Goal: Task Accomplishment & Management: Use online tool/utility

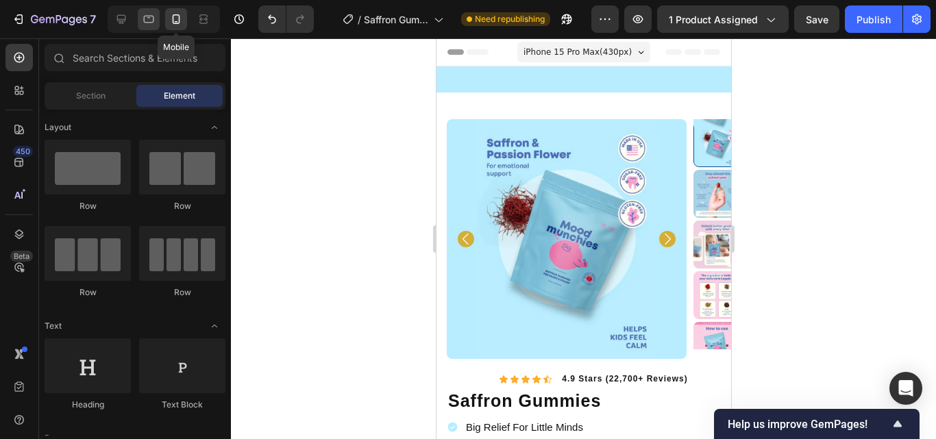
scroll to position [95, 0]
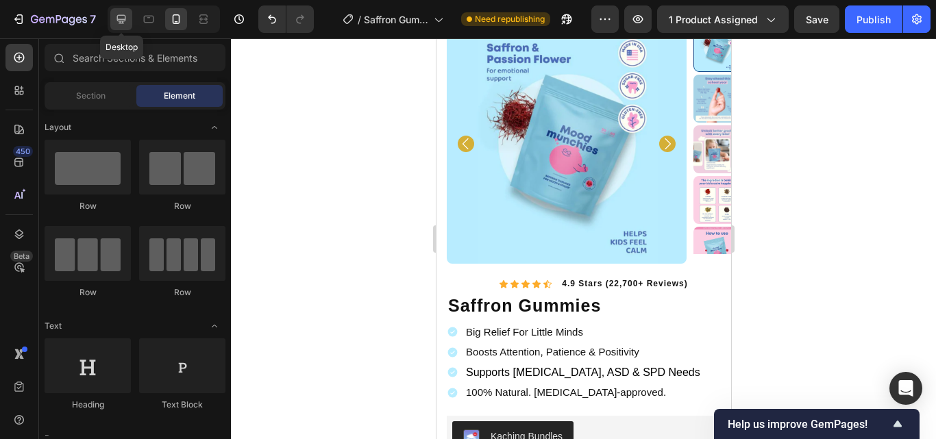
click at [121, 19] on icon at bounding box center [121, 19] width 14 height 14
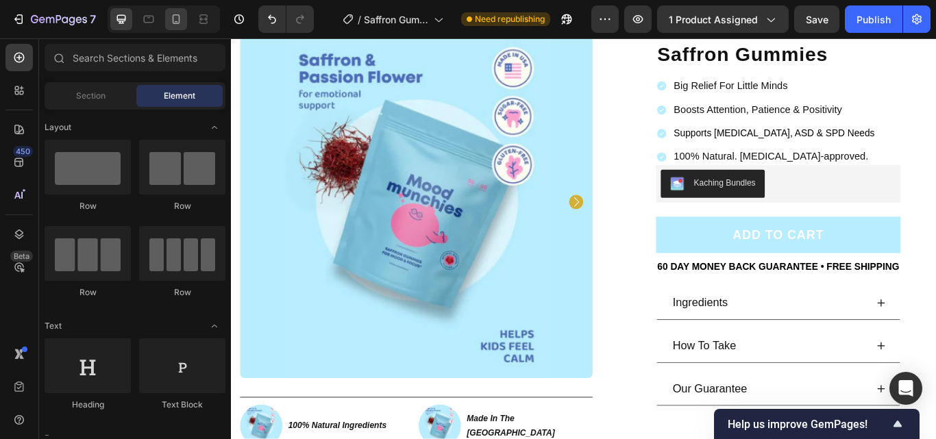
click at [175, 19] on icon at bounding box center [176, 19] width 14 height 14
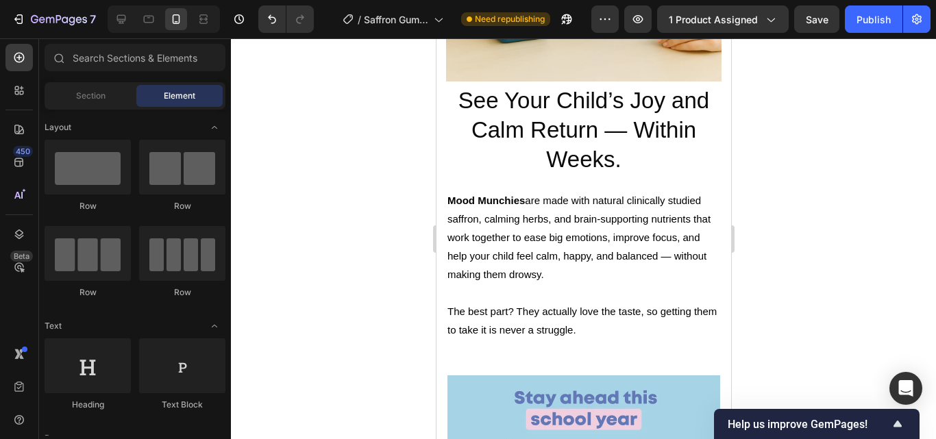
scroll to position [1507, 0]
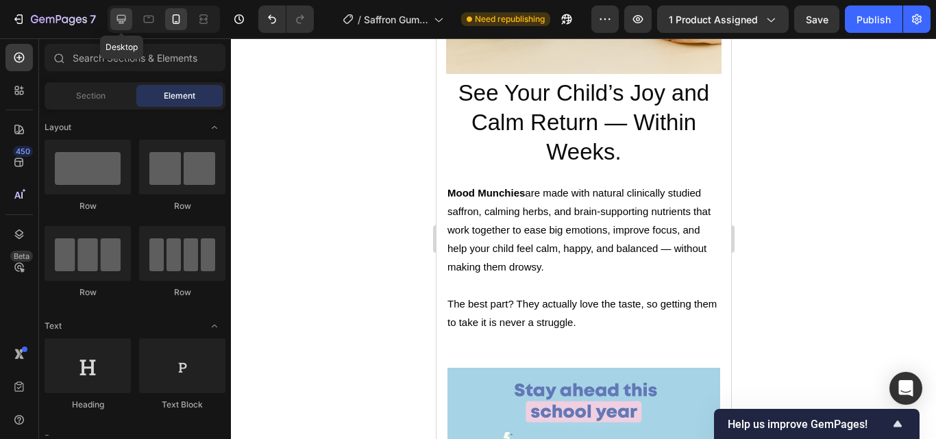
click at [118, 19] on icon at bounding box center [121, 19] width 9 height 9
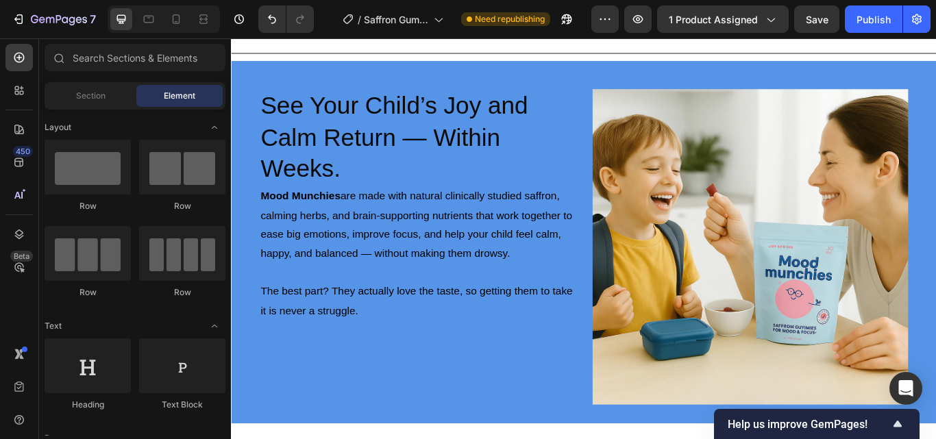
scroll to position [1145, 0]
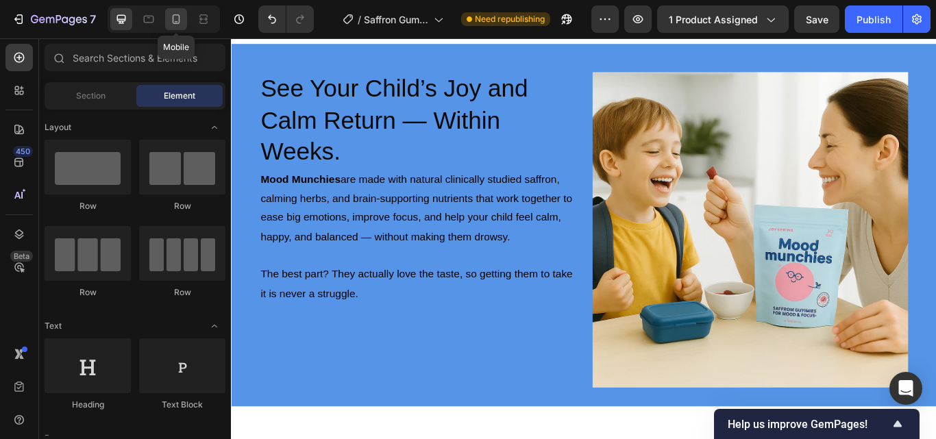
click at [178, 21] on icon at bounding box center [176, 19] width 14 height 14
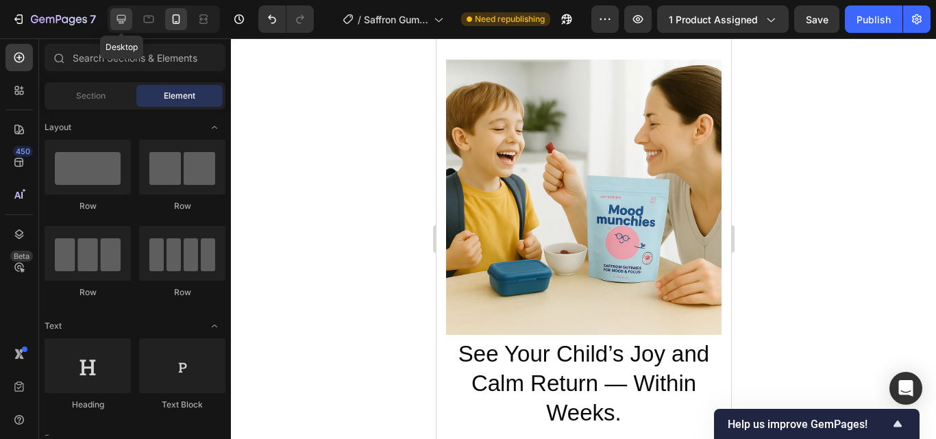
click at [130, 20] on div at bounding box center [121, 19] width 22 height 22
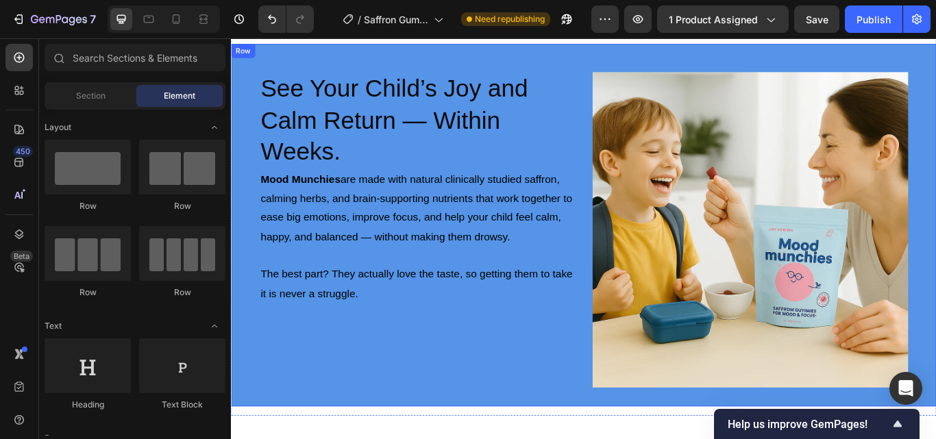
click at [637, 55] on div "Image See Your Child’s Joy and Calm Return — Within Weeks. Heading Mood Munchie…" at bounding box center [642, 256] width 822 height 423
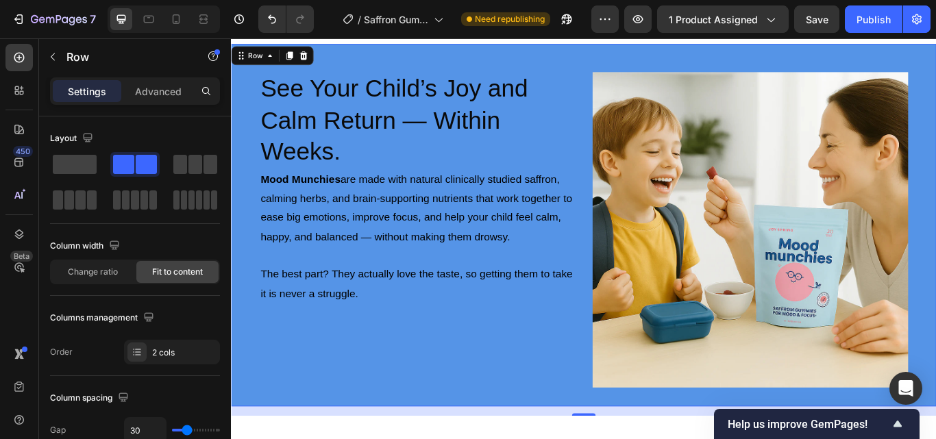
scroll to position [71, 0]
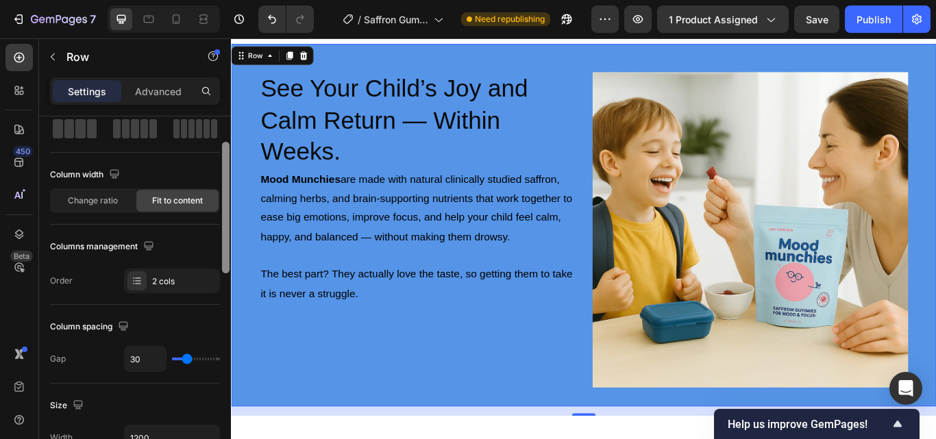
drag, startPoint x: 459, startPoint y: 180, endPoint x: 235, endPoint y: 310, distance: 259.2
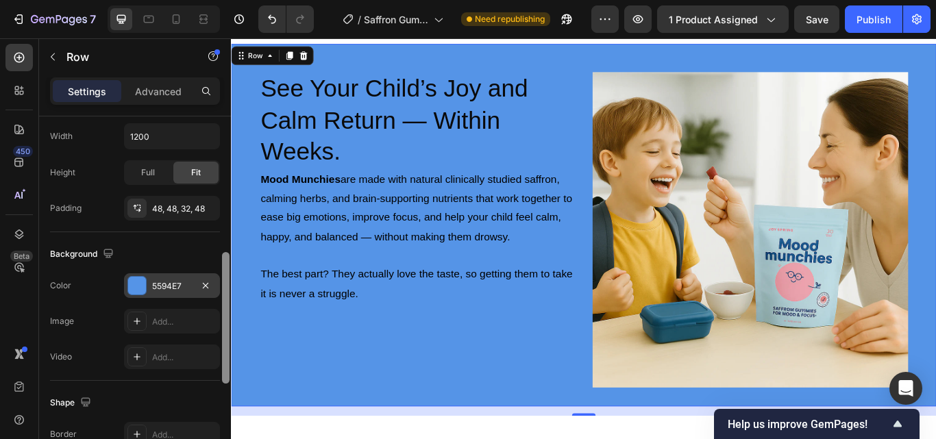
scroll to position [375, 0]
click at [178, 278] on div "5594E7" at bounding box center [172, 284] width 40 height 12
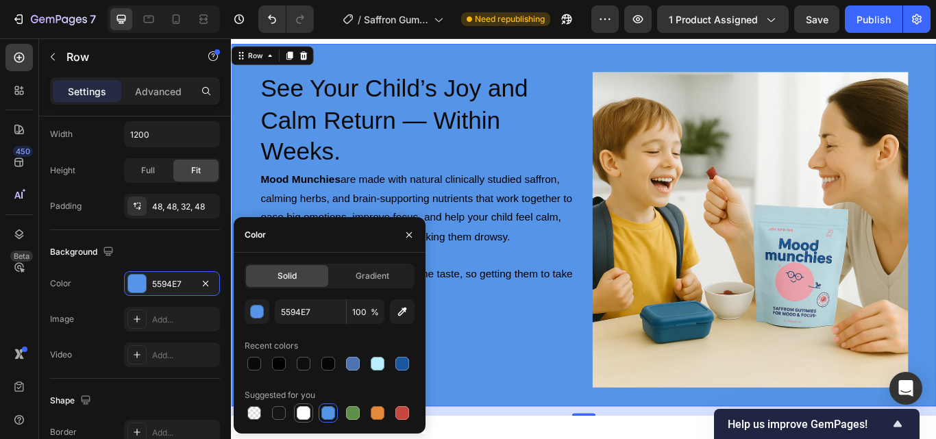
click at [303, 416] on div at bounding box center [304, 413] width 14 height 14
type input "FFFFFF"
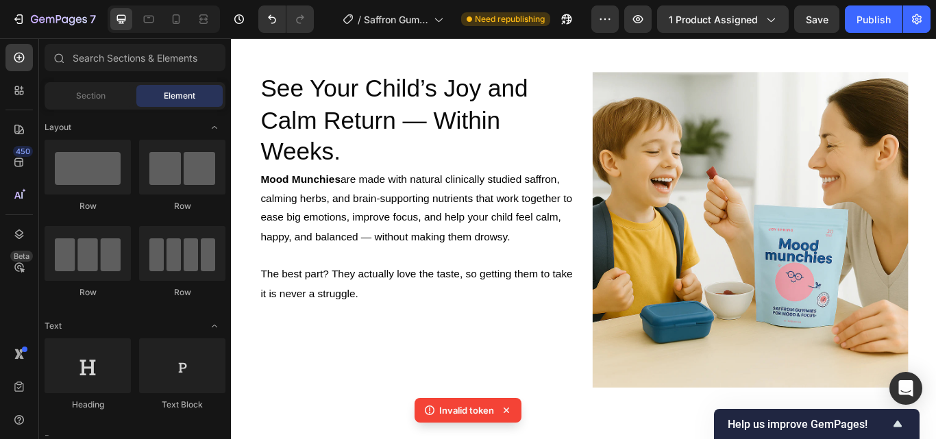
scroll to position [829, 0]
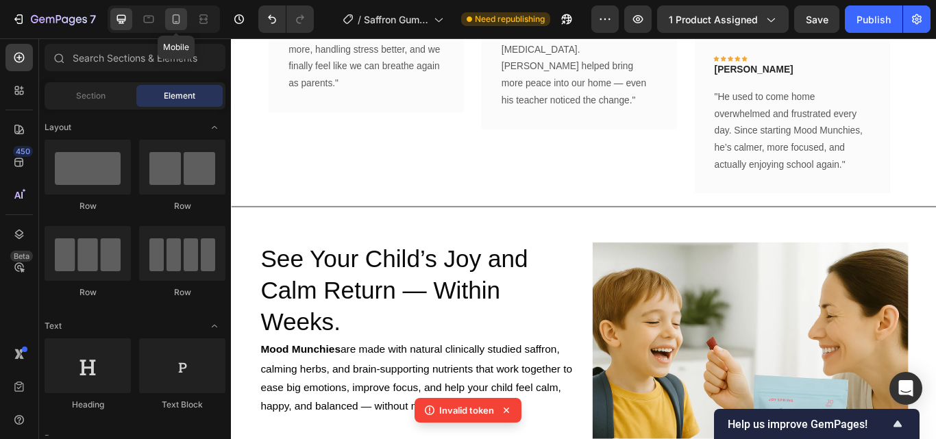
click at [174, 16] on icon at bounding box center [176, 19] width 14 height 14
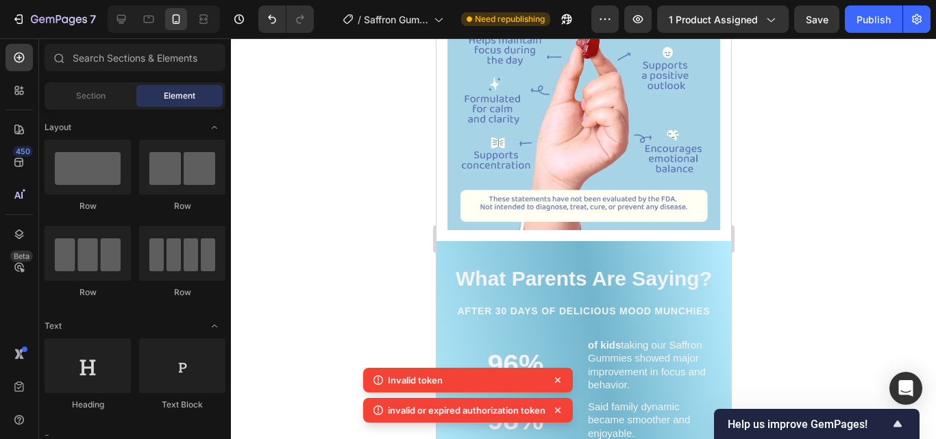
scroll to position [1906, 0]
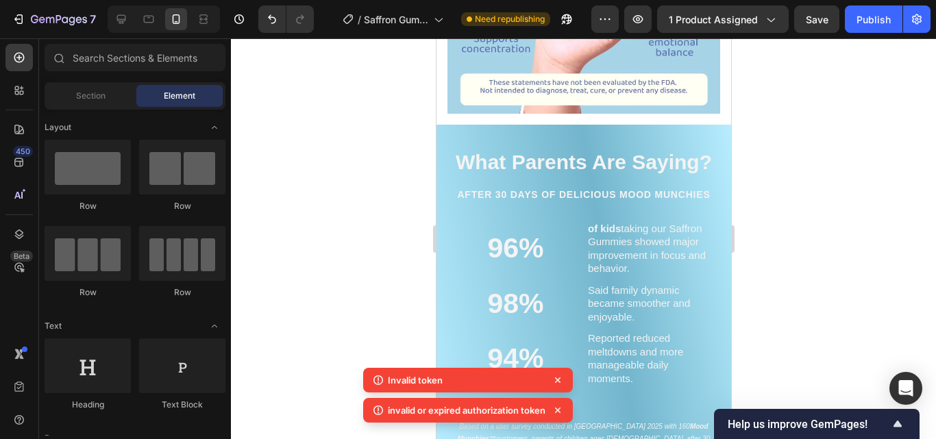
drag, startPoint x: 724, startPoint y: 234, endPoint x: 570, endPoint y: 45, distance: 244.1
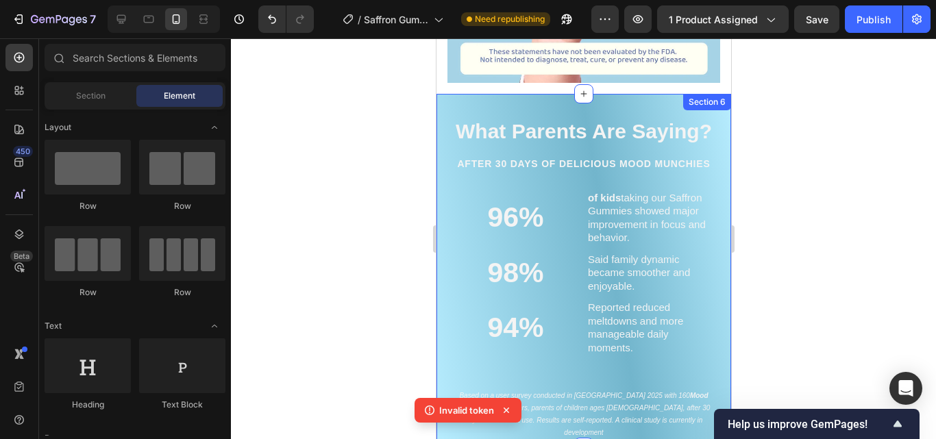
click at [666, 94] on div "What Parents Are Saying? Heading AFTER 30 DAYS OF DELICIOUS mood MUNCHies Headi…" at bounding box center [583, 271] width 295 height 354
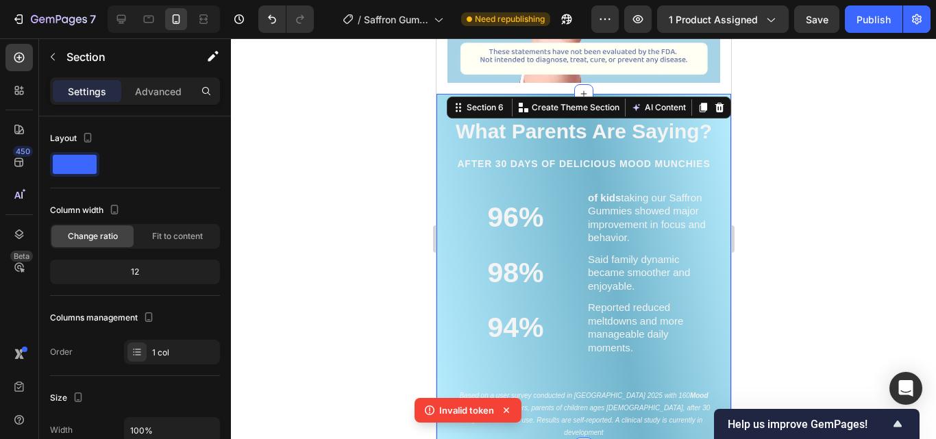
click at [441, 117] on div "What Parents Are Saying? Heading AFTER 30 DAYS OF DELICIOUS mood MUNCHies Headi…" at bounding box center [583, 271] width 295 height 354
click at [689, 347] on div "What Parents Are Saying? Heading AFTER 30 DAYS OF DELICIOUS mood MUNCHies Headi…" at bounding box center [583, 273] width 267 height 337
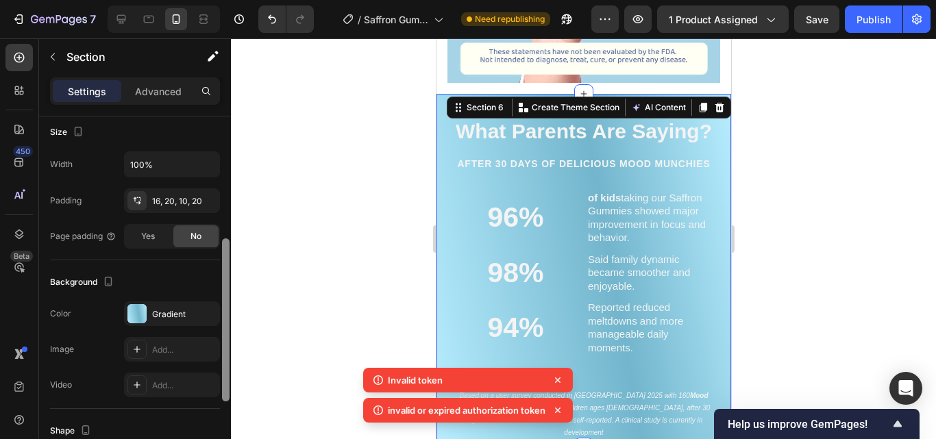
drag, startPoint x: 222, startPoint y: 169, endPoint x: 229, endPoint y: 290, distance: 121.5
click at [229, 290] on div at bounding box center [226, 320] width 8 height 163
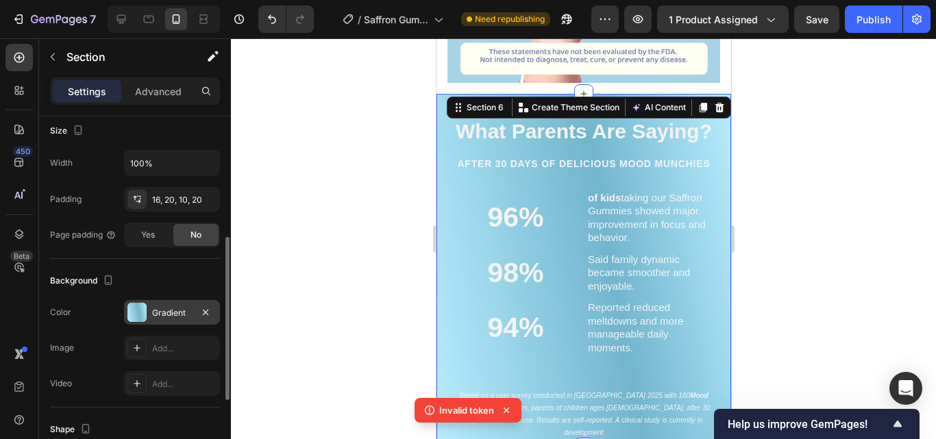
click at [170, 313] on div "Gradient" at bounding box center [172, 313] width 40 height 12
click at [130, 20] on div at bounding box center [121, 19] width 22 height 22
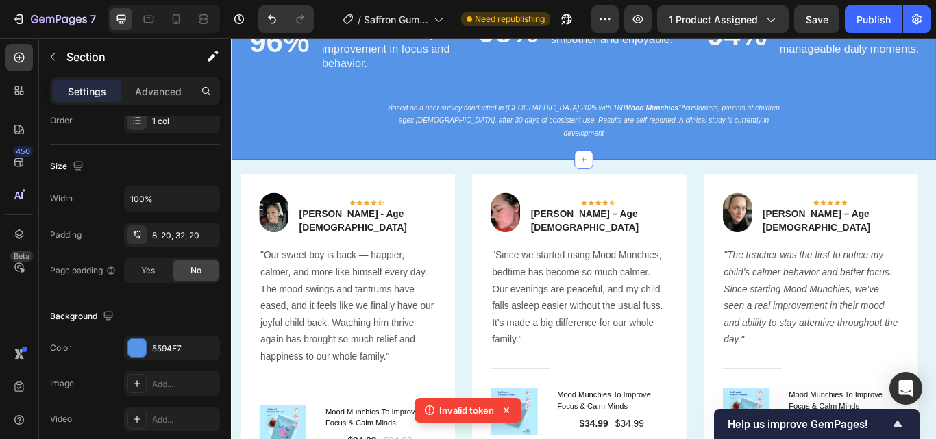
scroll to position [1873, 0]
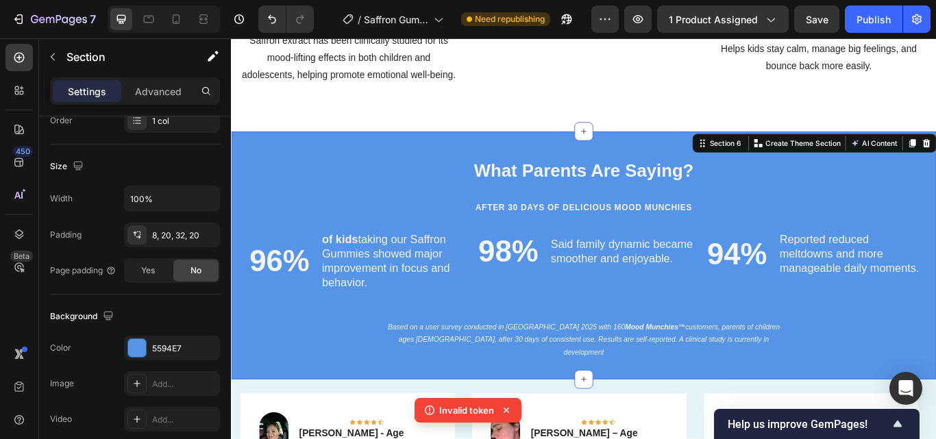
click at [330, 198] on div "What Parents Are Saying? Heading AFTER 30 DAYS OF DELICIOUS mood MUNCHies Headi…" at bounding box center [642, 283] width 795 height 261
click at [169, 343] on div "5594E7" at bounding box center [172, 349] width 40 height 12
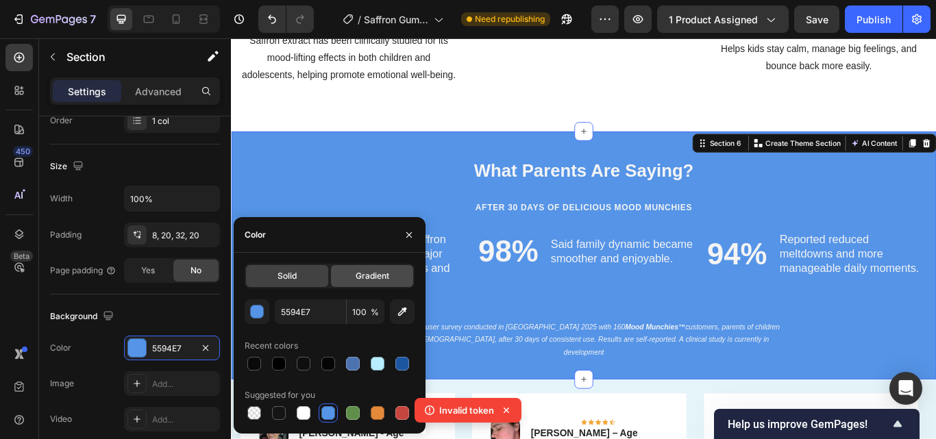
click at [387, 268] on div "Gradient" at bounding box center [372, 276] width 82 height 22
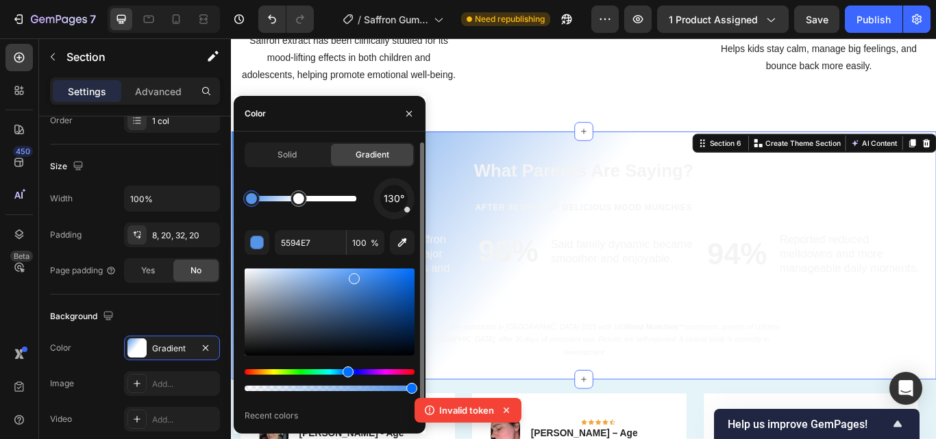
drag, startPoint x: 361, startPoint y: 206, endPoint x: 323, endPoint y: 217, distance: 39.1
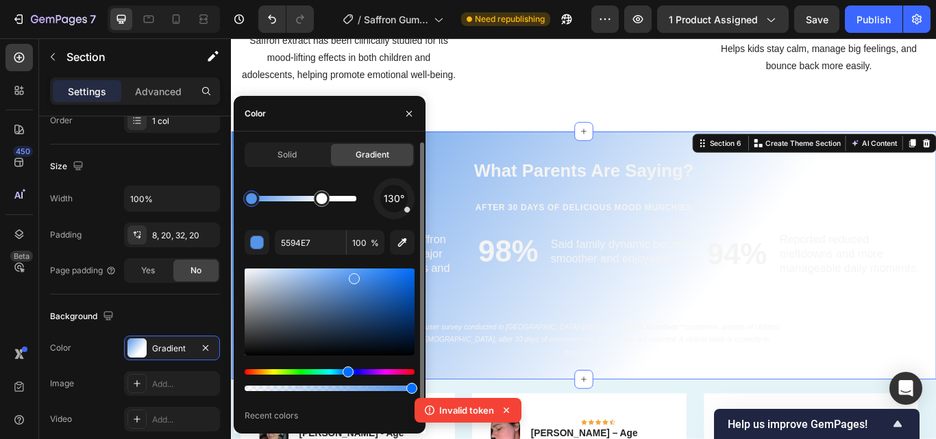
drag, startPoint x: 302, startPoint y: 199, endPoint x: 306, endPoint y: 205, distance: 7.3
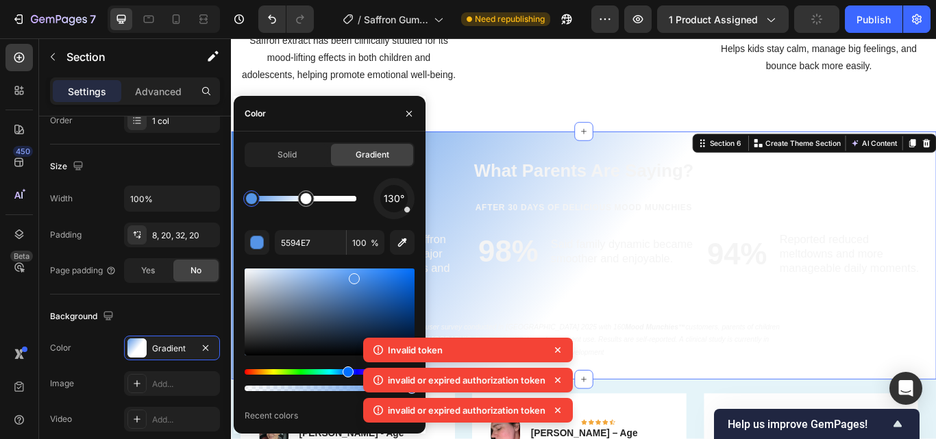
drag, startPoint x: 316, startPoint y: 199, endPoint x: 307, endPoint y: 199, distance: 8.9
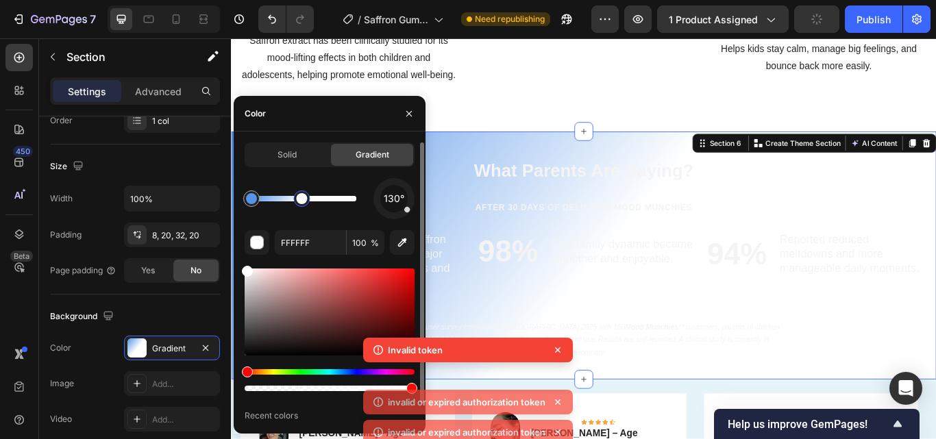
type input "5594E7"
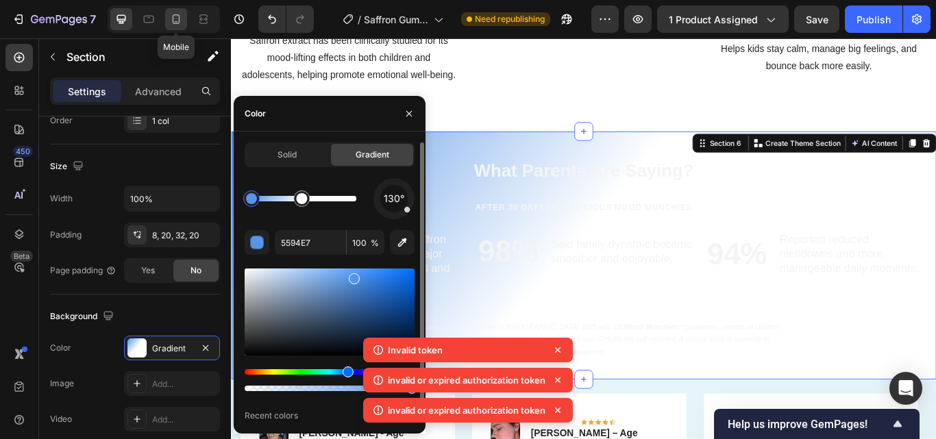
click at [175, 21] on icon at bounding box center [176, 19] width 14 height 14
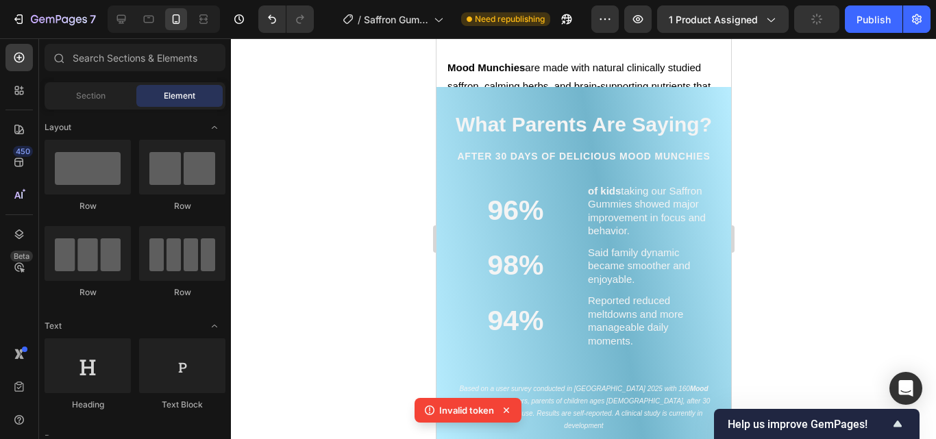
scroll to position [1855, 0]
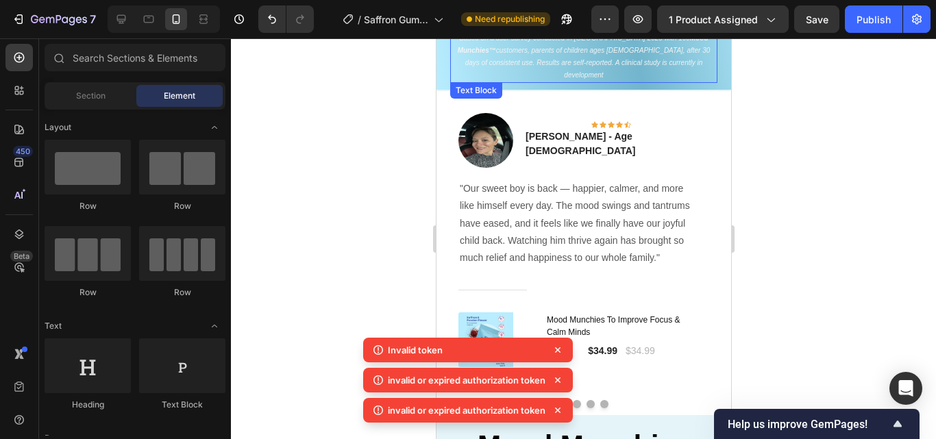
click at [700, 64] on p "Based on a user survey conducted in Q2 2025 with 160 Mood Munchies™ customers, …" at bounding box center [583, 56] width 265 height 49
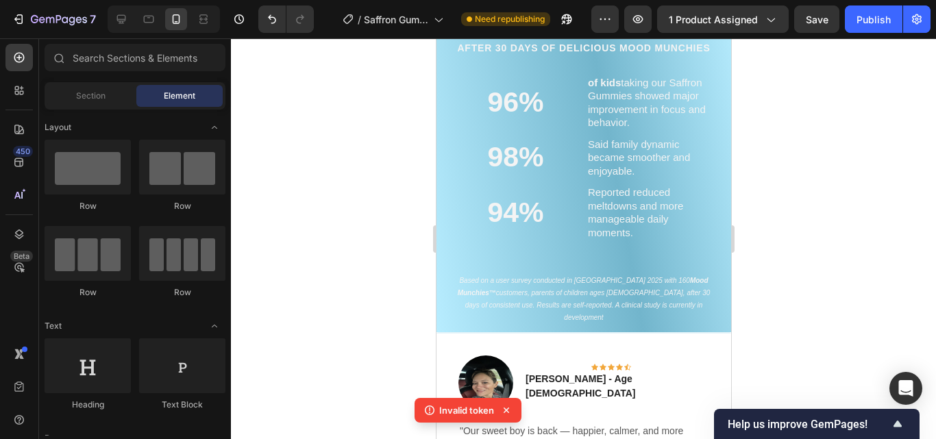
scroll to position [1571, 0]
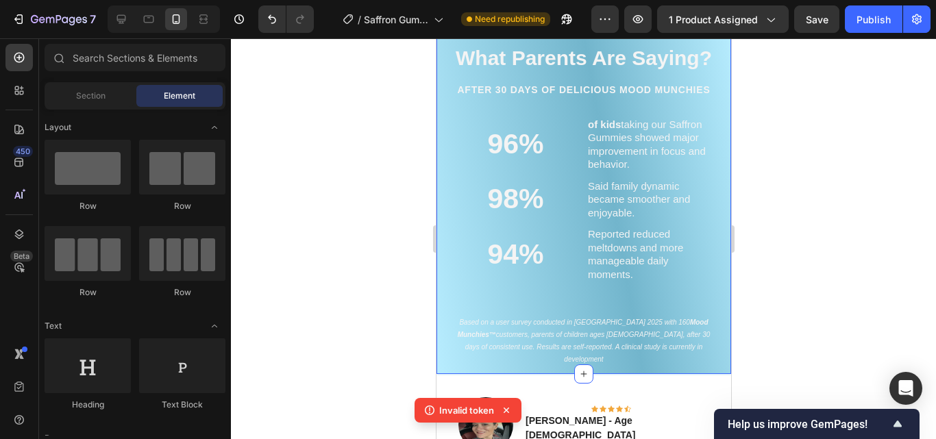
click at [452, 284] on div "What Parents Are Saying? Heading AFTER 30 DAYS OF DELICIOUS mood MUNCHies Headi…" at bounding box center [583, 200] width 267 height 337
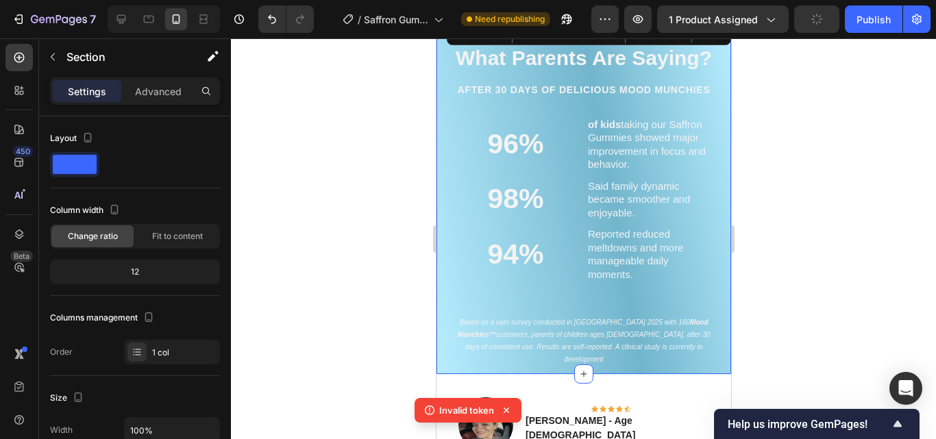
scroll to position [362, 0]
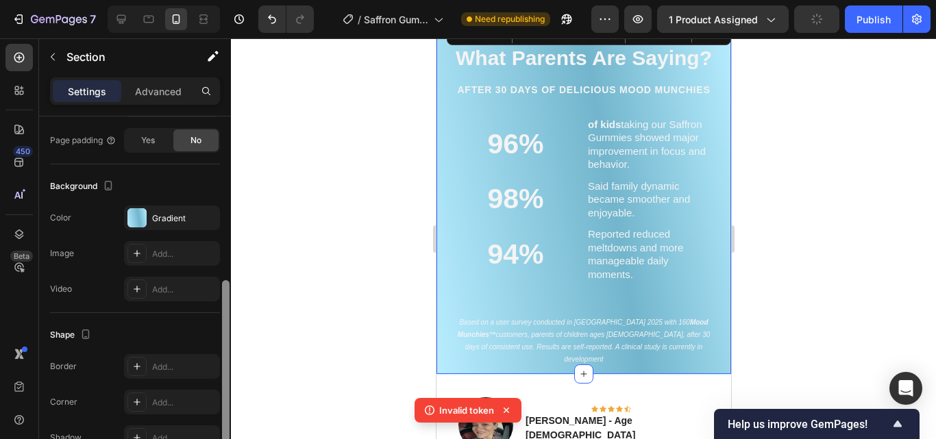
drag, startPoint x: 230, startPoint y: 246, endPoint x: 228, endPoint y: 323, distance: 76.8
click at [228, 323] on div at bounding box center [226, 298] width 10 height 362
click at [174, 221] on div "Gradient" at bounding box center [172, 218] width 40 height 12
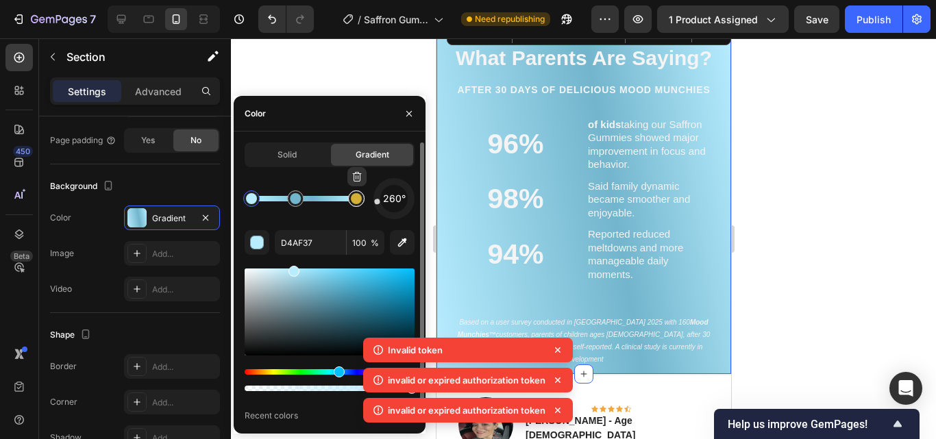
click at [358, 204] on div at bounding box center [356, 199] width 16 height 16
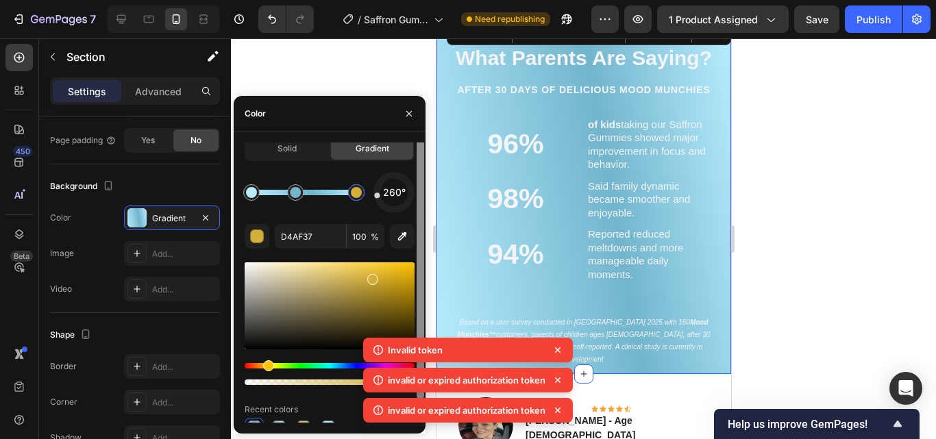
scroll to position [21, 0]
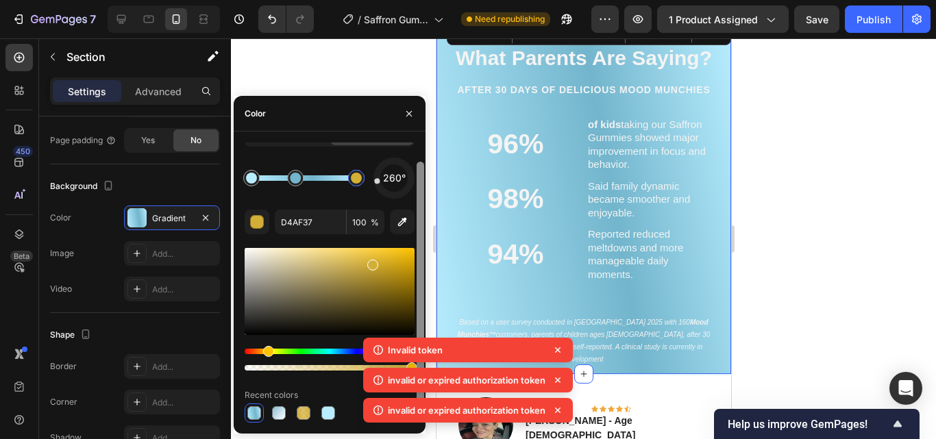
drag, startPoint x: 420, startPoint y: 218, endPoint x: 422, endPoint y: 317, distance: 99.4
click at [422, 317] on div at bounding box center [421, 292] width 8 height 261
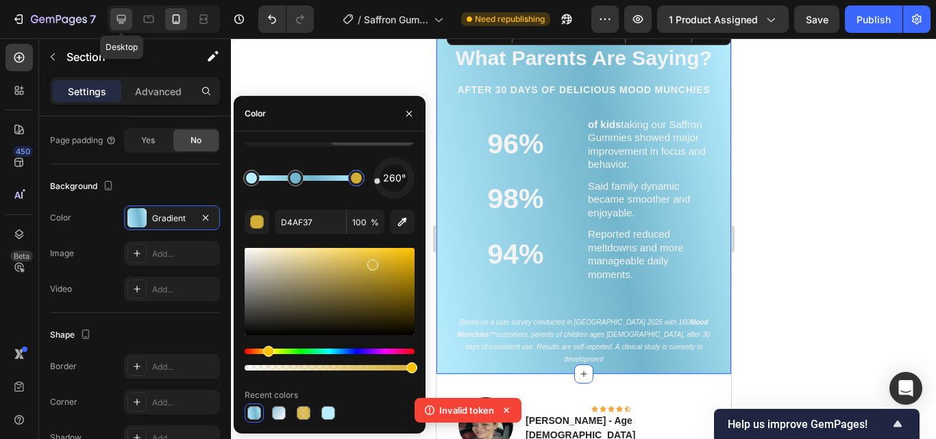
click at [129, 17] on div at bounding box center [121, 19] width 22 height 22
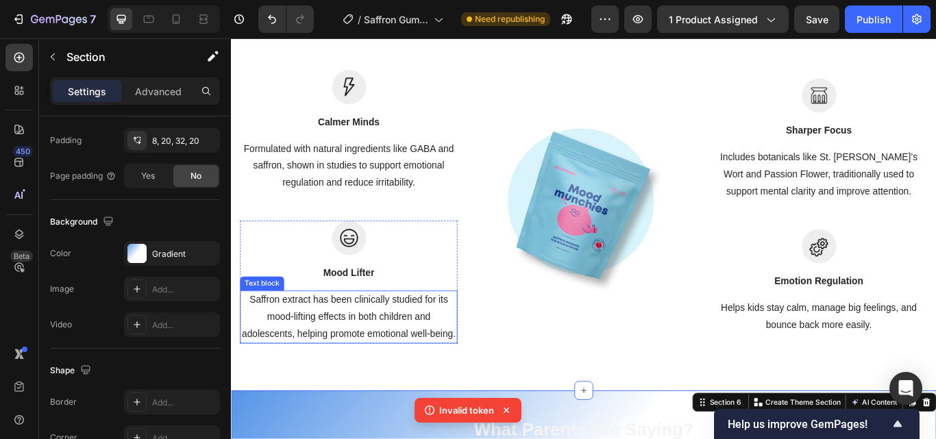
scroll to position [1847, 0]
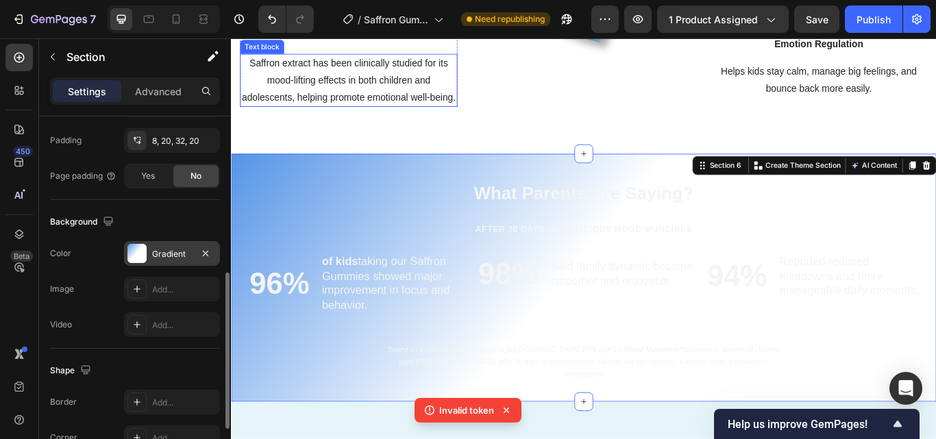
click at [169, 254] on div "Gradient" at bounding box center [172, 254] width 40 height 12
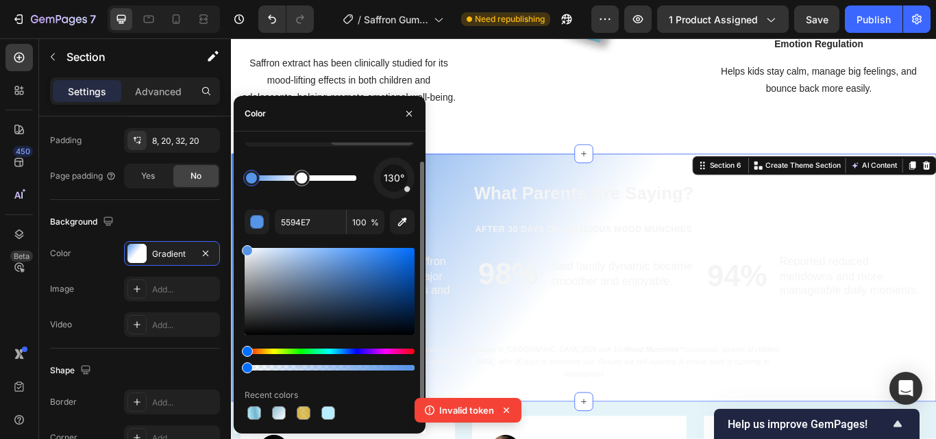
scroll to position [1954, 0]
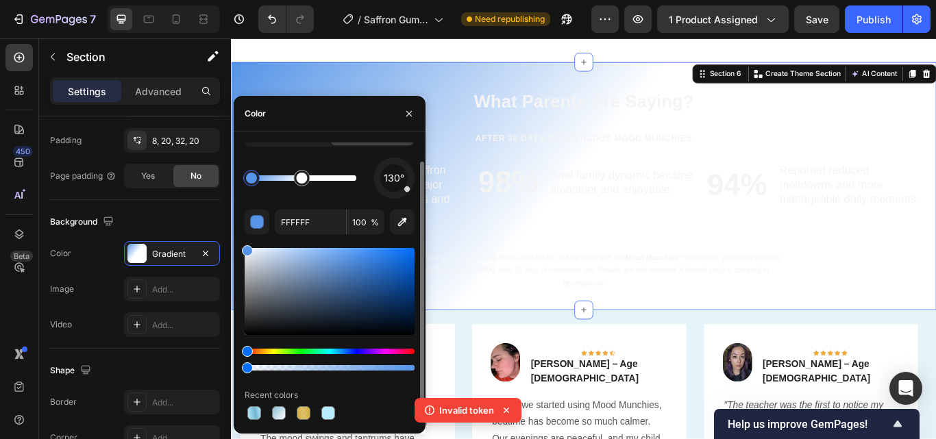
click at [354, 178] on div at bounding box center [304, 177] width 105 height 5
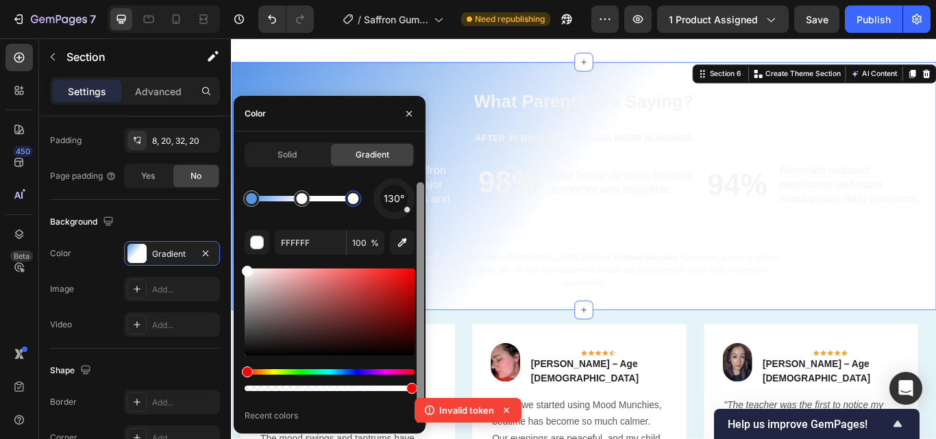
scroll to position [21, 0]
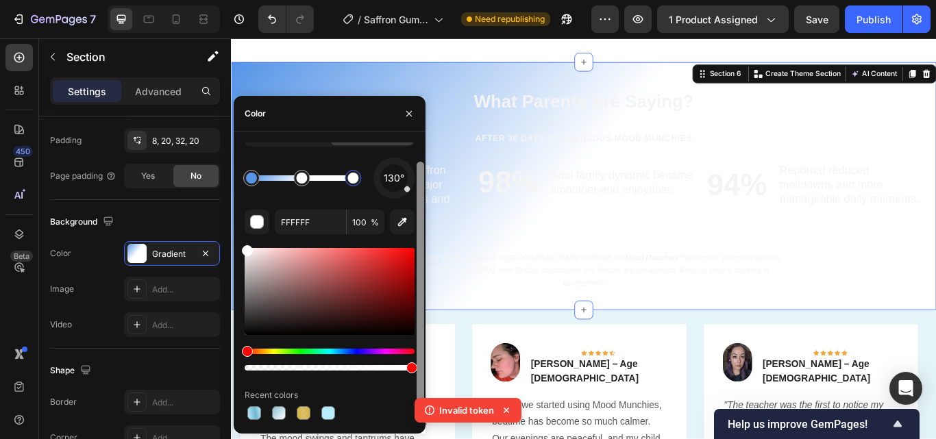
drag, startPoint x: 420, startPoint y: 231, endPoint x: 411, endPoint y: 353, distance: 122.4
click at [415, 351] on div at bounding box center [420, 283] width 10 height 280
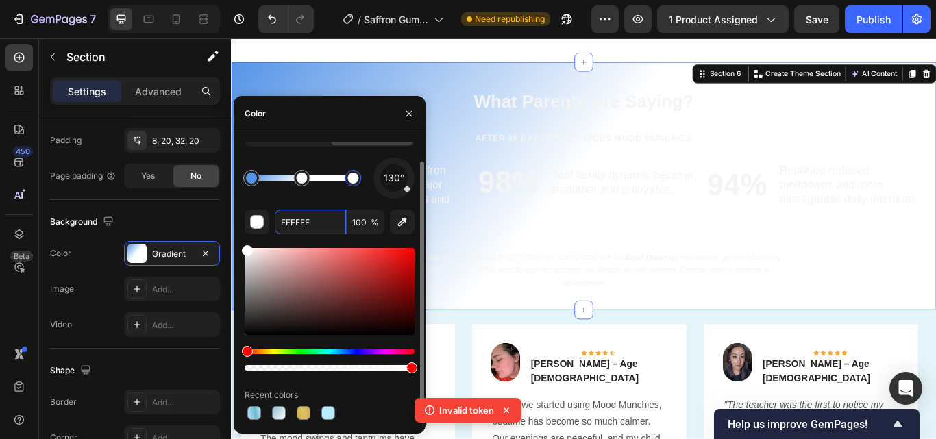
paste input "D4AF37"
type input "D4AF37"
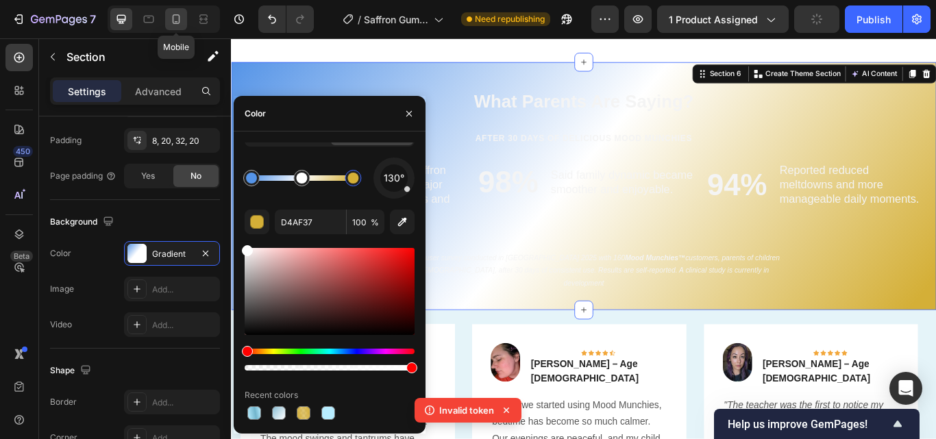
click at [173, 20] on icon at bounding box center [177, 19] width 8 height 10
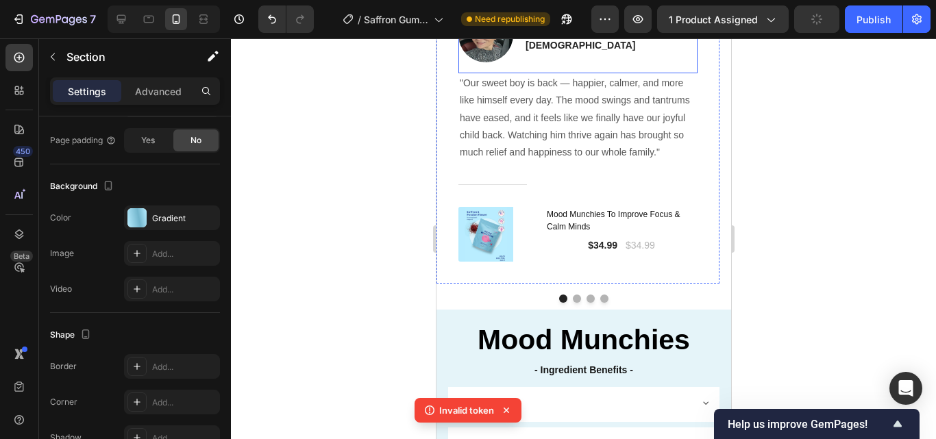
scroll to position [1504, 0]
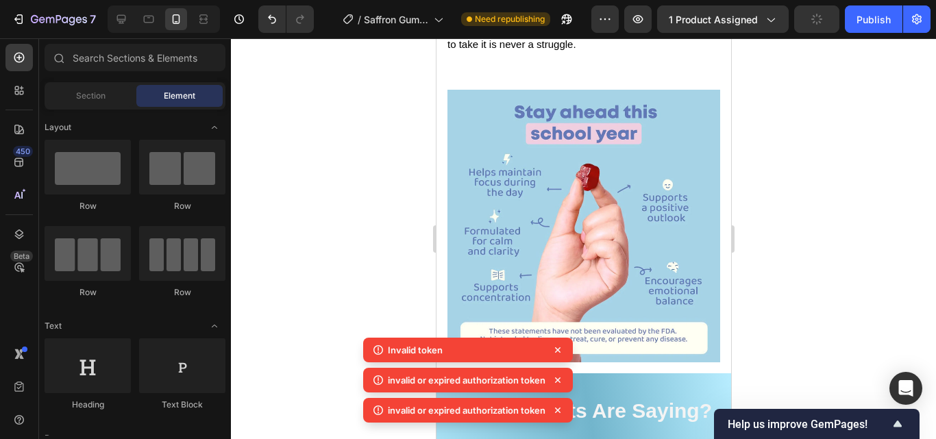
scroll to position [1913, 0]
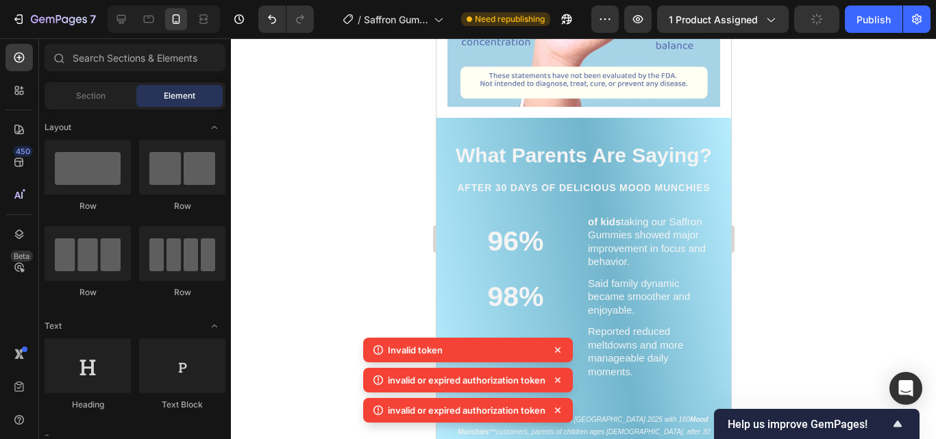
click at [708, 118] on div "What Parents Are Saying? Heading AFTER 30 DAYS OF DELICIOUS mood MUNCHies Headi…" at bounding box center [583, 289] width 295 height 342
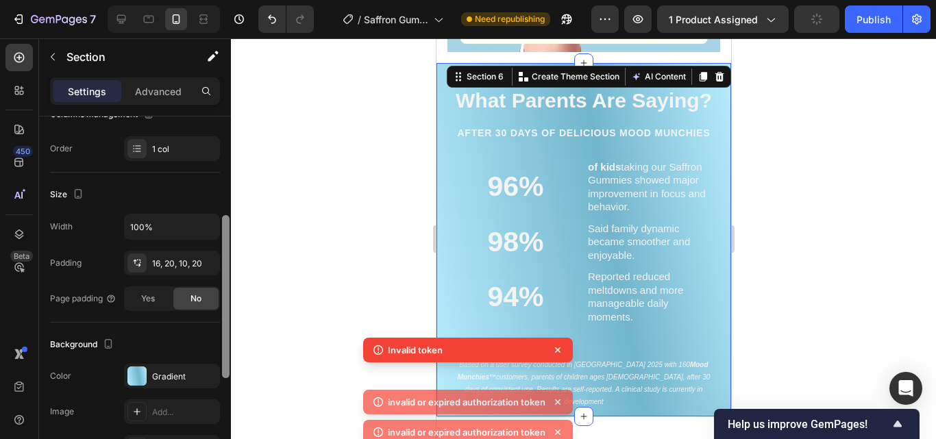
scroll to position [225, 0]
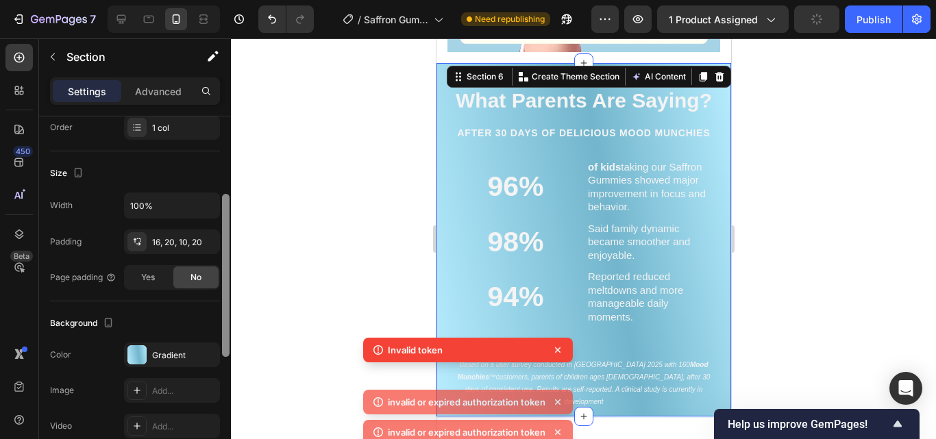
drag, startPoint x: 227, startPoint y: 164, endPoint x: 230, endPoint y: 258, distance: 93.3
click at [230, 258] on div at bounding box center [226, 281] width 10 height 362
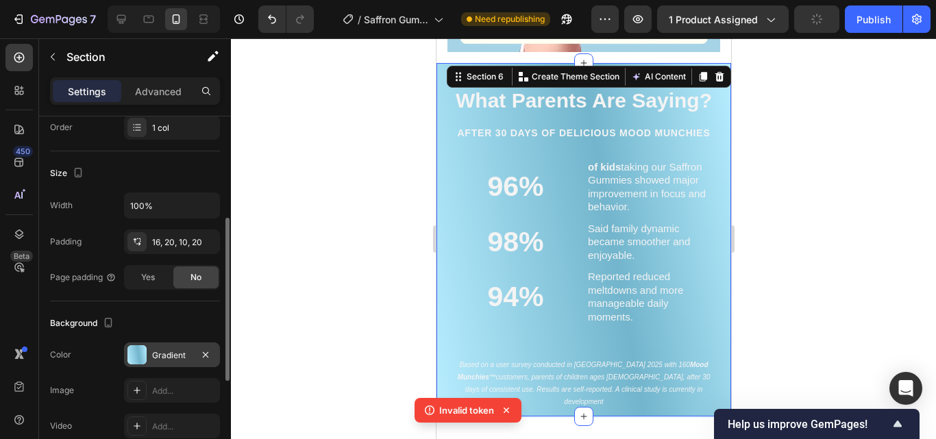
click at [175, 362] on div "Gradient" at bounding box center [172, 355] width 96 height 25
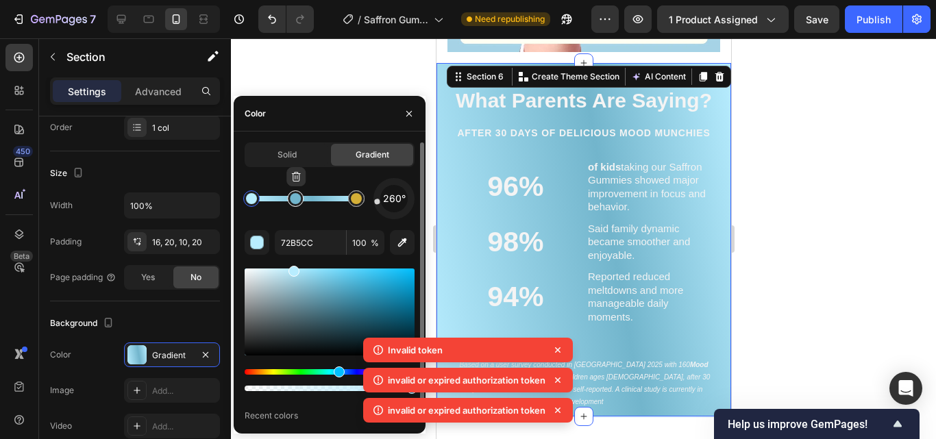
click at [293, 204] on div at bounding box center [295, 199] width 16 height 16
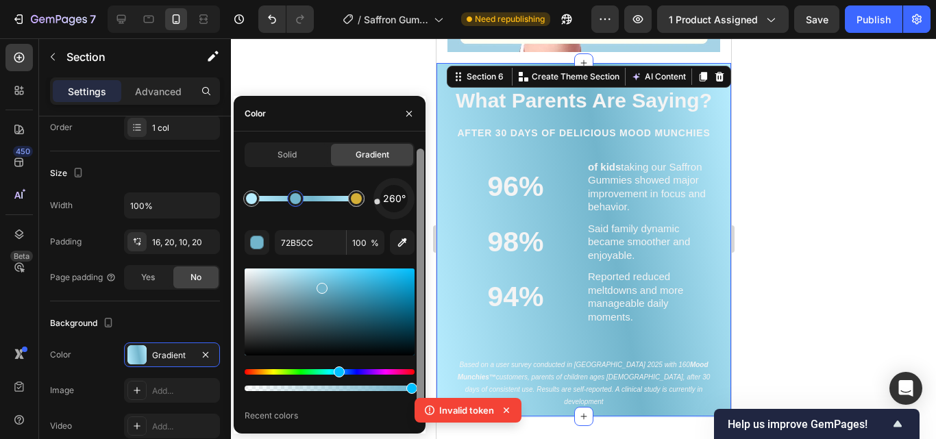
scroll to position [21, 0]
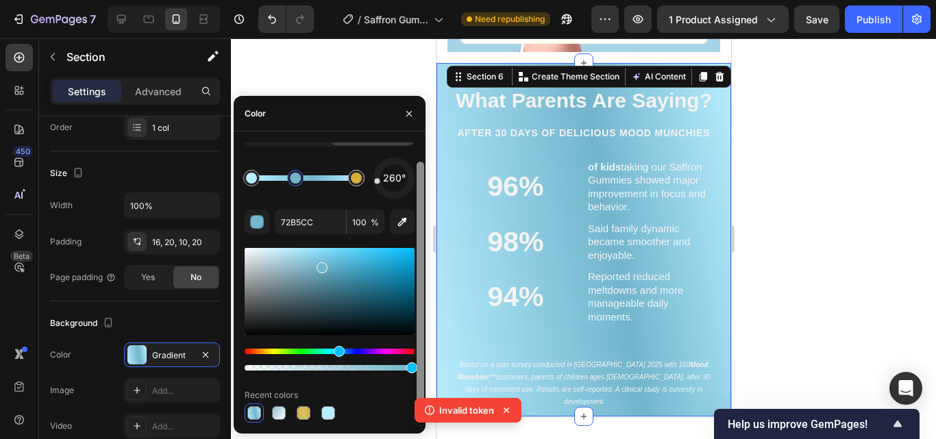
drag, startPoint x: 422, startPoint y: 206, endPoint x: 425, endPoint y: 258, distance: 52.2
click at [425, 258] on div at bounding box center [420, 283] width 10 height 280
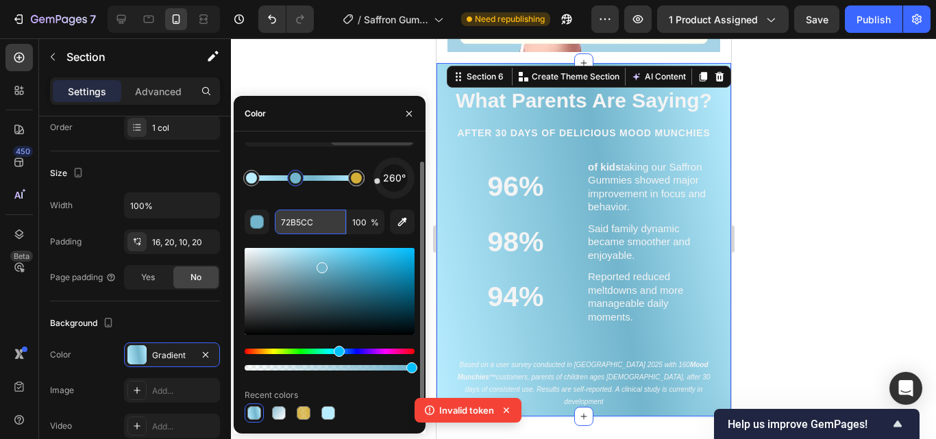
click at [328, 225] on input "72B5CC" at bounding box center [310, 222] width 71 height 25
drag, startPoint x: 326, startPoint y: 225, endPoint x: 284, endPoint y: 225, distance: 41.8
click at [284, 225] on input "72B5CC" at bounding box center [310, 222] width 71 height 25
click at [341, 221] on input "72B5CC" at bounding box center [310, 222] width 71 height 25
drag, startPoint x: 331, startPoint y: 221, endPoint x: 275, endPoint y: 225, distance: 56.3
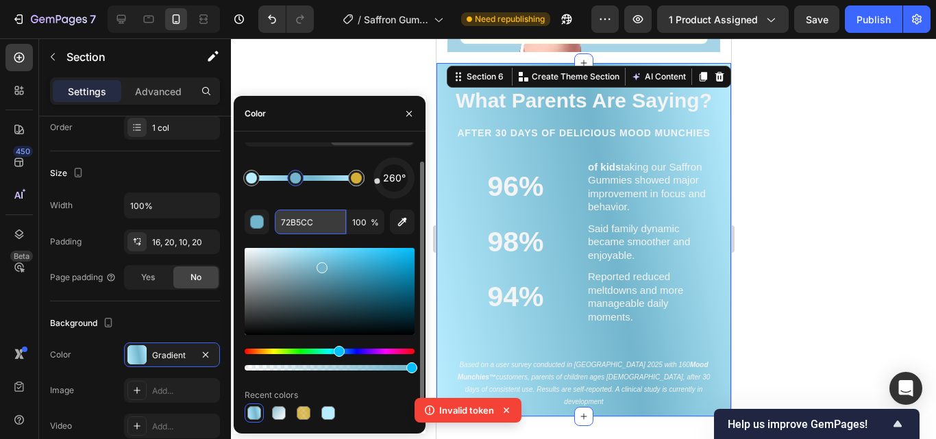
click at [275, 225] on input "72B5CC" at bounding box center [310, 222] width 71 height 25
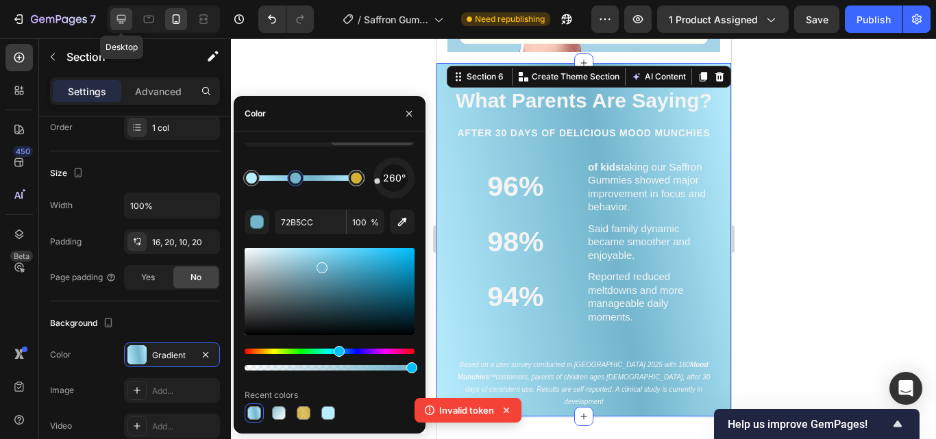
click at [121, 17] on icon at bounding box center [121, 19] width 14 height 14
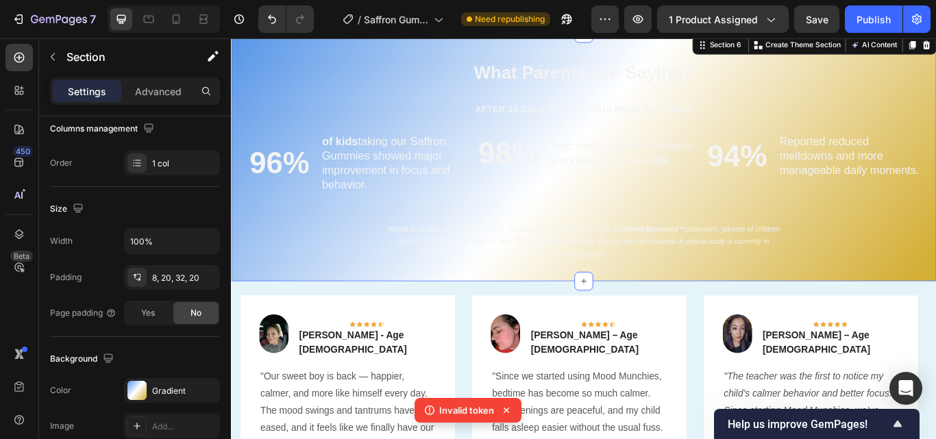
scroll to position [1934, 0]
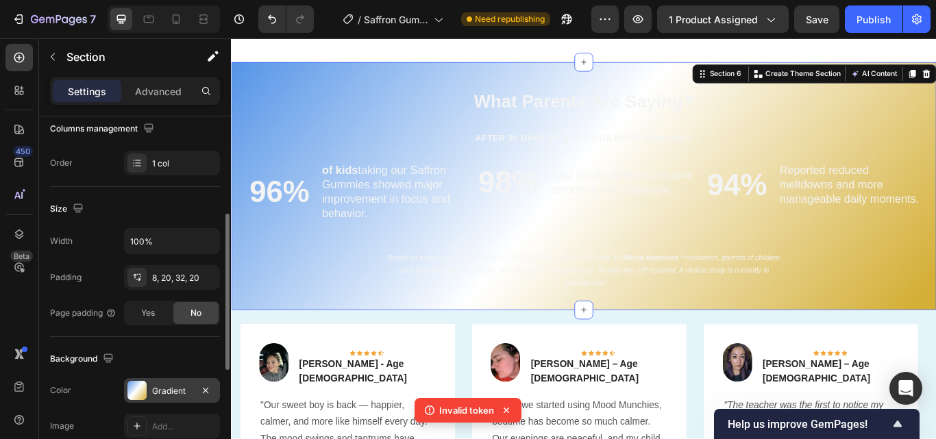
click at [171, 388] on div "Gradient" at bounding box center [172, 391] width 40 height 12
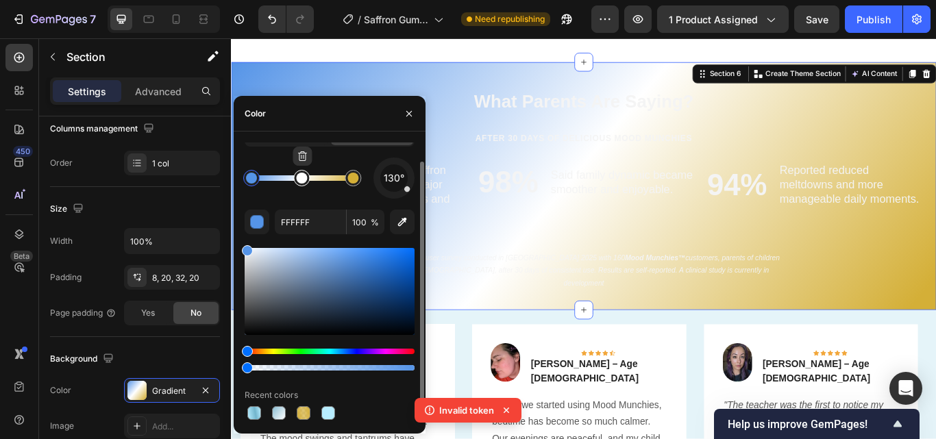
click at [302, 182] on div at bounding box center [301, 178] width 11 height 11
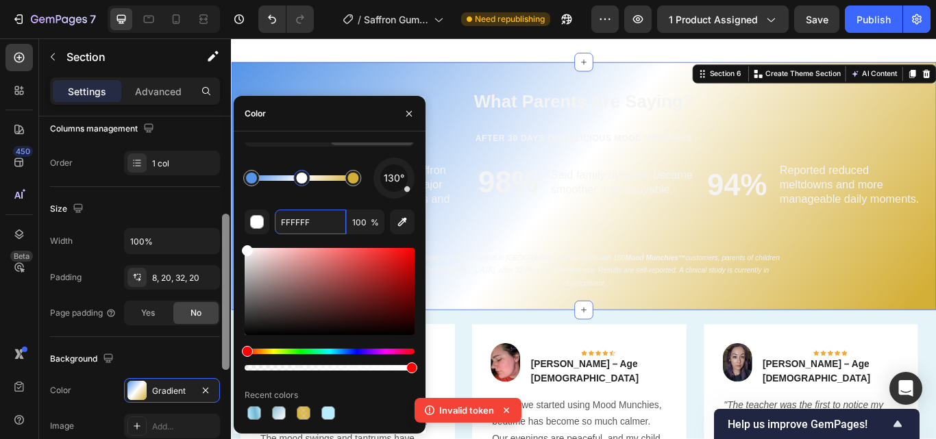
paste input "72B5CC"
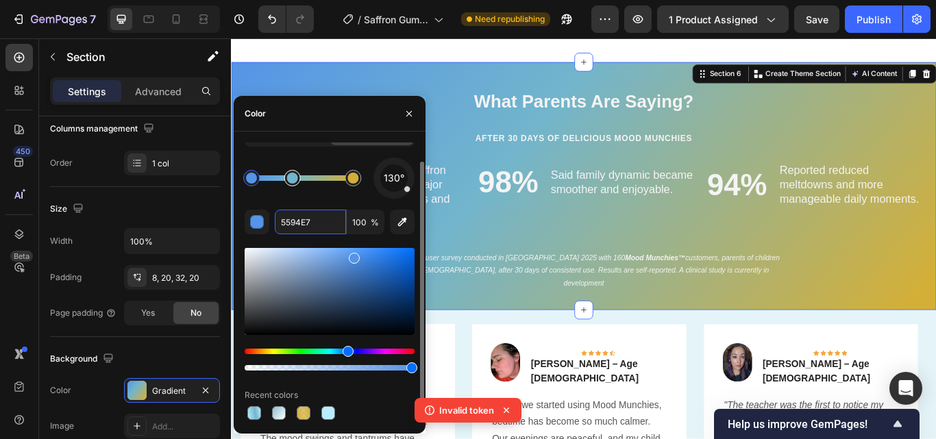
drag, startPoint x: 305, startPoint y: 180, endPoint x: 291, endPoint y: 184, distance: 14.1
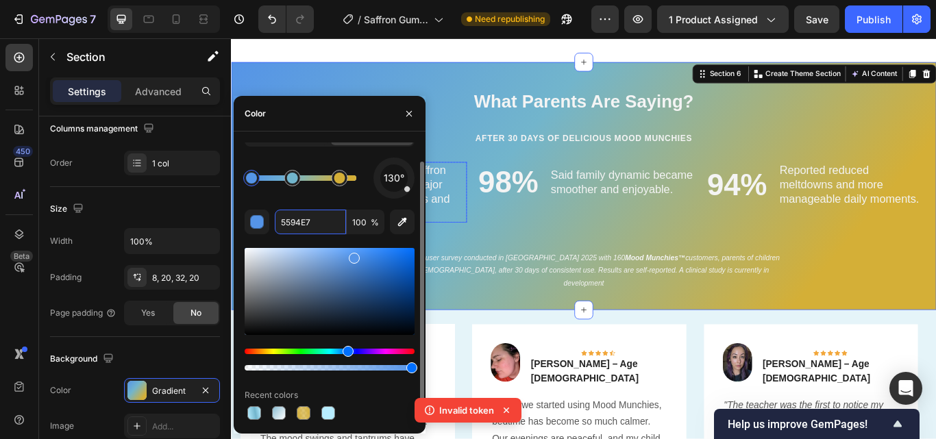
drag, startPoint x: 585, startPoint y: 219, endPoint x: 493, endPoint y: 209, distance: 92.3
type input "5594E7"
click at [173, 16] on icon at bounding box center [176, 19] width 14 height 14
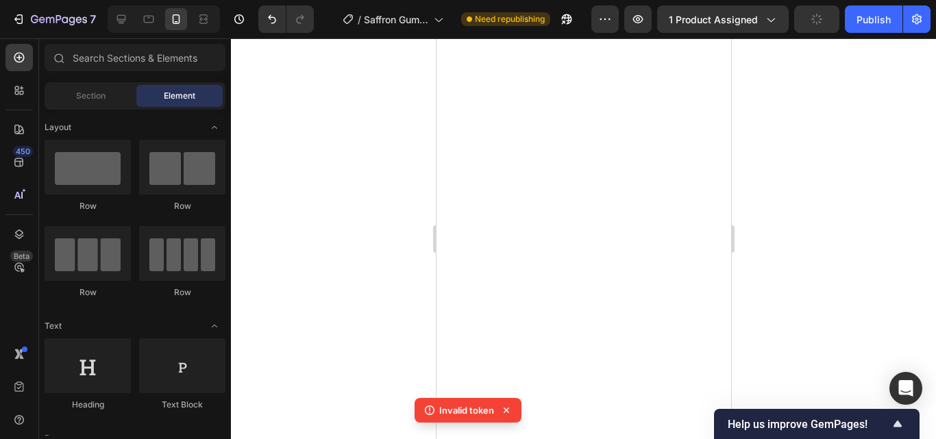
scroll to position [1999, 0]
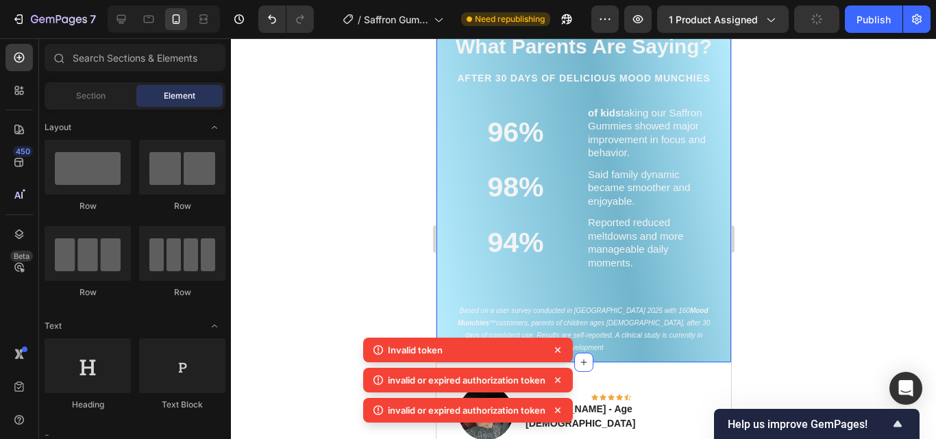
click at [703, 296] on div "What Parents Are Saying? Heading AFTER 30 DAYS OF DELICIOUS mood MUNCHies Headi…" at bounding box center [583, 188] width 267 height 337
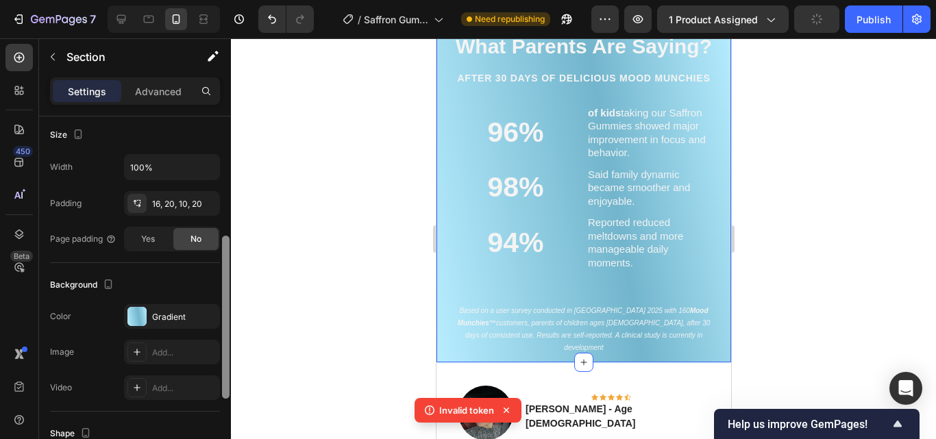
drag, startPoint x: 223, startPoint y: 168, endPoint x: 239, endPoint y: 289, distance: 122.3
click at [239, 0] on div "7 / Saffron Gumies New LP | WIP Need republishing Preview 1 product assigned Pu…" at bounding box center [468, 0] width 936 height 0
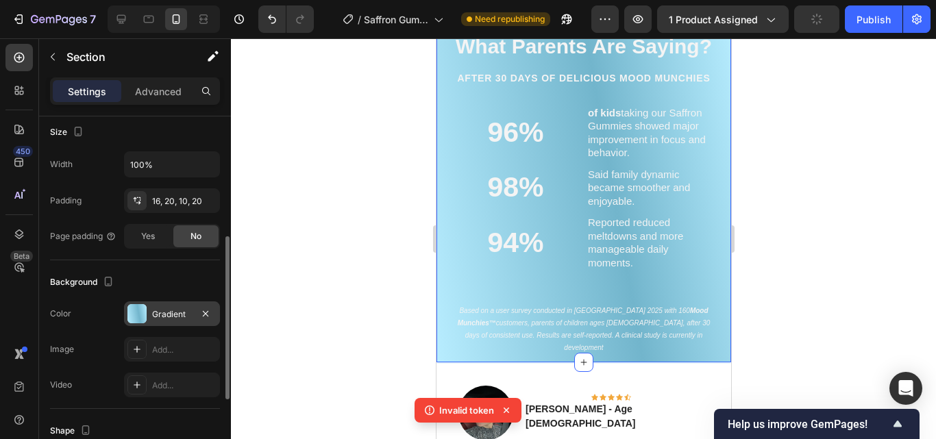
click at [180, 322] on div "Gradient" at bounding box center [172, 314] width 96 height 25
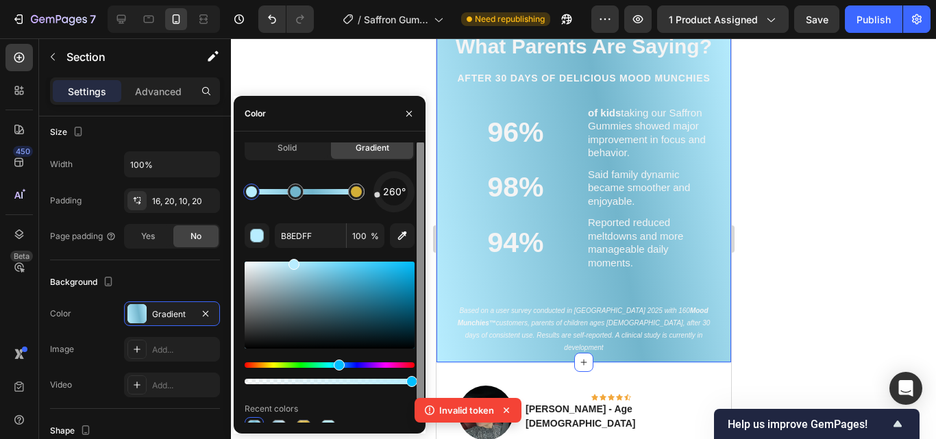
scroll to position [21, 0]
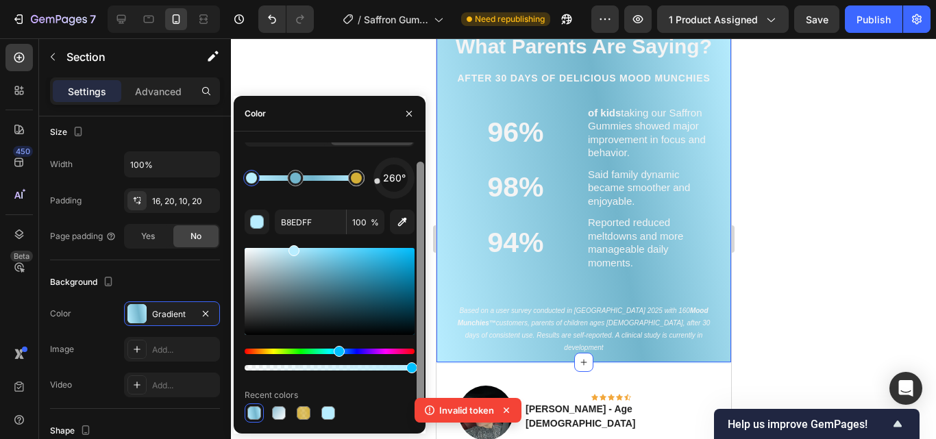
drag, startPoint x: 422, startPoint y: 236, endPoint x: 422, endPoint y: 291, distance: 54.8
click at [422, 291] on div at bounding box center [421, 292] width 8 height 261
drag, startPoint x: 421, startPoint y: 306, endPoint x: 421, endPoint y: 363, distance: 57.6
click at [421, 363] on div at bounding box center [421, 292] width 8 height 261
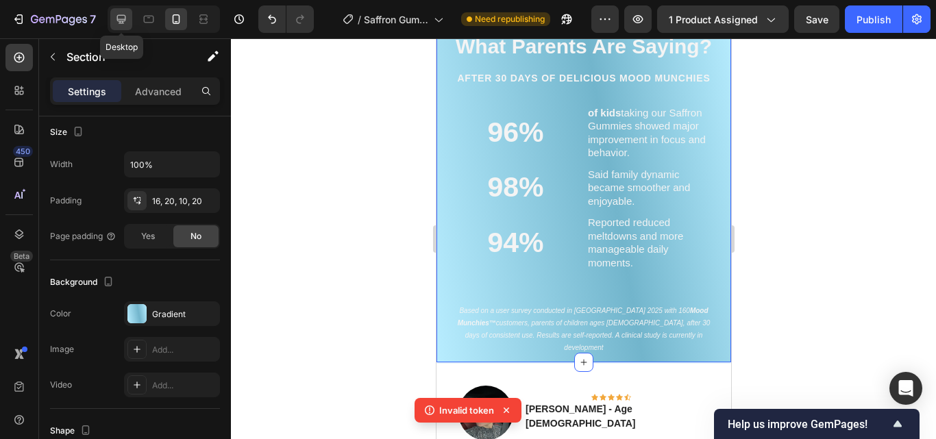
click at [122, 22] on icon at bounding box center [121, 19] width 14 height 14
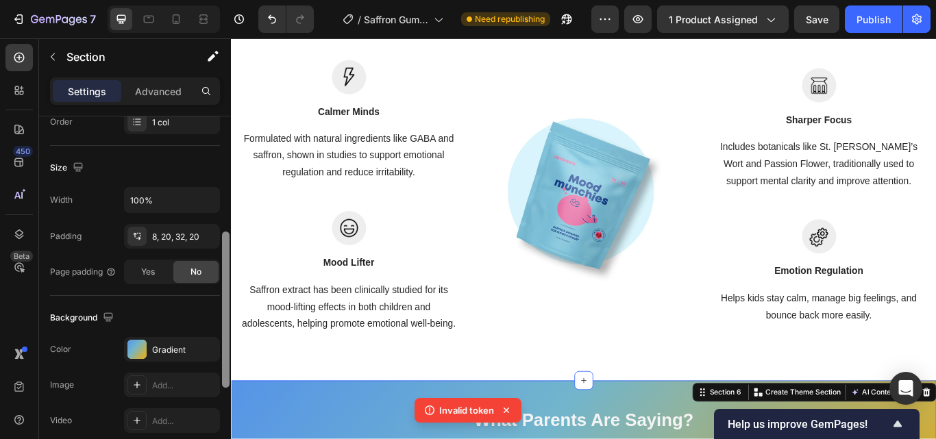
click at [171, 346] on div "Gradient" at bounding box center [184, 350] width 64 height 12
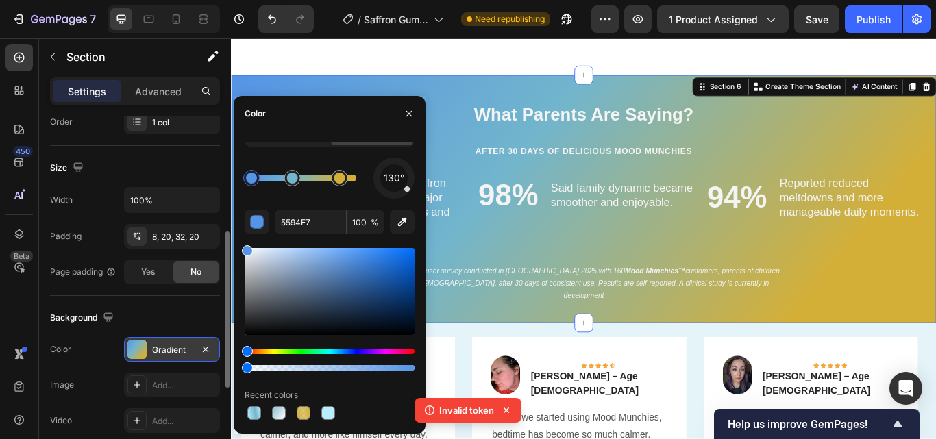
scroll to position [2370, 0]
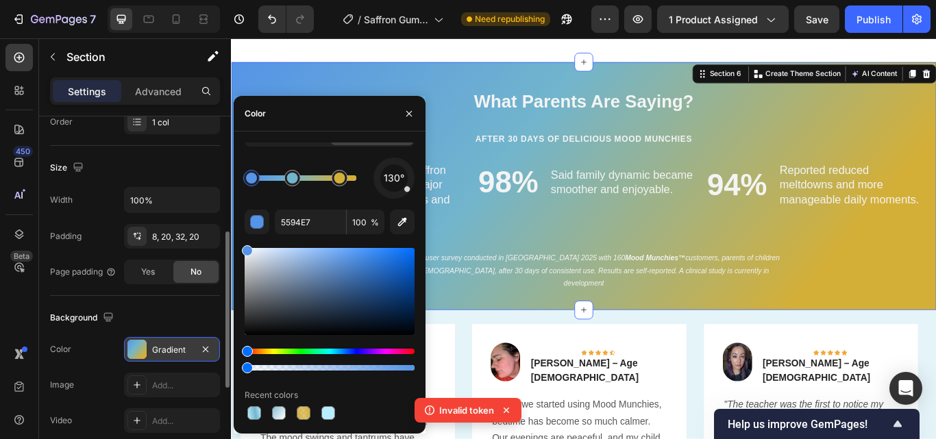
click at [171, 350] on div "Gradient" at bounding box center [172, 350] width 40 height 12
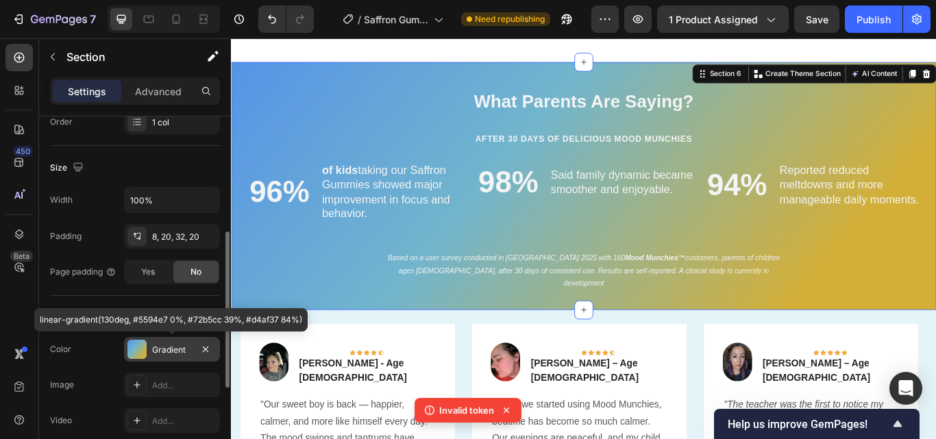
click at [171, 350] on div "Gradient" at bounding box center [172, 350] width 40 height 12
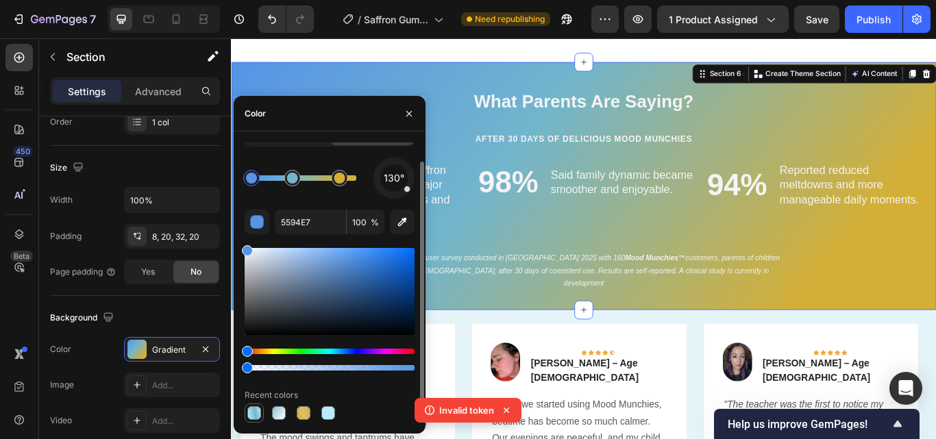
click at [251, 415] on div at bounding box center [254, 413] width 14 height 14
type input "B8EDFF"
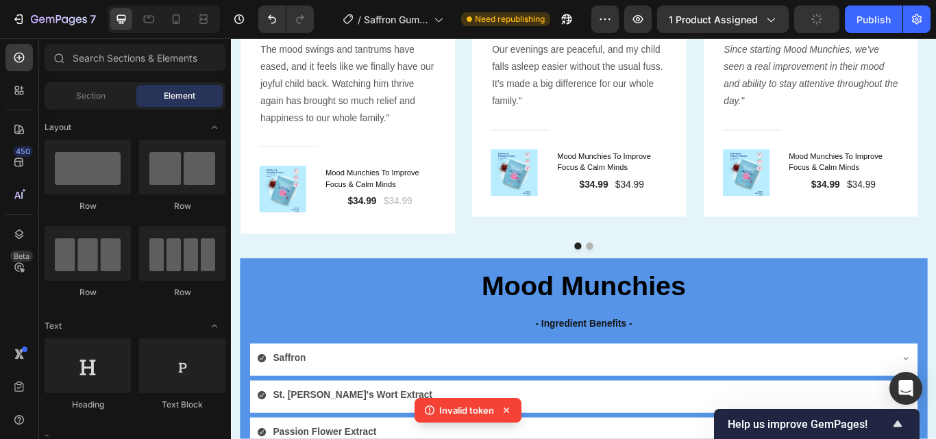
scroll to position [2908, 0]
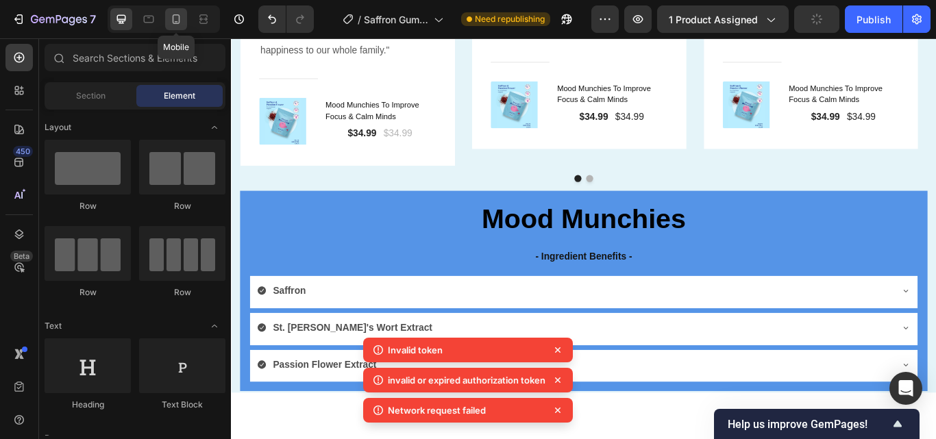
click at [185, 19] on div at bounding box center [176, 19] width 22 height 22
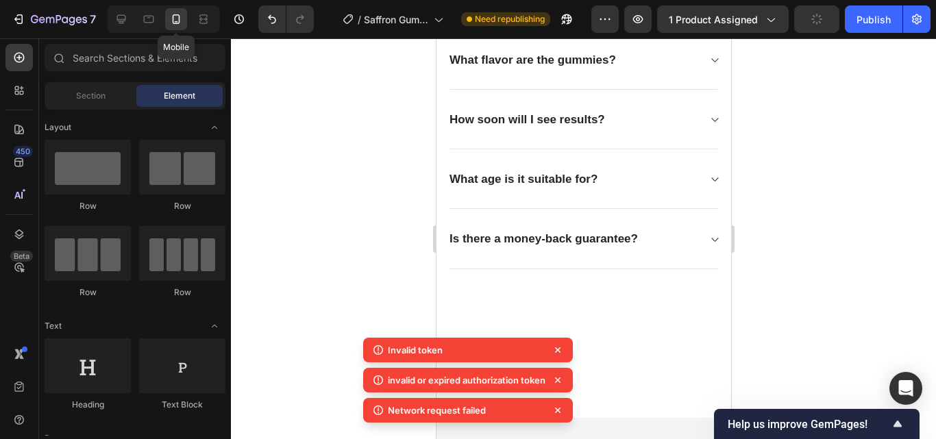
scroll to position [2873, 0]
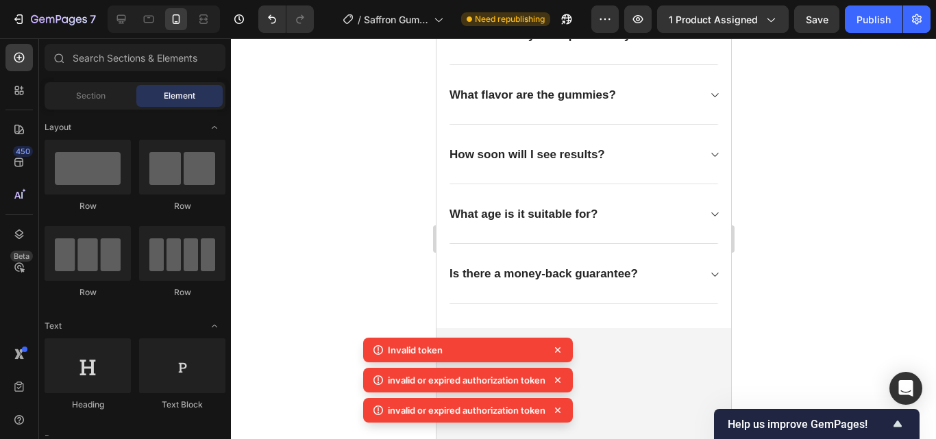
drag, startPoint x: 726, startPoint y: 324, endPoint x: 586, endPoint y: 61, distance: 298.0
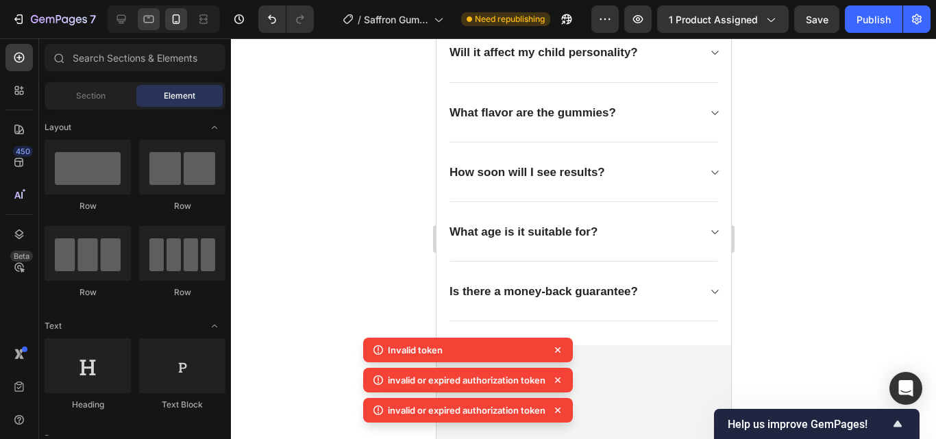
scroll to position [2703, 0]
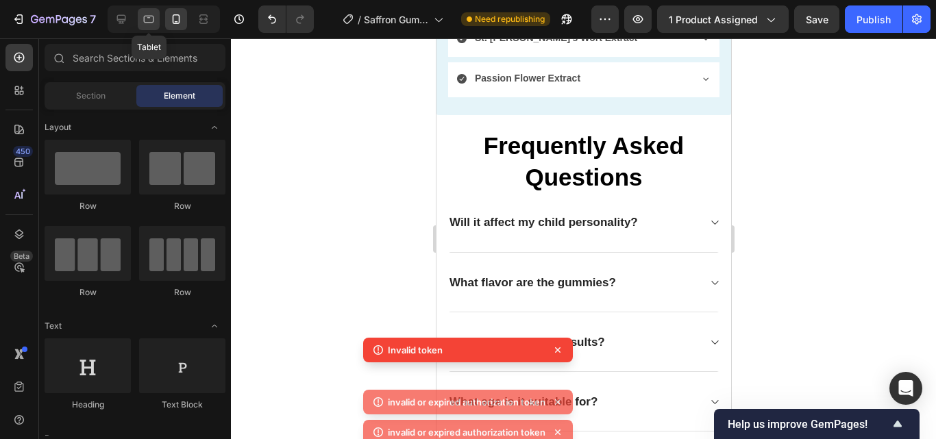
click at [149, 23] on icon at bounding box center [149, 20] width 10 height 8
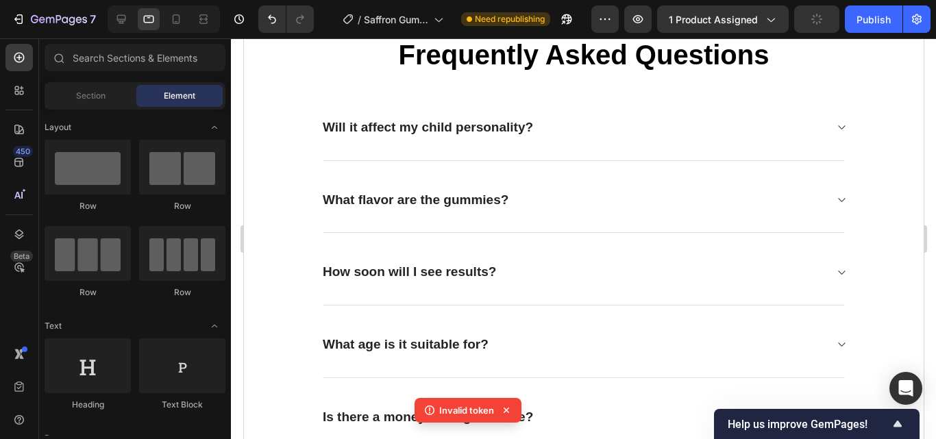
scroll to position [2892, 0]
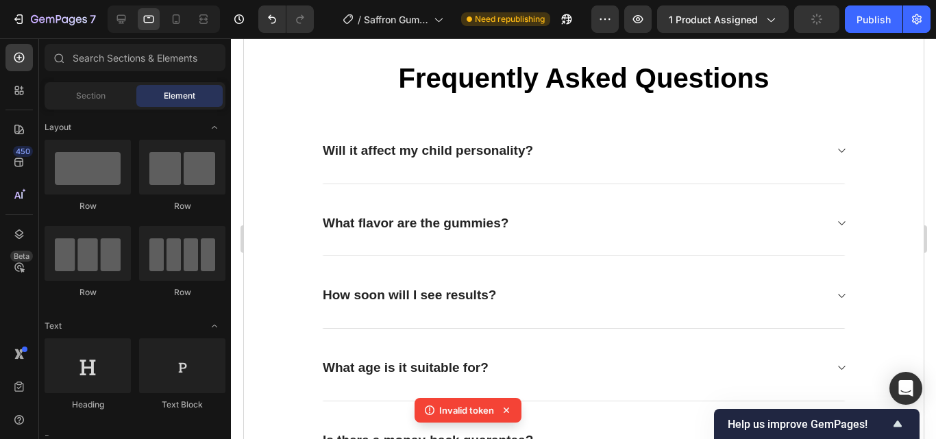
drag, startPoint x: 920, startPoint y: 302, endPoint x: 1167, endPoint y: 328, distance: 247.4
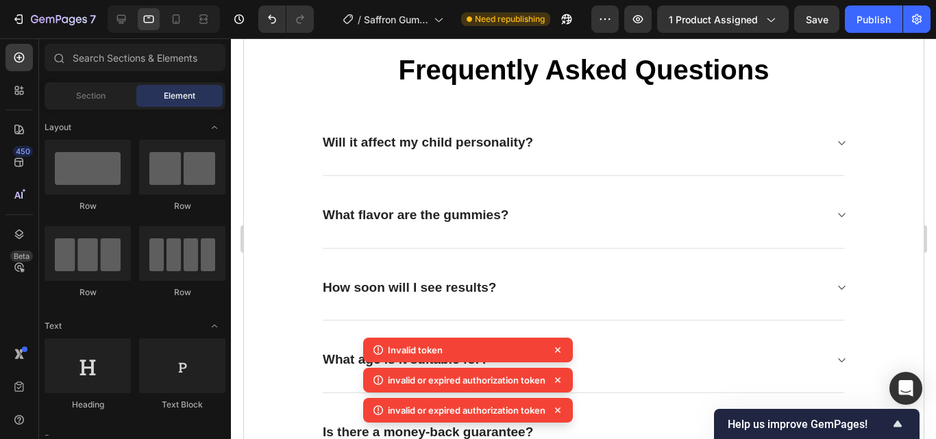
scroll to position [2613, 0]
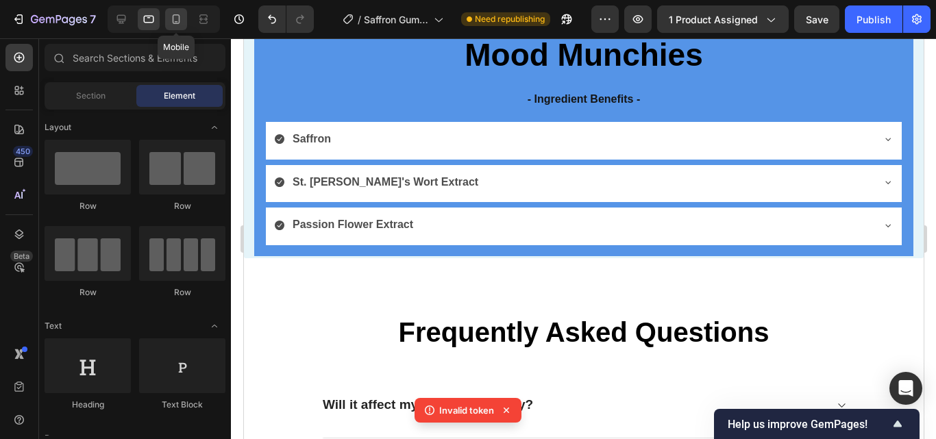
click at [180, 21] on icon at bounding box center [176, 19] width 14 height 14
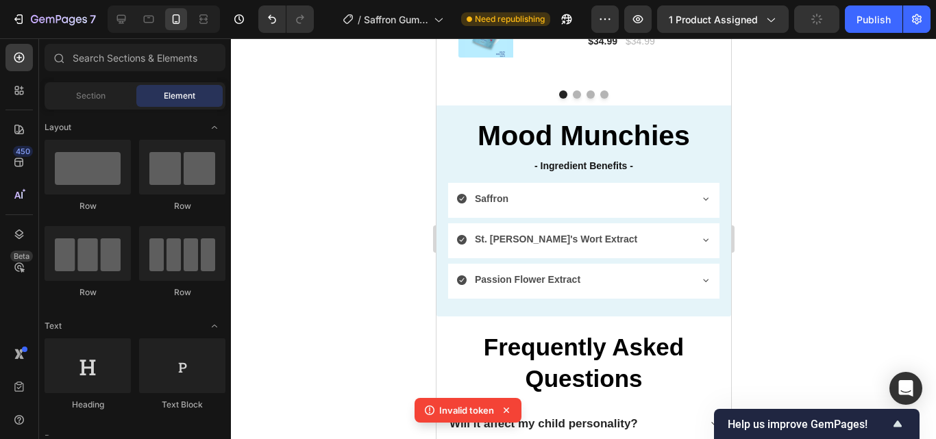
scroll to position [2463, 0]
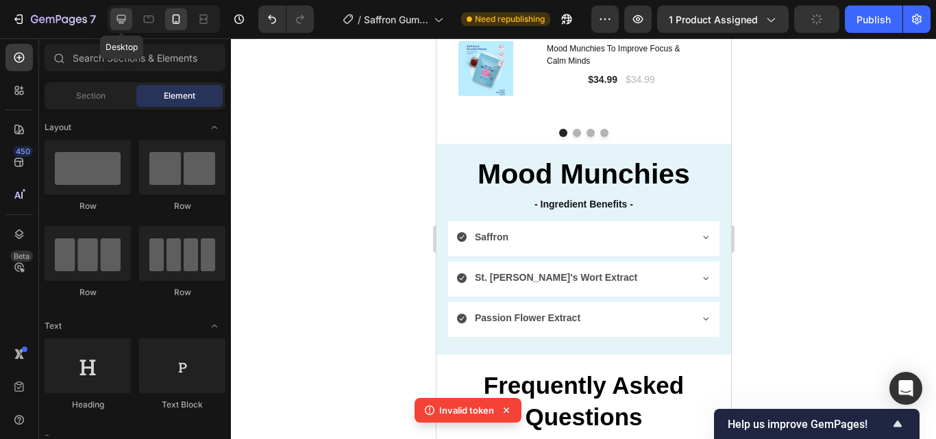
click at [114, 22] on icon at bounding box center [121, 19] width 14 height 14
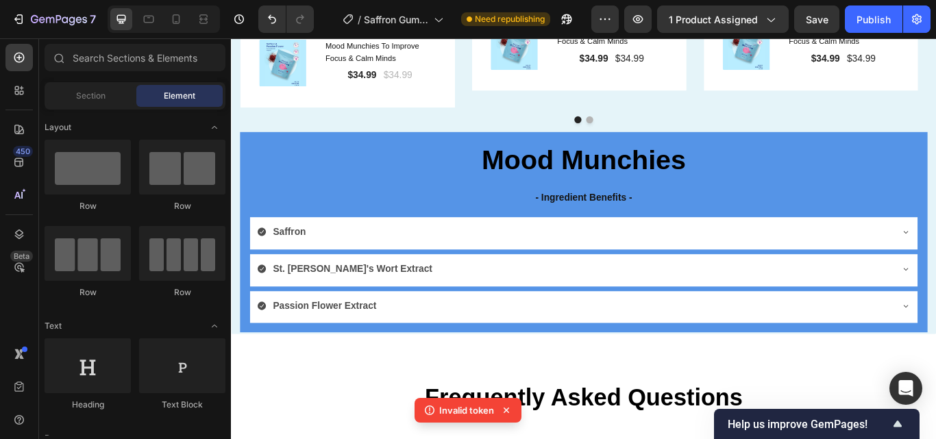
scroll to position [2887, 0]
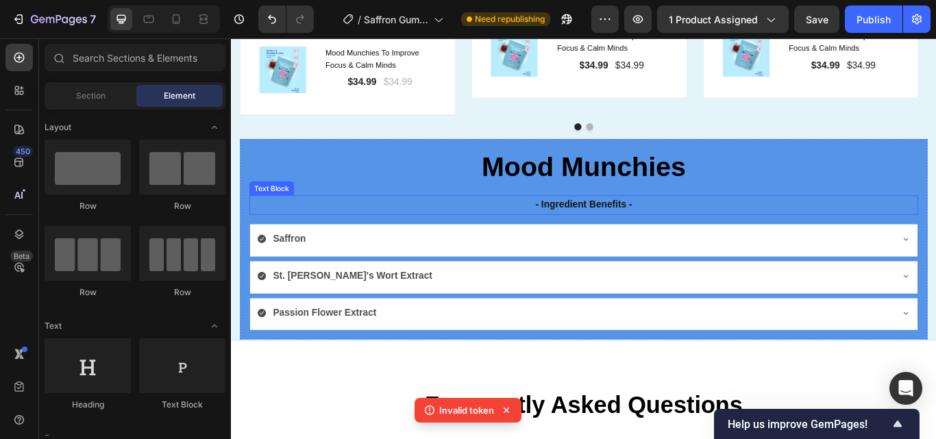
click at [936, 228] on p "- Ingredient Benefits -" at bounding box center [642, 233] width 777 height 20
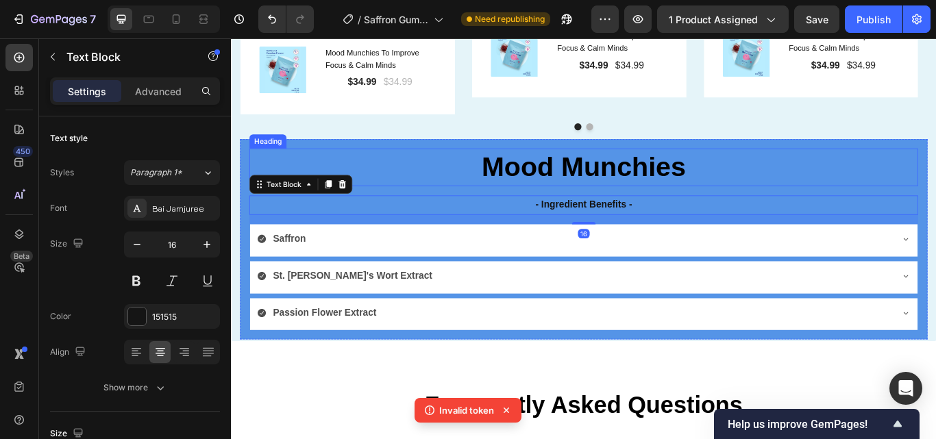
click at [936, 180] on h2 "Mood Munchies" at bounding box center [642, 189] width 780 height 44
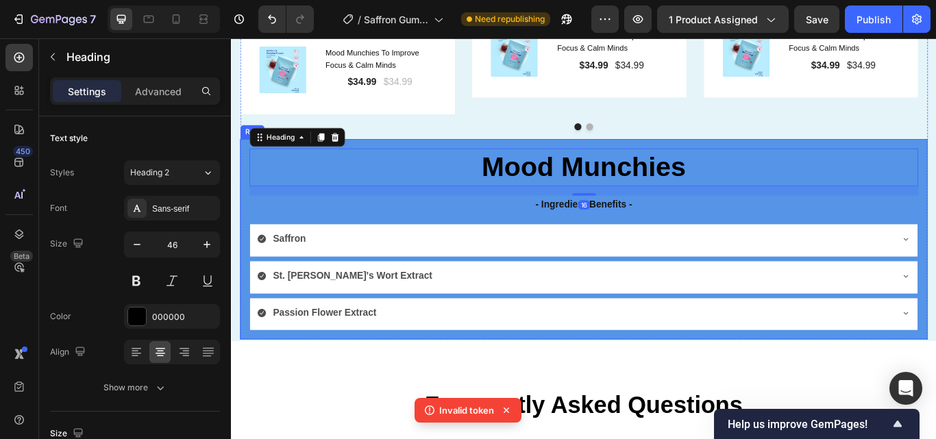
click at [936, 158] on div "Mood Munchies Heading 16 - Ingredient Benefits - Text Block Saffron St. John's …" at bounding box center [642, 273] width 802 height 234
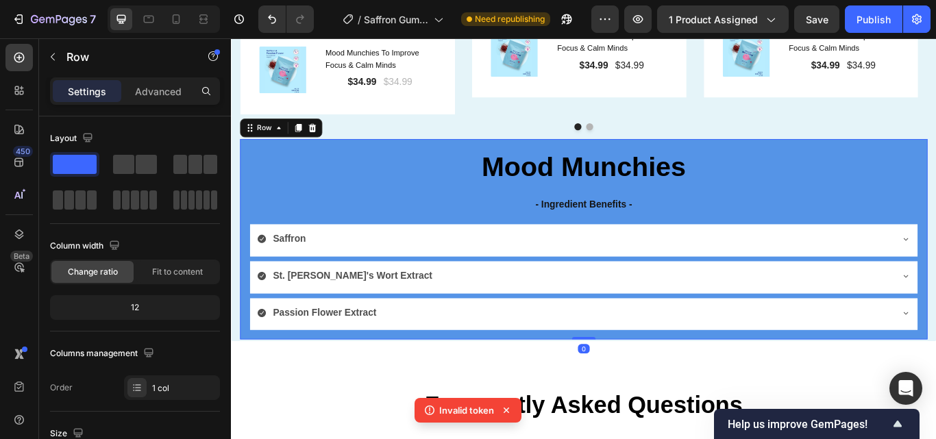
click at [936, 376] on div "Mood Munchies Heading - Ingredient Benefits - Text Block Saffron St. John's Wor…" at bounding box center [642, 273] width 802 height 234
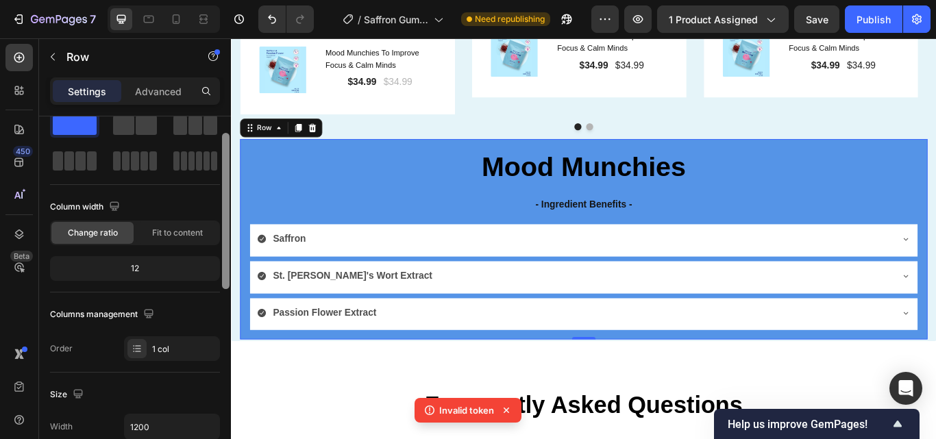
drag, startPoint x: 225, startPoint y: 260, endPoint x: 225, endPoint y: 284, distance: 24.0
click at [225, 284] on div at bounding box center [226, 211] width 8 height 156
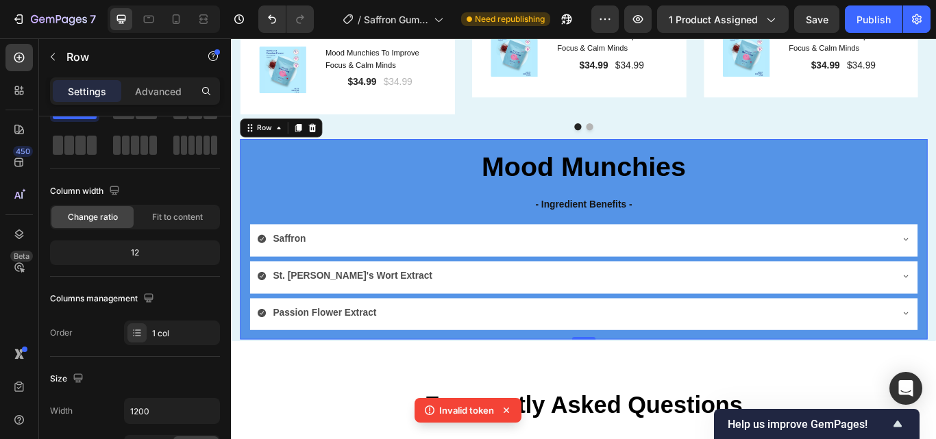
click at [936, 160] on div "Mood Munchies Heading - Ingredient Benefits - Text Block Saffron St. John's Wor…" at bounding box center [642, 273] width 802 height 234
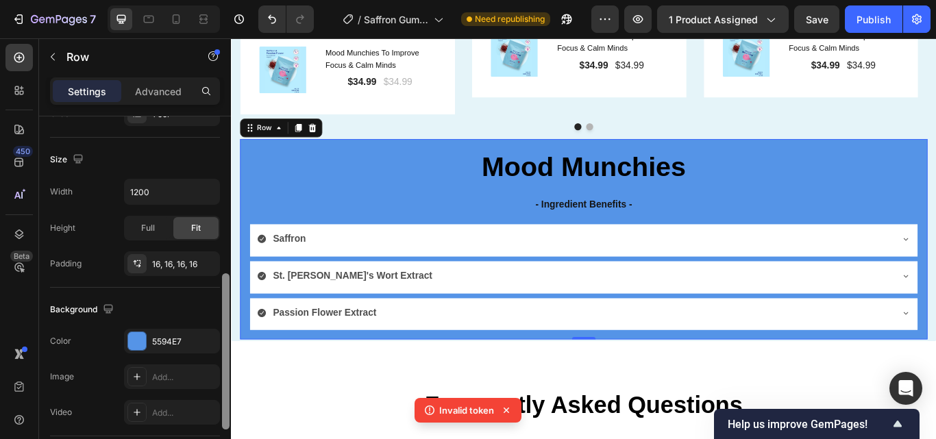
scroll to position [306, 0]
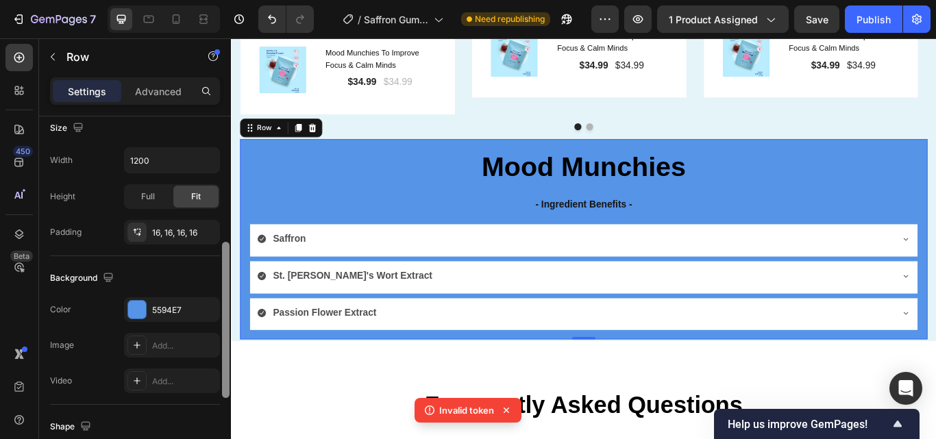
drag, startPoint x: 228, startPoint y: 178, endPoint x: 223, endPoint y: 286, distance: 109.1
click at [223, 286] on div at bounding box center [226, 320] width 8 height 156
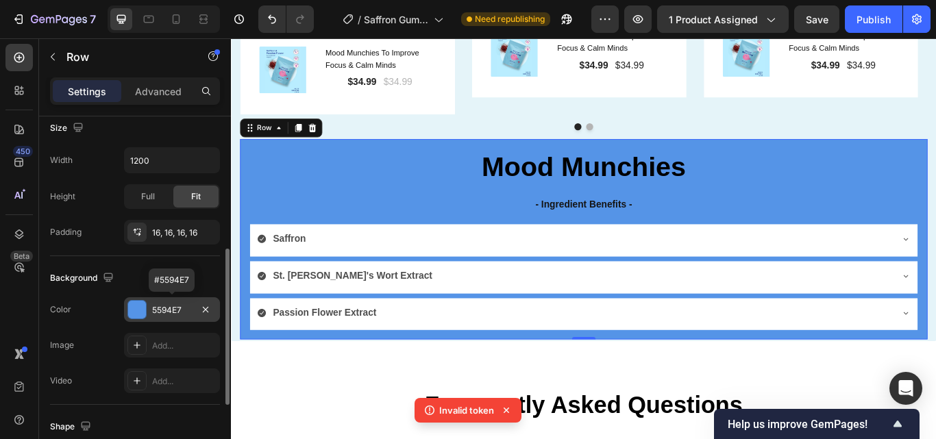
click at [175, 311] on div "5594E7" at bounding box center [172, 310] width 40 height 12
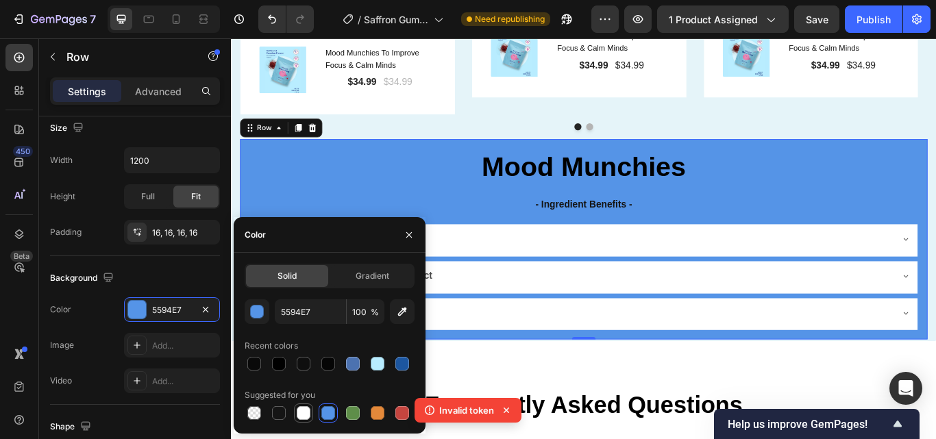
click at [303, 414] on div at bounding box center [304, 413] width 14 height 14
type input "FFFFFF"
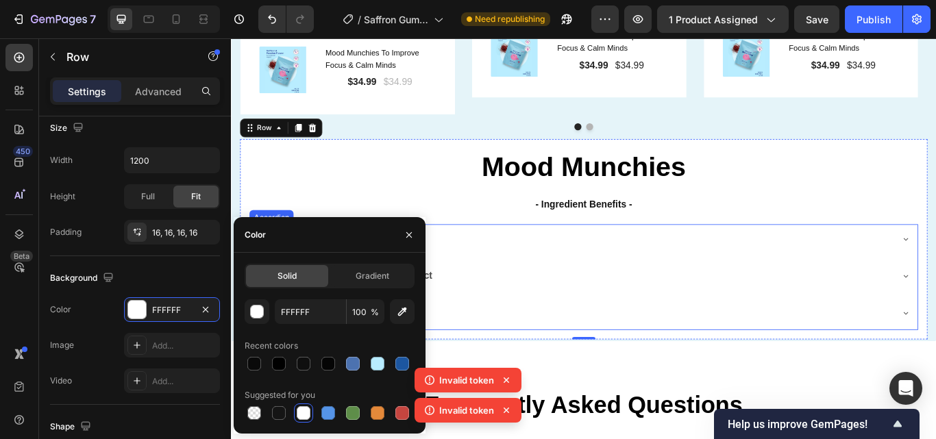
click at [584, 276] on div "Saffron" at bounding box center [631, 273] width 740 height 24
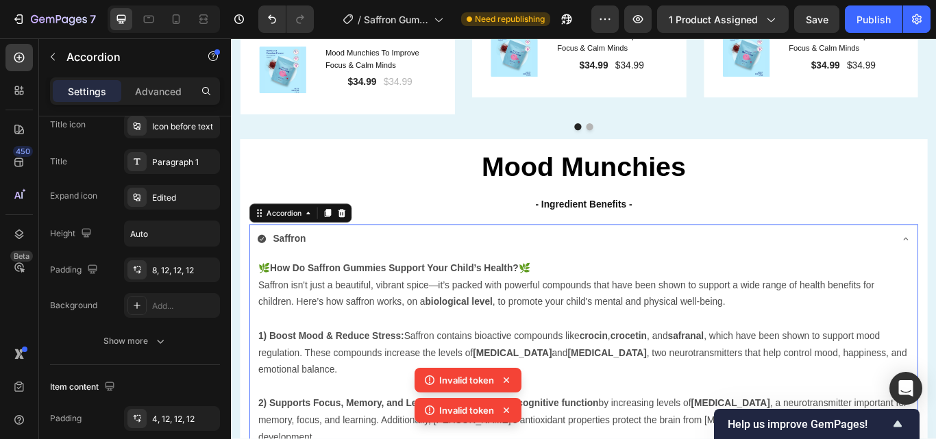
scroll to position [0, 0]
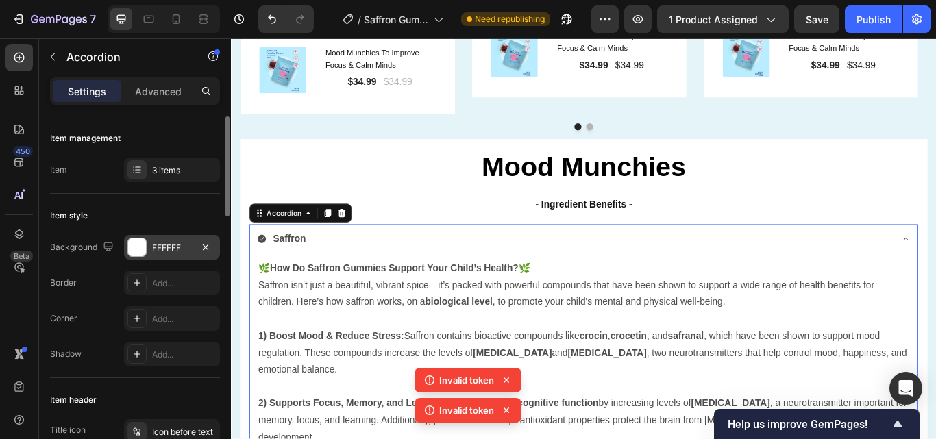
click at [180, 243] on div "FFFFFF" at bounding box center [172, 248] width 40 height 12
click at [167, 21] on div at bounding box center [176, 19] width 22 height 22
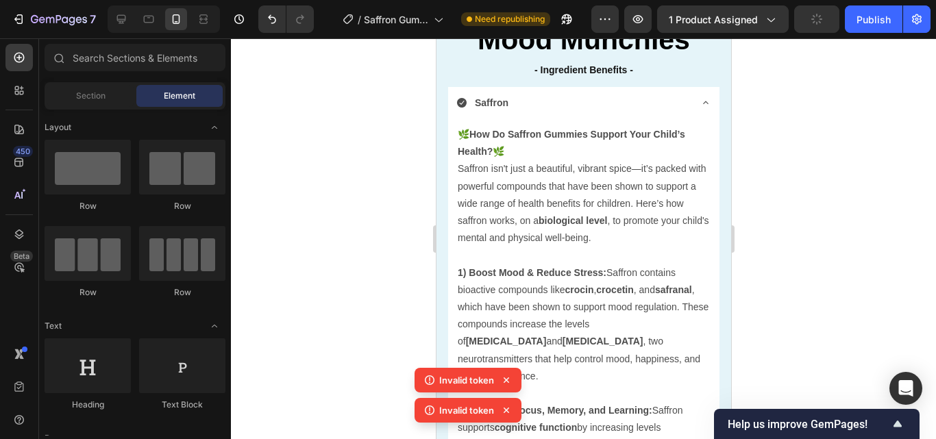
scroll to position [2527, 0]
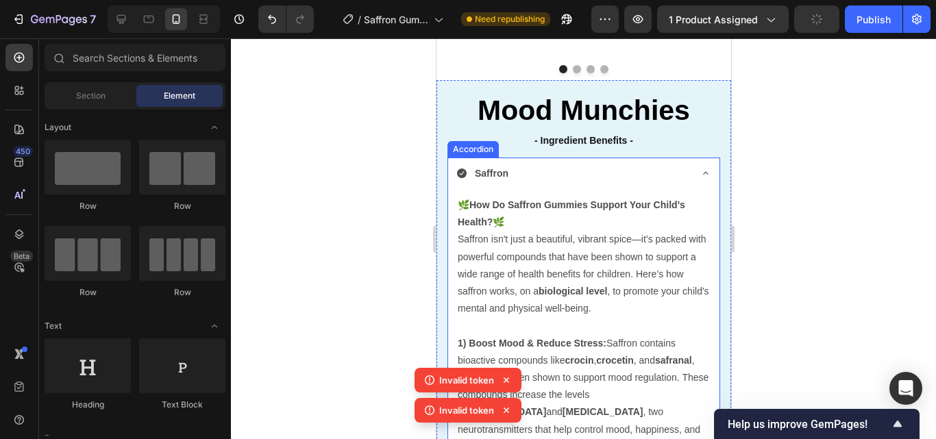
click at [700, 176] on icon at bounding box center [705, 173] width 11 height 11
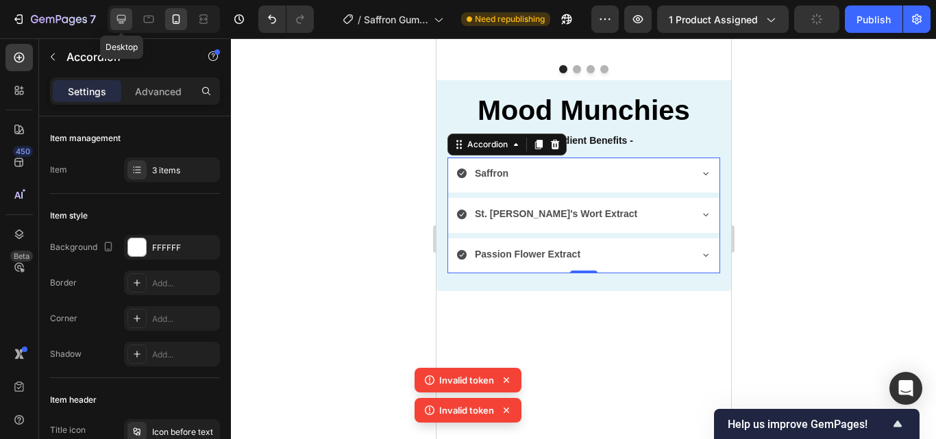
click at [121, 22] on icon at bounding box center [121, 19] width 9 height 9
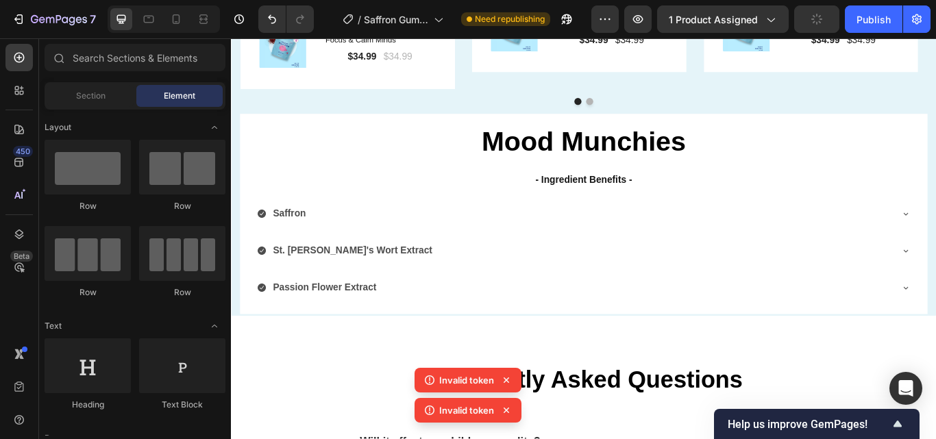
scroll to position [2903, 0]
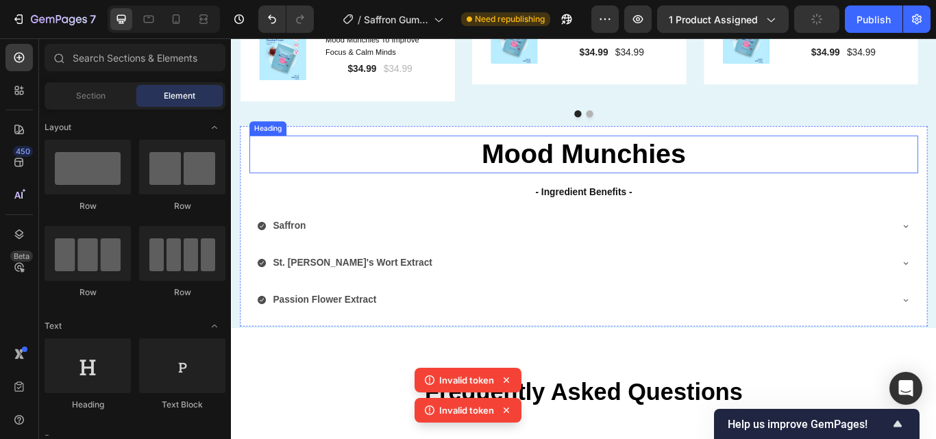
click at [936, 173] on h2 "Mood Munchies" at bounding box center [642, 174] width 780 height 44
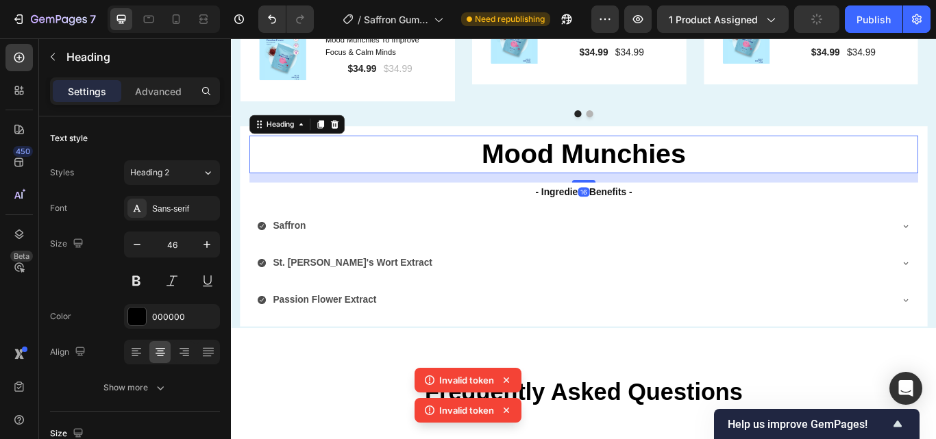
click at [936, 208] on p "- Ingredient Benefits -" at bounding box center [642, 218] width 777 height 20
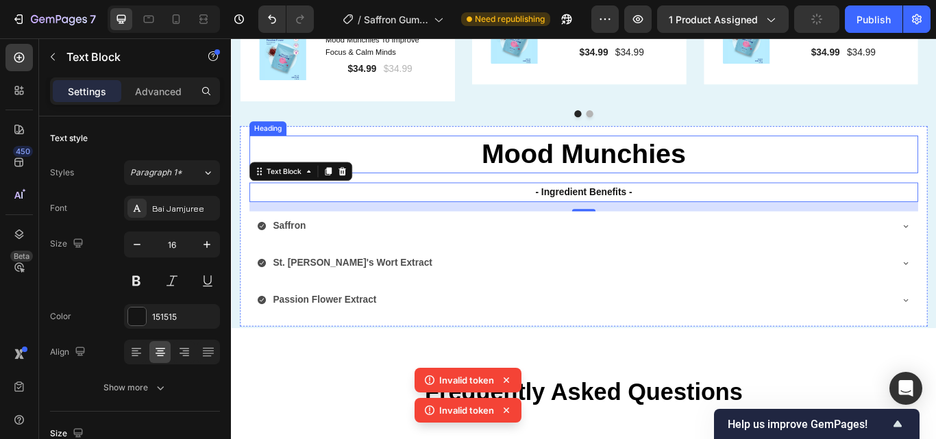
click at [252, 156] on h2 "Mood Munchies" at bounding box center [642, 174] width 780 height 44
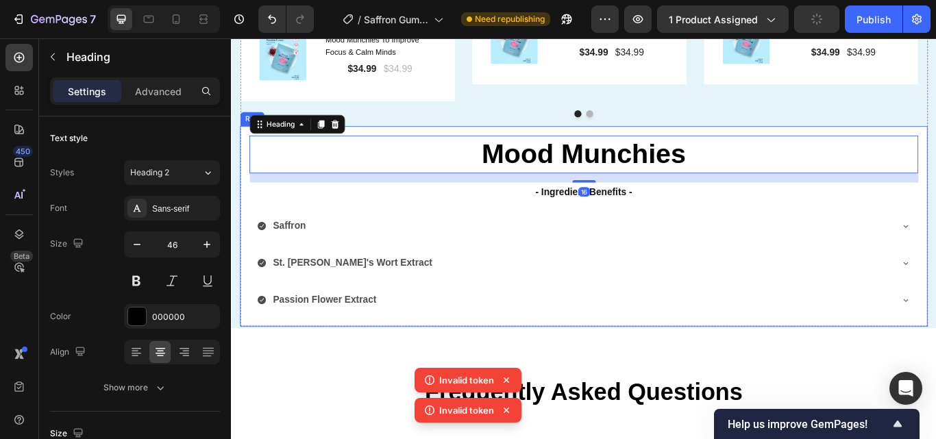
click at [248, 162] on div "Mood Munchies Heading 16 - Ingredient Benefits - Text Block Saffron St. John's …" at bounding box center [642, 258] width 802 height 234
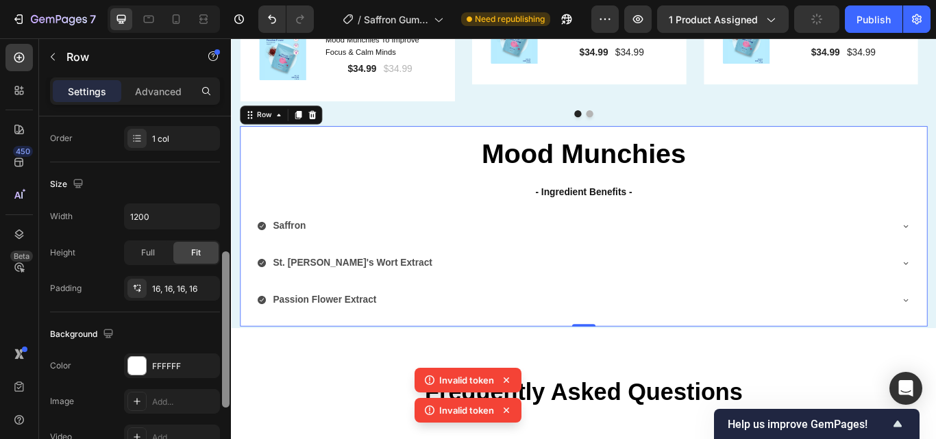
scroll to position [271, 0]
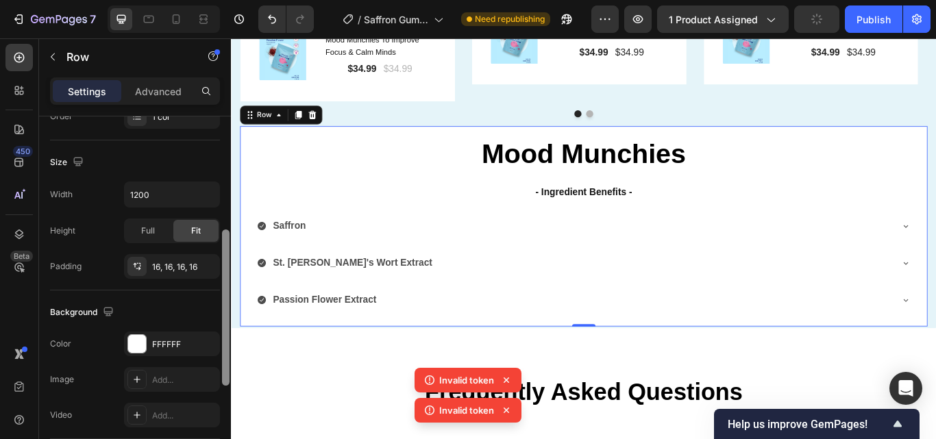
drag, startPoint x: 229, startPoint y: 215, endPoint x: 226, endPoint y: 332, distance: 117.2
click at [226, 332] on div at bounding box center [226, 308] width 8 height 156
click at [152, 343] on div "FFFFFF" at bounding box center [172, 345] width 40 height 12
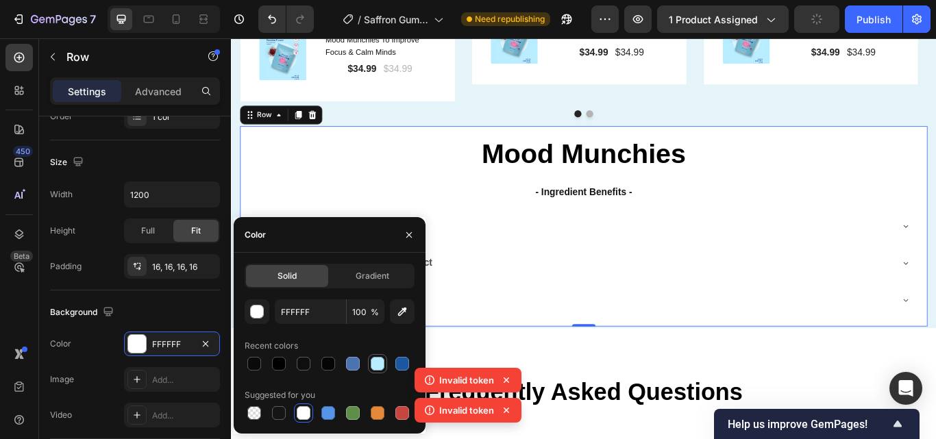
click at [379, 367] on div at bounding box center [378, 364] width 14 height 14
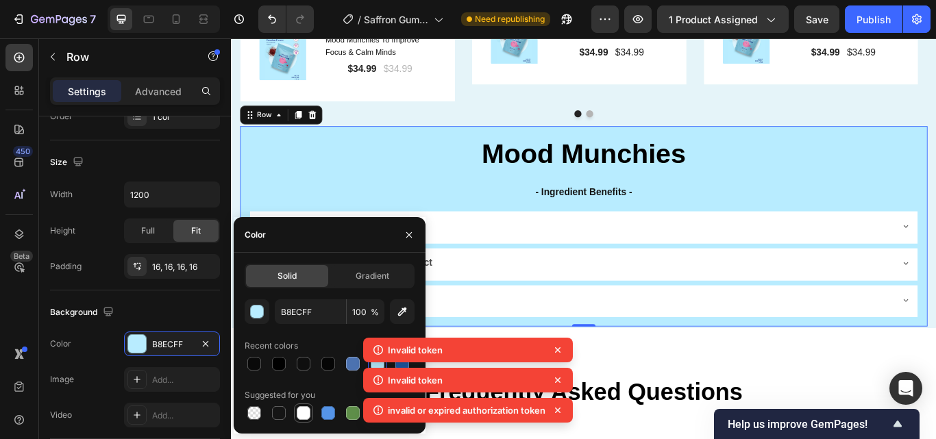
click at [303, 413] on div at bounding box center [304, 413] width 14 height 14
type input "FFFFFF"
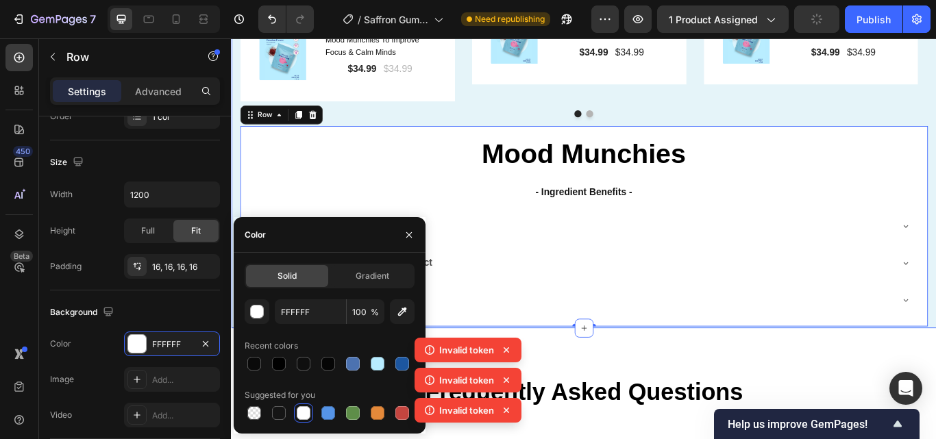
click at [936, 126] on div "Image Icon Icon Icon Icon Icon Row Emily M. - Age 44 Text block Row "Our sweet …" at bounding box center [642, 63] width 822 height 630
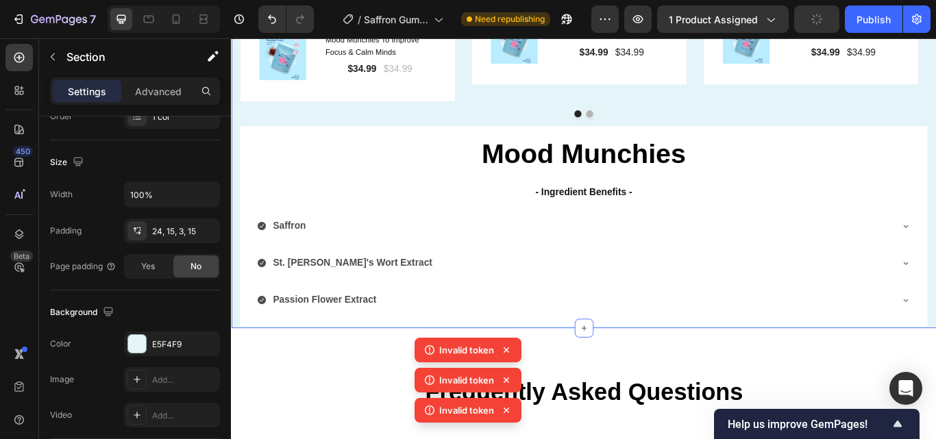
scroll to position [0, 0]
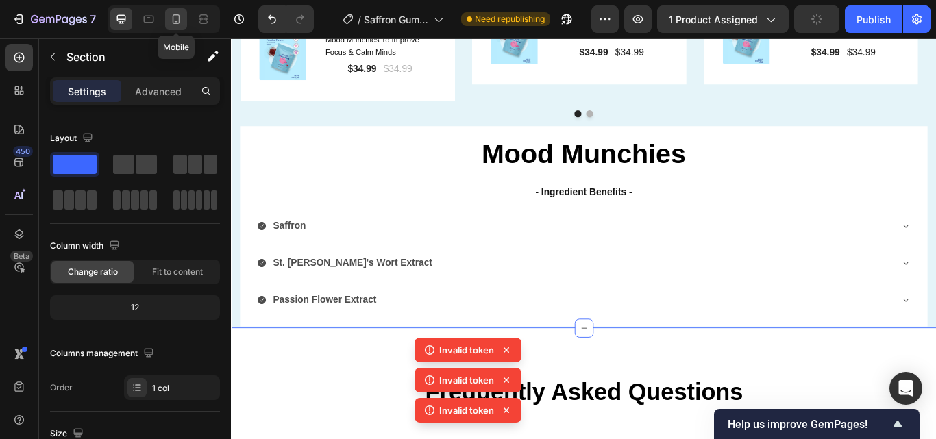
click at [176, 20] on icon at bounding box center [176, 19] width 14 height 14
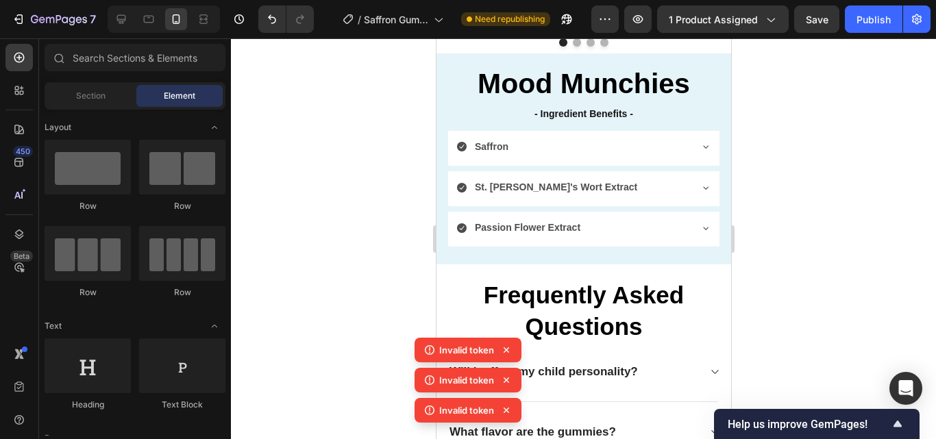
scroll to position [2593, 0]
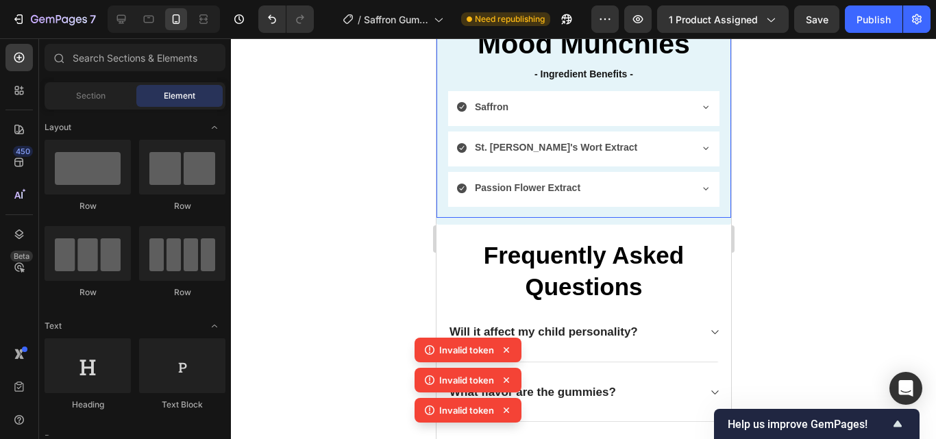
click at [441, 175] on div "Mood Munchies Heading - Ingredient Benefits - Text Block Saffron St. John's Wor…" at bounding box center [583, 116] width 295 height 204
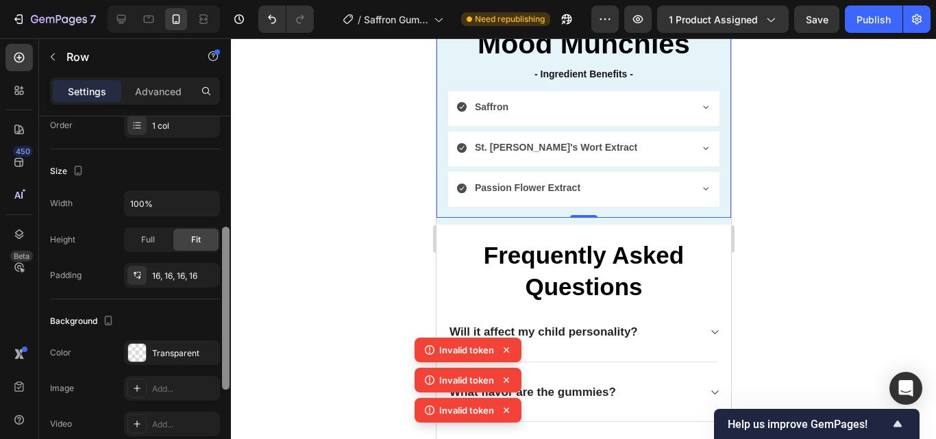
scroll to position [232, 0]
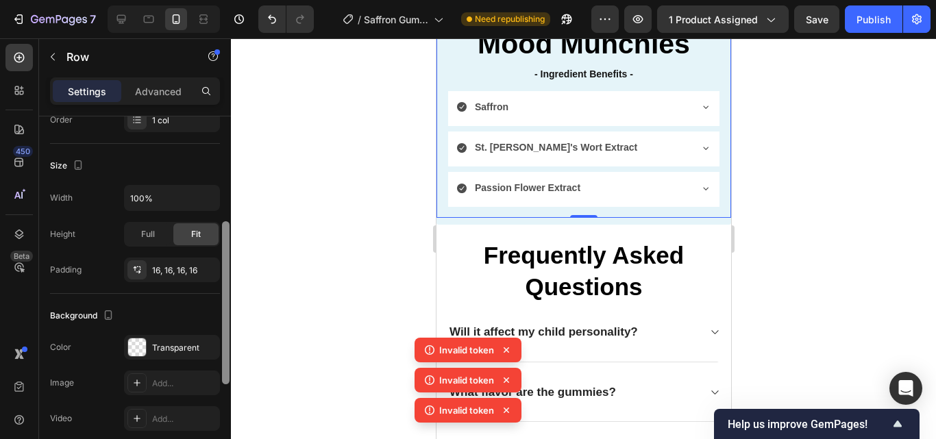
drag, startPoint x: 228, startPoint y: 224, endPoint x: 232, endPoint y: 329, distance: 104.9
click at [232, 0] on div "7 / Saffron Gumies New LP | WIP Need republishing Preview 1 product assigned Sa…" at bounding box center [468, 0] width 936 height 0
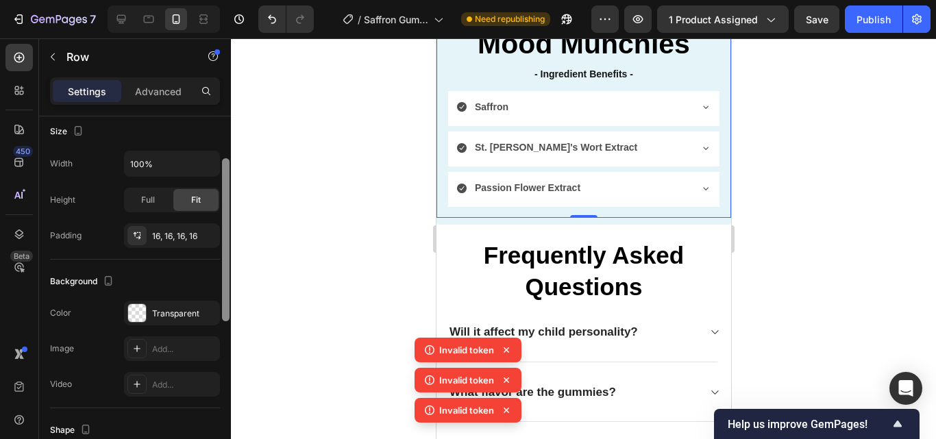
scroll to position [182, 0]
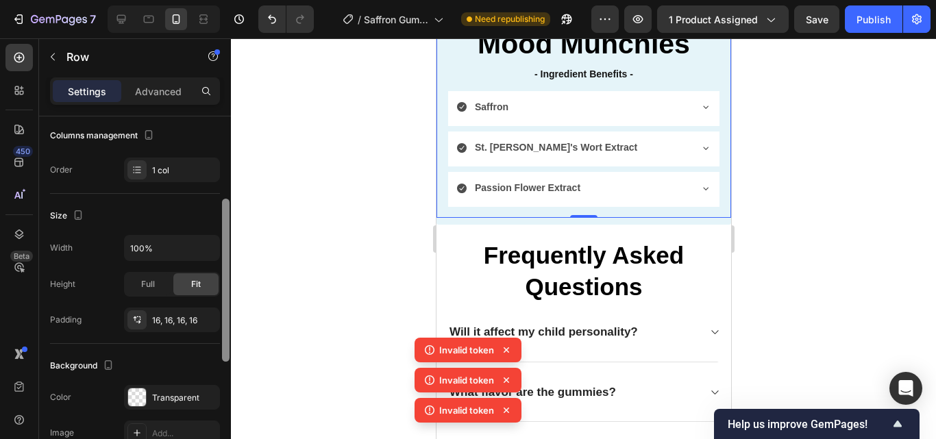
drag, startPoint x: 229, startPoint y: 306, endPoint x: 236, endPoint y: 283, distance: 23.6
click at [236, 0] on div "7 / Saffron Gumies New LP | WIP Need republishing Preview 1 product assigned Sa…" at bounding box center [468, 0] width 936 height 0
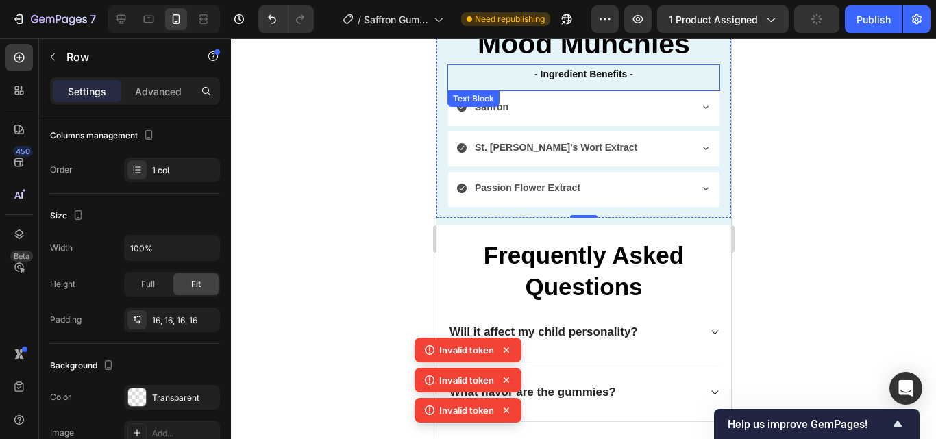
click at [456, 69] on p "- Ingredient Benefits -" at bounding box center [583, 74] width 270 height 17
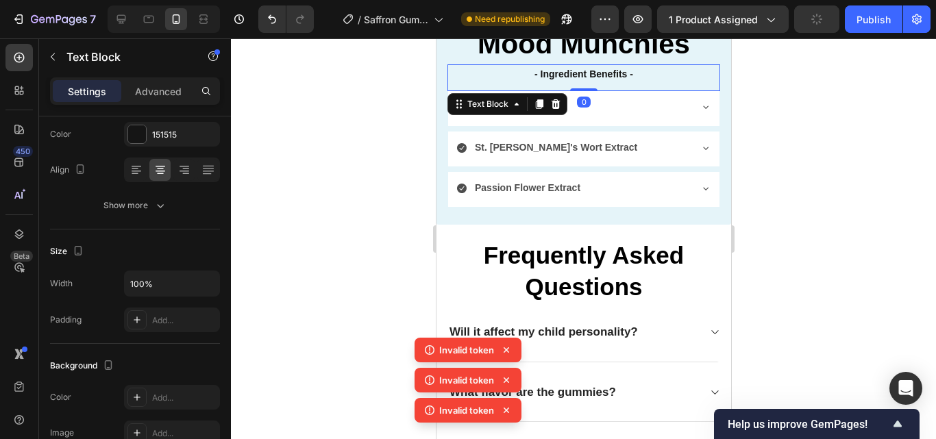
scroll to position [0, 0]
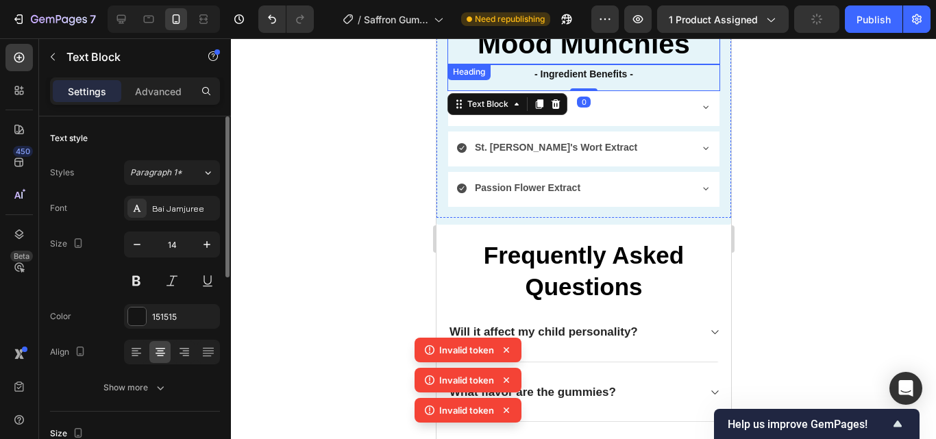
click at [447, 56] on h2 "Mood Munchies" at bounding box center [583, 44] width 273 height 39
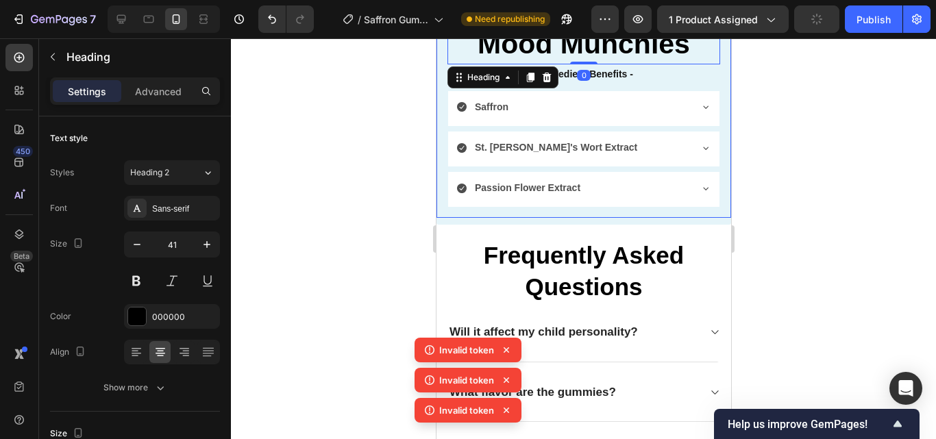
click at [445, 108] on div "Mood Munchies Heading 0 - Ingredient Benefits - Text Block Saffron St. John's W…" at bounding box center [583, 116] width 295 height 204
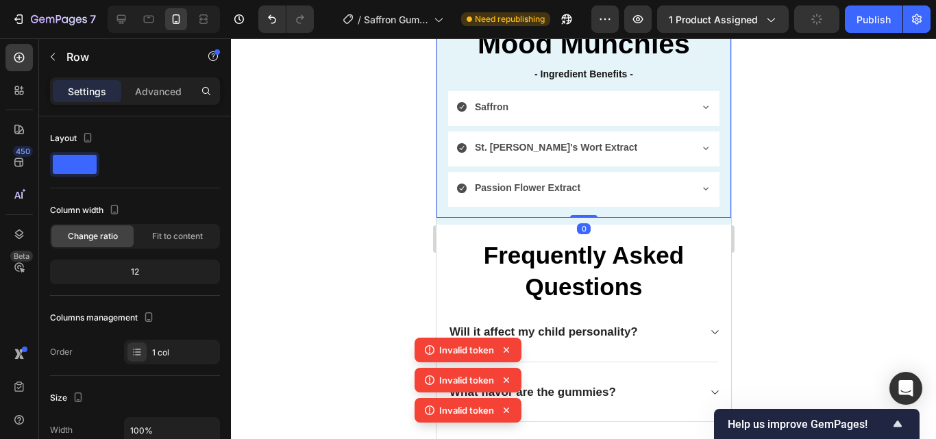
click at [441, 108] on div "Mood Munchies Heading - Ingredient Benefits - Text Block Saffron St. John's Wor…" at bounding box center [583, 116] width 295 height 204
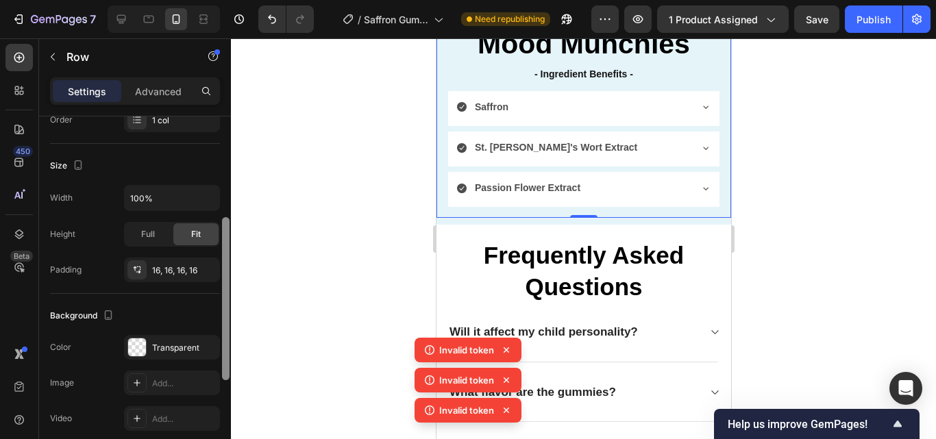
scroll to position [236, 0]
drag, startPoint x: 227, startPoint y: 239, endPoint x: 224, endPoint y: 345, distance: 107.0
click at [224, 345] on div at bounding box center [226, 295] width 8 height 163
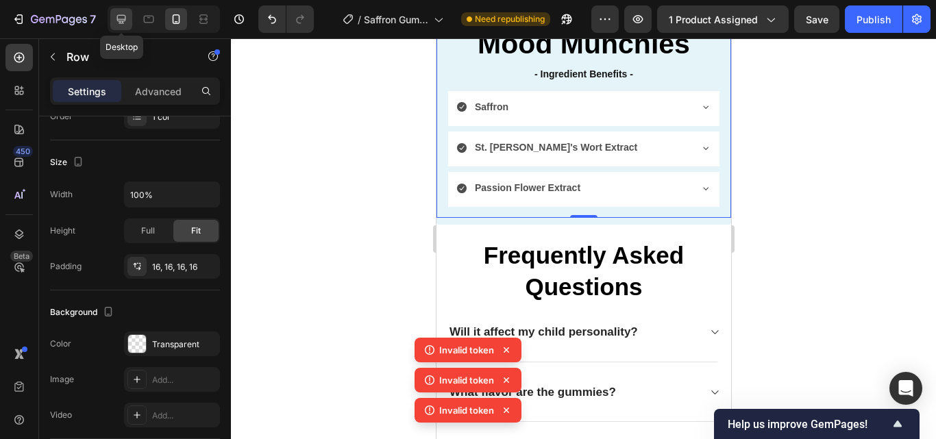
click at [128, 19] on icon at bounding box center [121, 19] width 14 height 14
type input "1200"
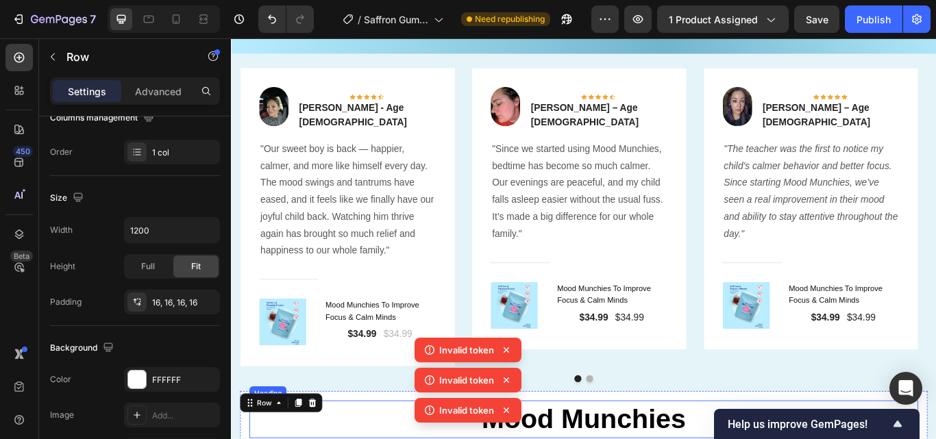
scroll to position [2953, 0]
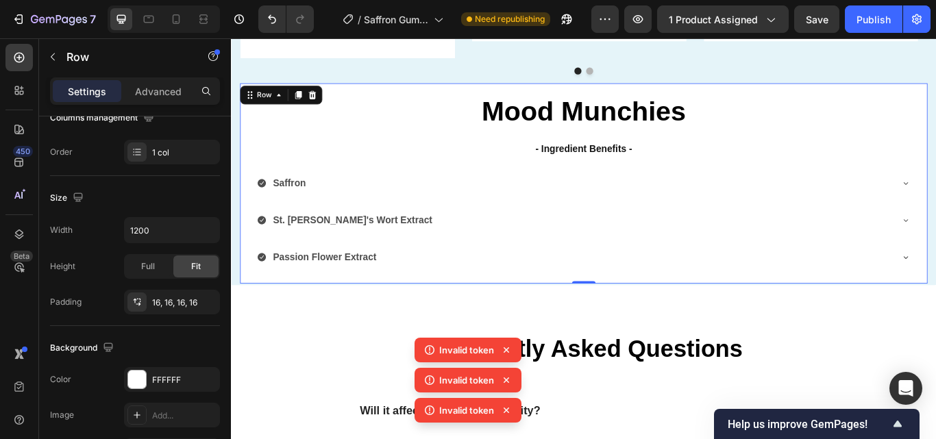
click at [936, 92] on div "Mood Munchies Heading - Ingredient Benefits - Text Block Saffron St. John's Wor…" at bounding box center [642, 208] width 802 height 234
click at [164, 387] on div "FFFFFF" at bounding box center [172, 379] width 96 height 25
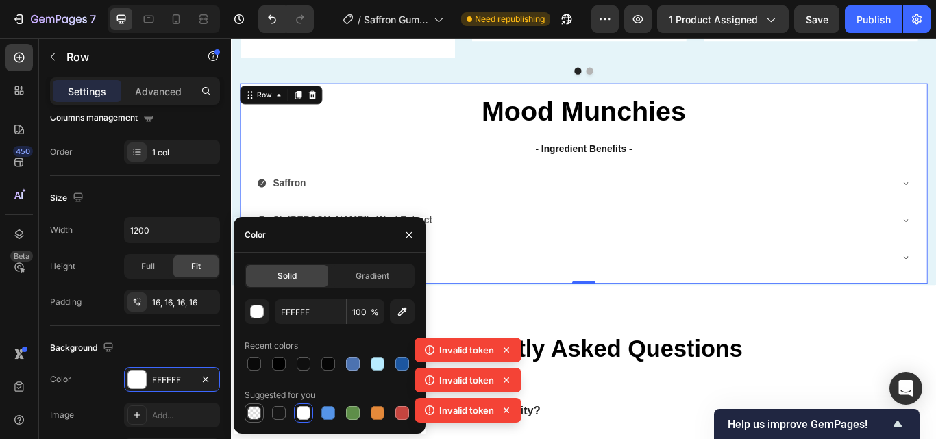
click at [260, 409] on div at bounding box center [254, 413] width 14 height 14
type input "000000"
type input "0"
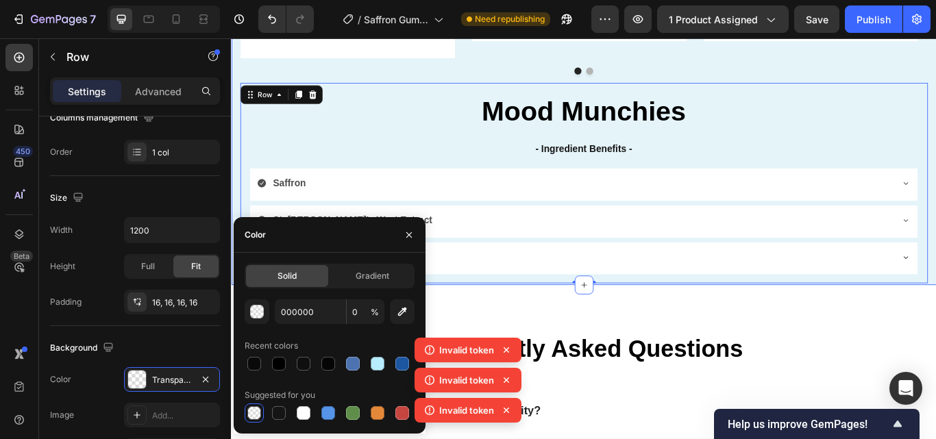
click at [936, 71] on div "Image Icon Icon Icon Icon Icon Row Emily M. - Age 44 Text block Row "Our sweet …" at bounding box center [642, 13] width 822 height 630
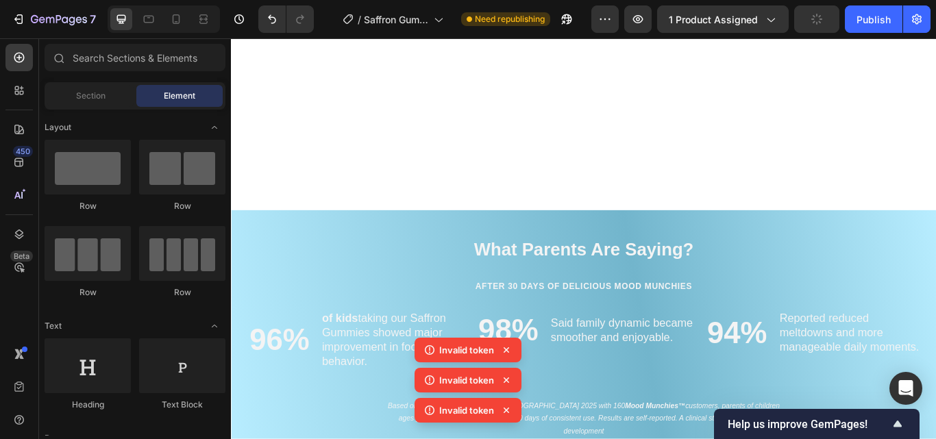
scroll to position [2606, 0]
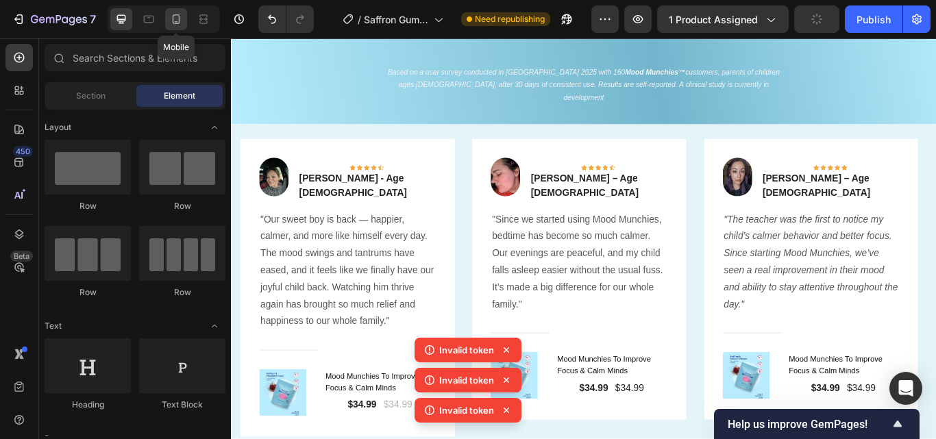
click at [171, 25] on icon at bounding box center [176, 19] width 14 height 14
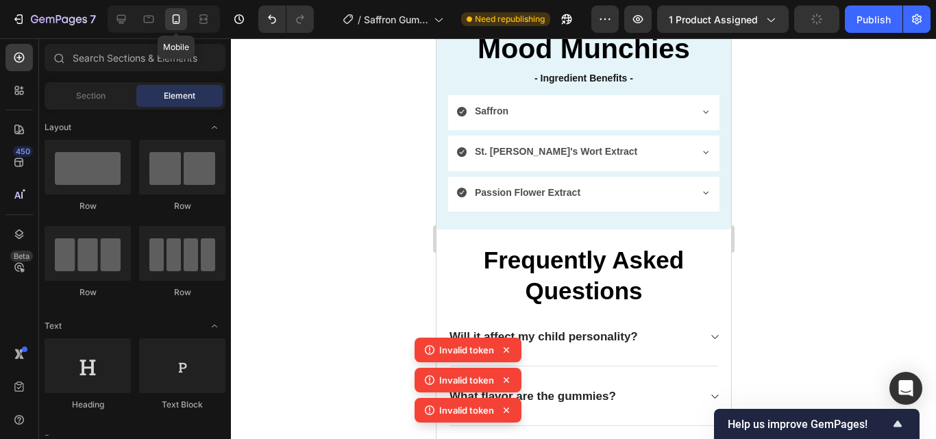
scroll to position [2589, 0]
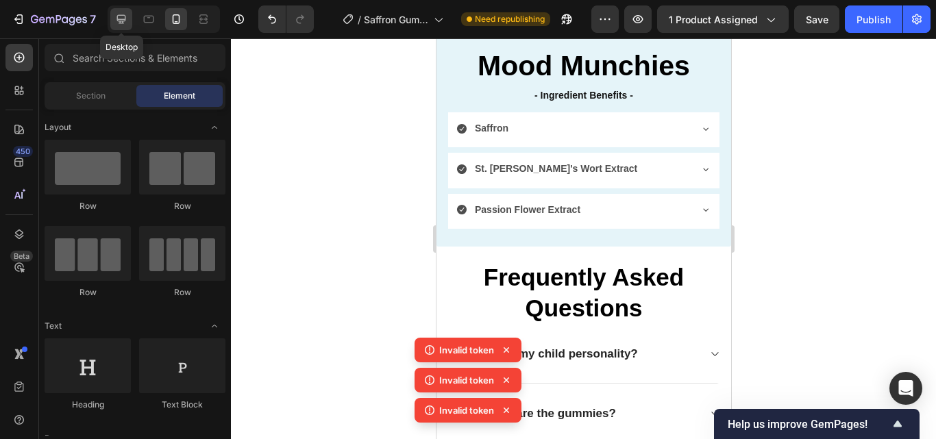
click at [123, 19] on icon at bounding box center [121, 19] width 14 height 14
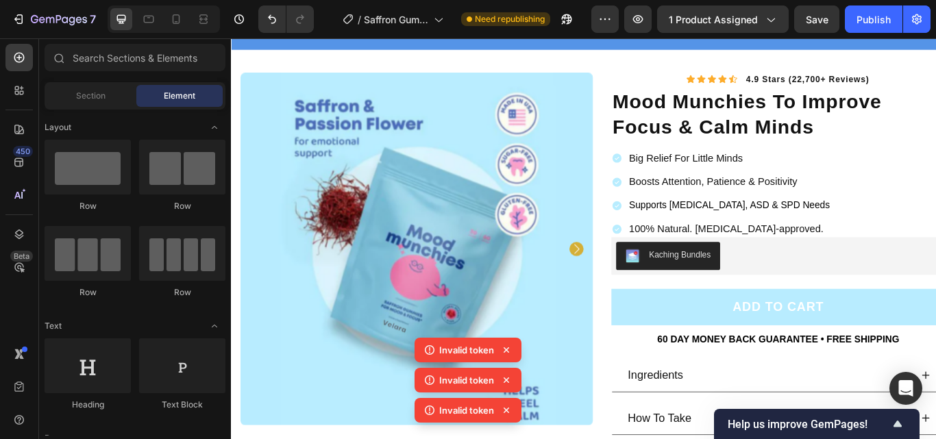
scroll to position [41, 0]
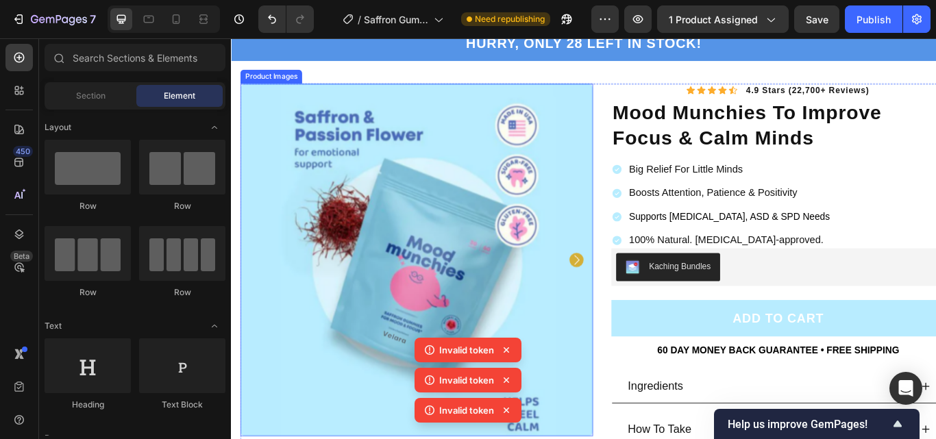
click at [936, 59] on div "HURRY, ONLY 28 LEFT IN STOCK! Heading Row Section 1" at bounding box center [642, 45] width 822 height 40
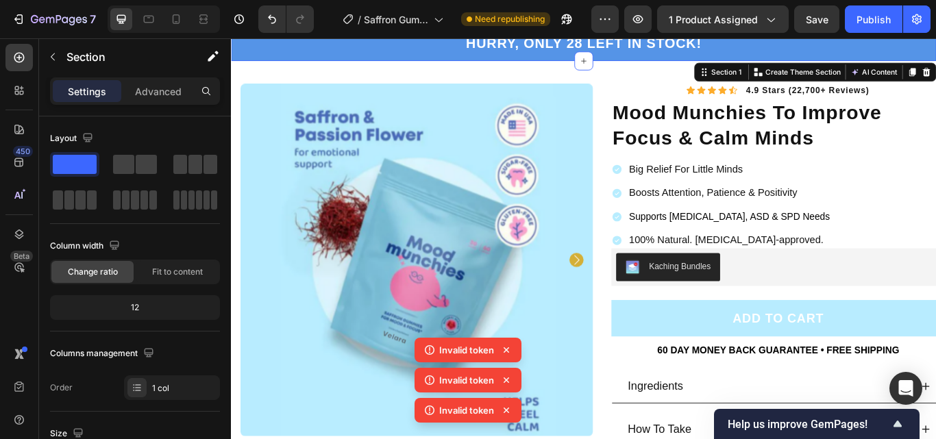
click at [924, 55] on div "HURRY, ONLY 28 LEFT IN STOCK! Heading Row" at bounding box center [642, 45] width 802 height 23
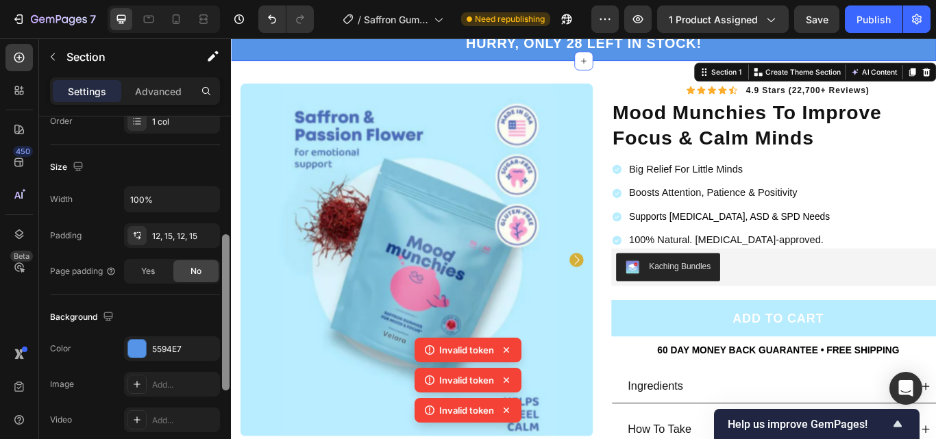
drag, startPoint x: 225, startPoint y: 201, endPoint x: 220, endPoint y: 319, distance: 118.0
click at [220, 319] on div "Layout Column width Change ratio Fit to content 12 Columns management Order 1 c…" at bounding box center [135, 298] width 192 height 362
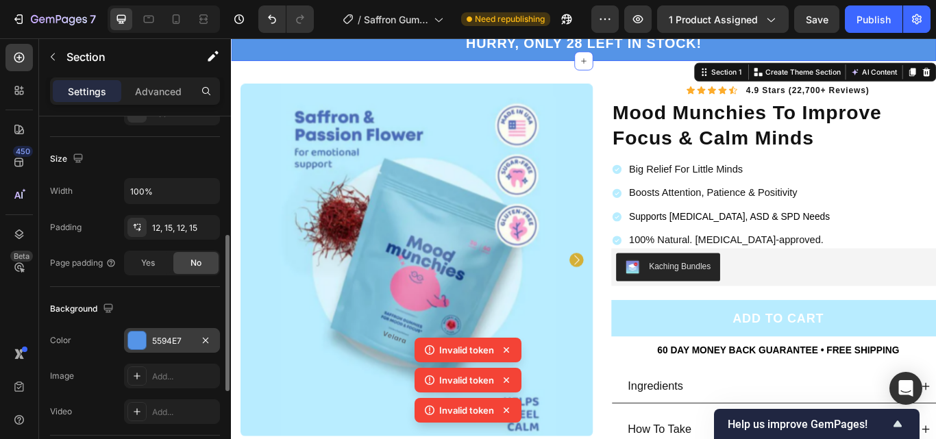
click at [164, 343] on div "5594E7" at bounding box center [172, 341] width 40 height 12
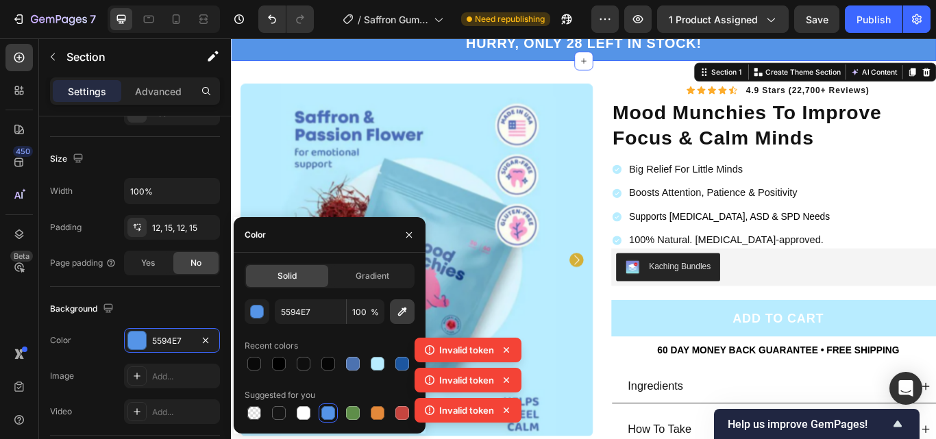
click at [399, 317] on icon "button" at bounding box center [402, 312] width 14 height 14
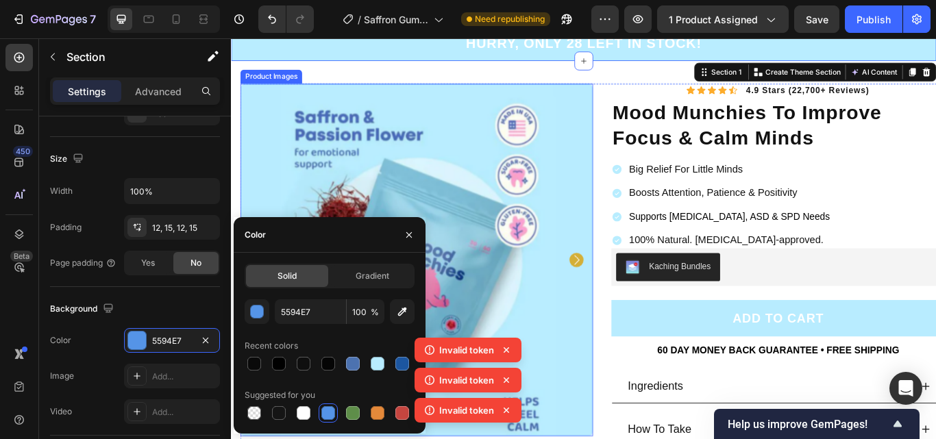
type input "B9EDFF"
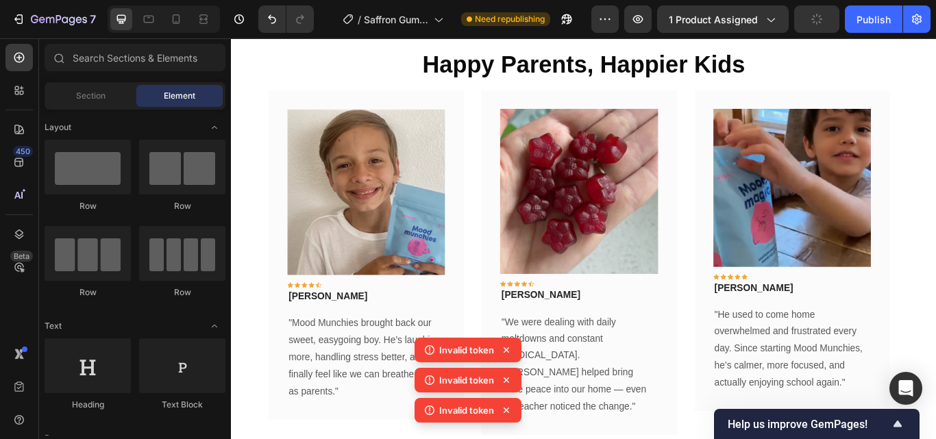
scroll to position [488, 0]
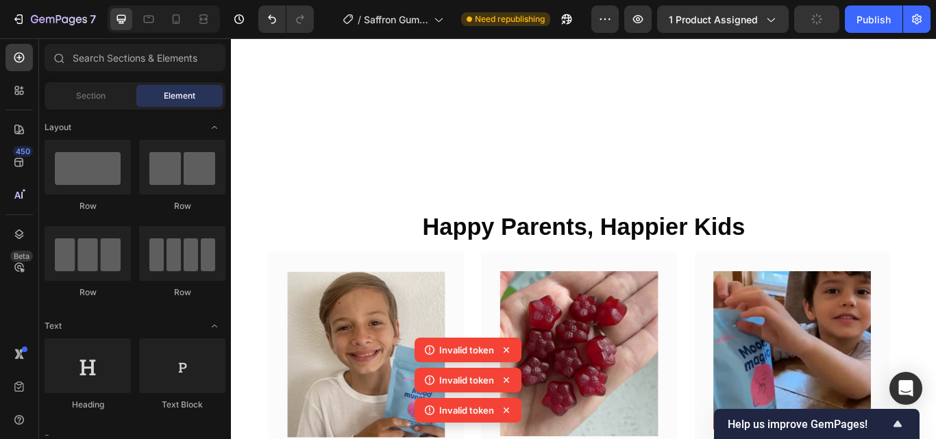
drag, startPoint x: 1052, startPoint y: 133, endPoint x: 407, endPoint y: 45, distance: 651.0
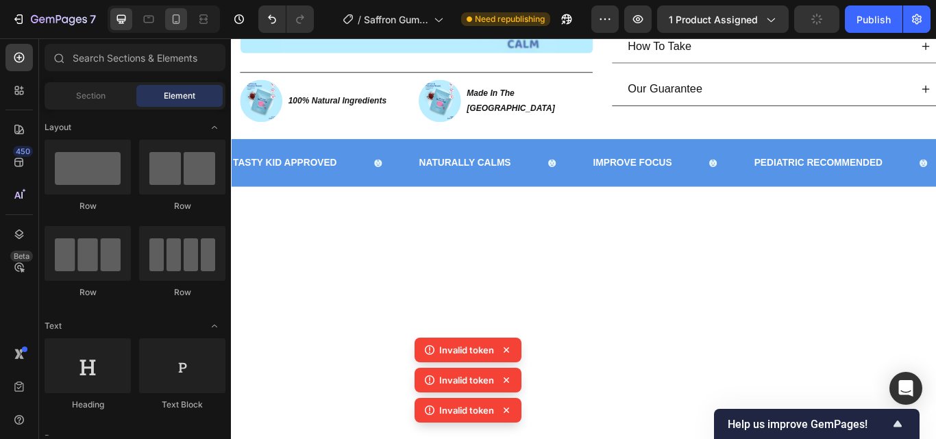
scroll to position [190, 0]
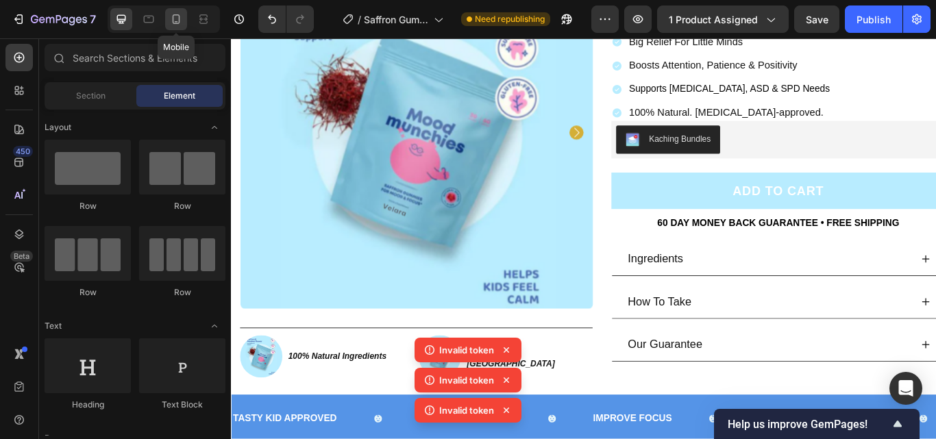
click at [176, 21] on icon at bounding box center [176, 21] width 3 height 1
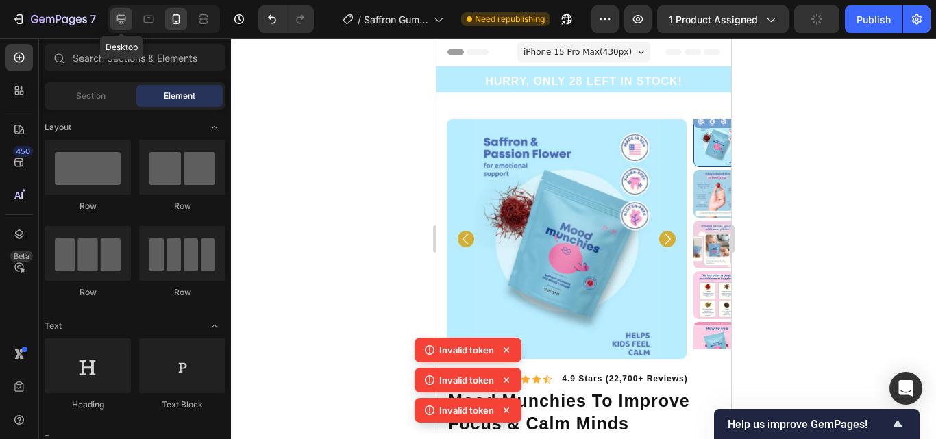
click at [126, 21] on icon at bounding box center [121, 19] width 14 height 14
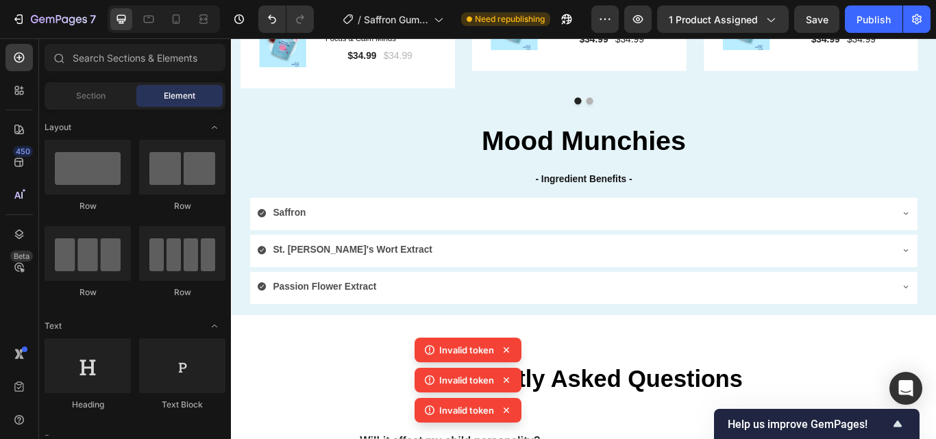
scroll to position [2244, 0]
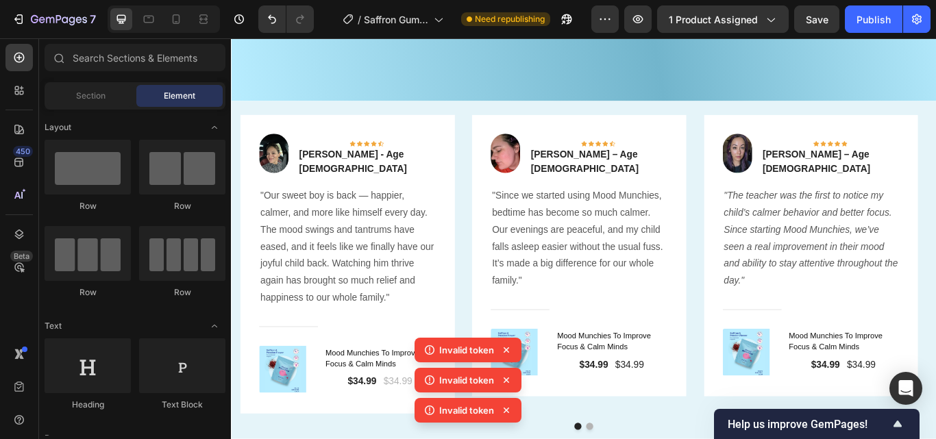
drag, startPoint x: 1052, startPoint y: 311, endPoint x: 1167, endPoint y: 64, distance: 272.6
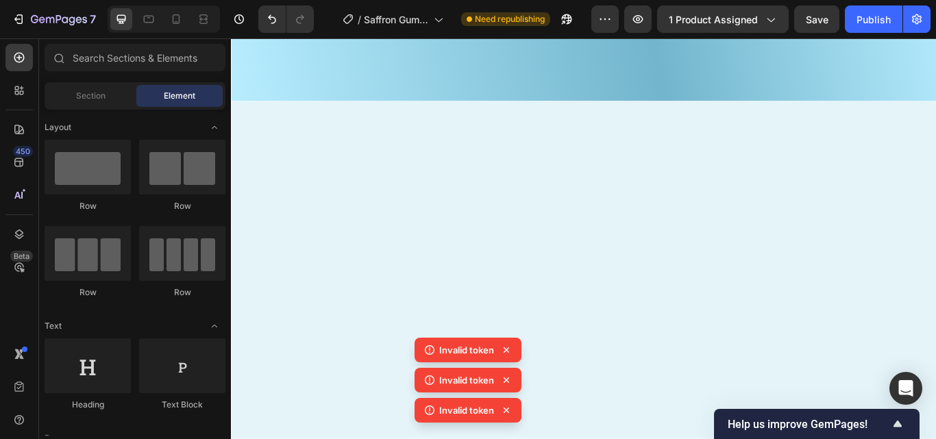
scroll to position [0, 0]
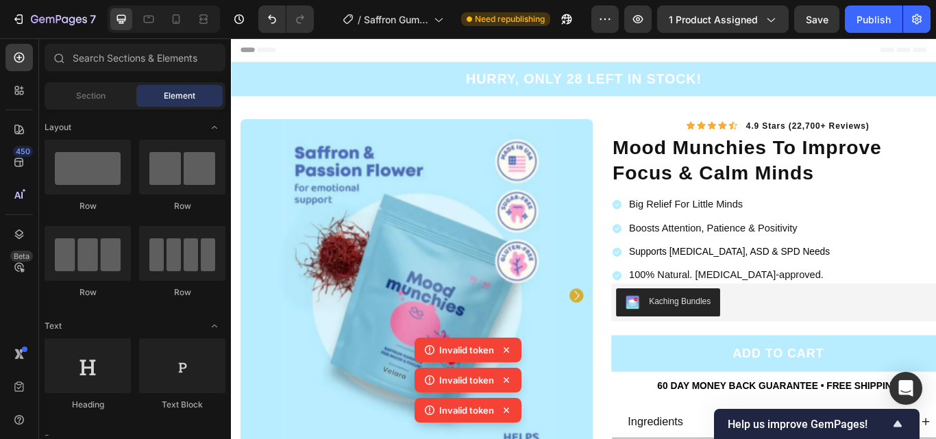
drag, startPoint x: 1050, startPoint y: 87, endPoint x: 1167, endPoint y: 71, distance: 117.6
click at [853, 78] on div "HURRY, ONLY 28 LEFT IN STOCK! Heading Row" at bounding box center [642, 86] width 802 height 23
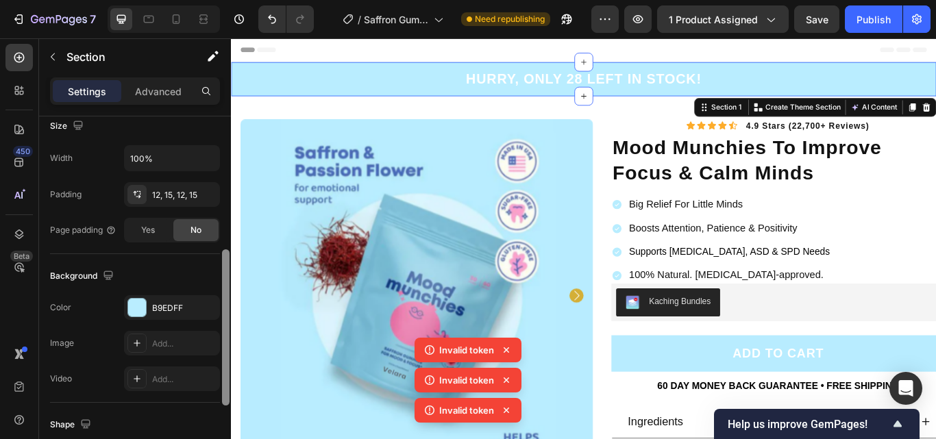
scroll to position [315, 0]
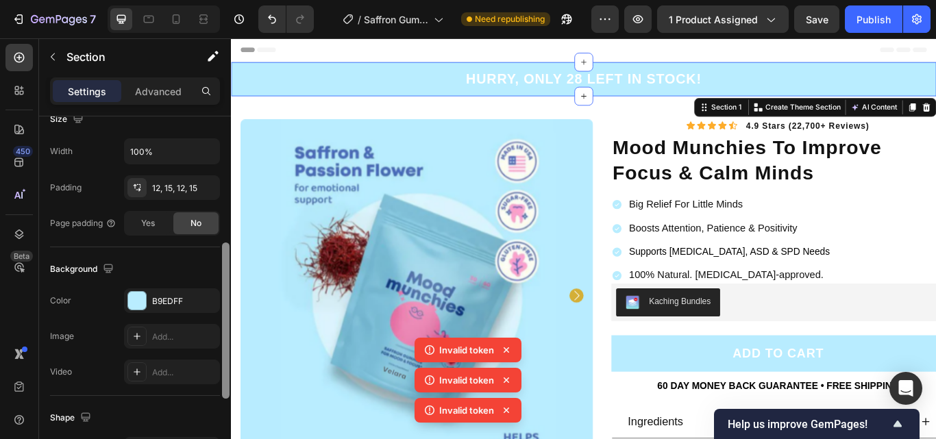
drag, startPoint x: 226, startPoint y: 132, endPoint x: 223, endPoint y: 269, distance: 136.4
click at [223, 269] on div at bounding box center [226, 321] width 8 height 156
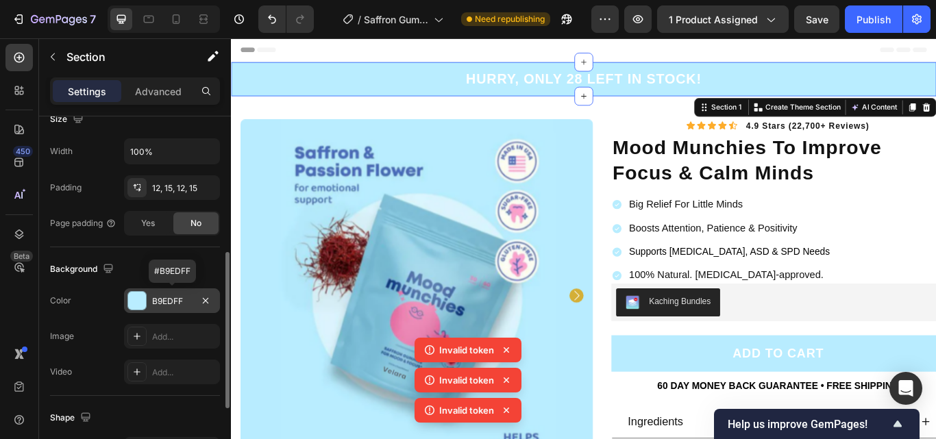
click at [164, 306] on div "B9EDFF" at bounding box center [172, 301] width 40 height 12
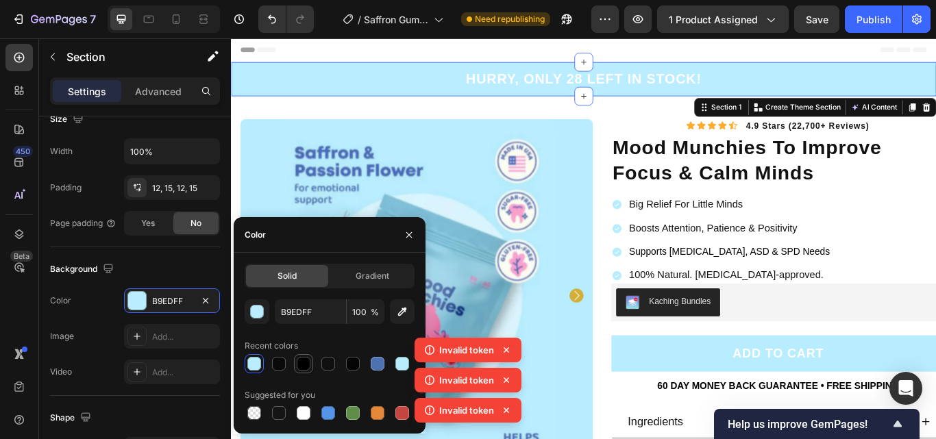
click at [313, 365] on div at bounding box center [303, 363] width 19 height 19
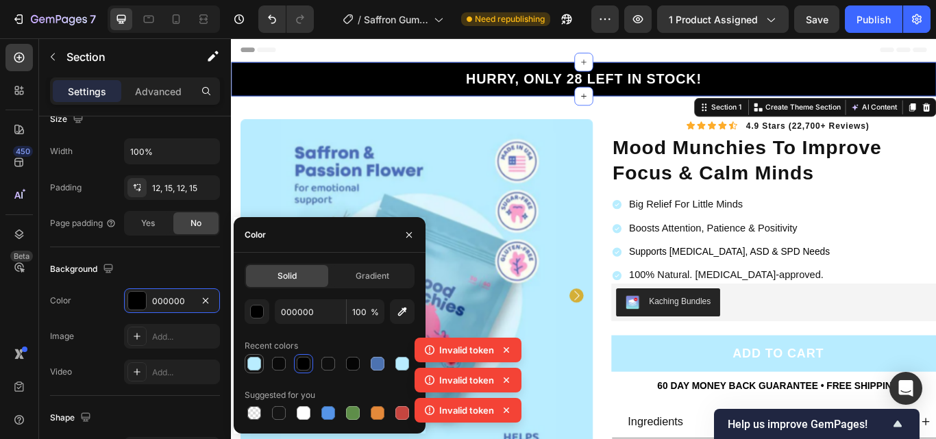
click at [262, 364] on div at bounding box center [254, 364] width 16 height 16
type input "B9EDFF"
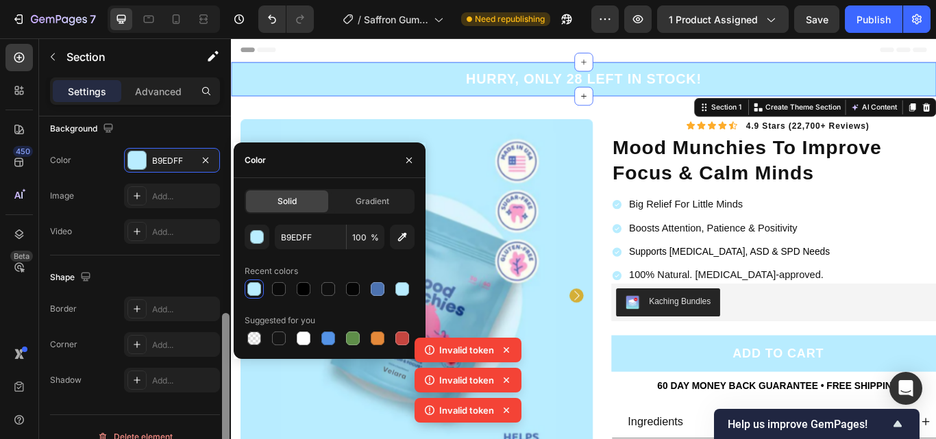
scroll to position [463, 0]
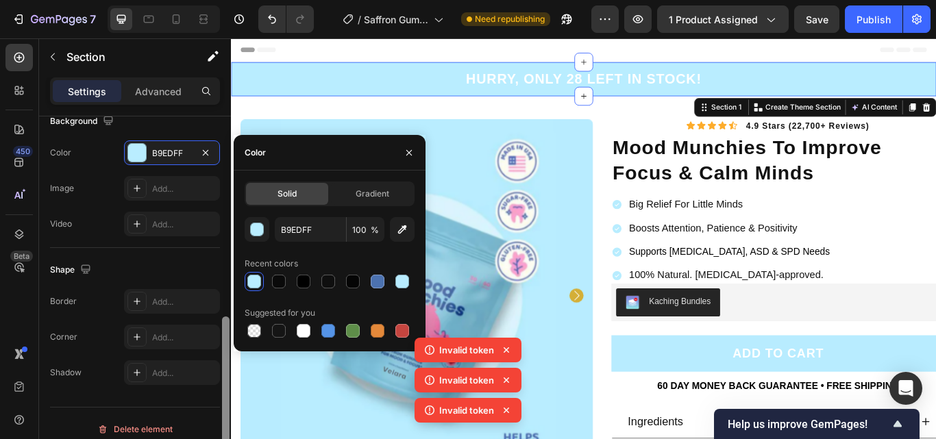
drag, startPoint x: 223, startPoint y: 263, endPoint x: 221, endPoint y: 328, distance: 64.5
click at [221, 328] on div at bounding box center [226, 298] width 10 height 362
click at [720, 83] on h2 "HURRY, ONLY 28 LEFT IN STOCK!" at bounding box center [643, 86] width 278 height 23
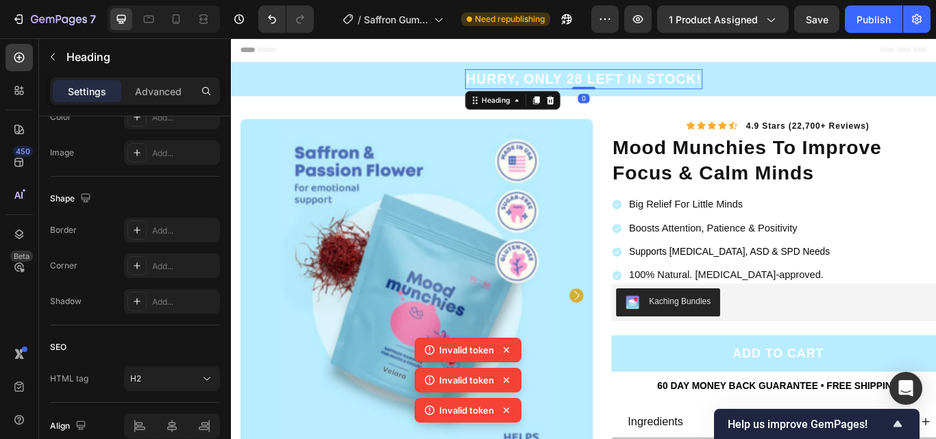
scroll to position [0, 0]
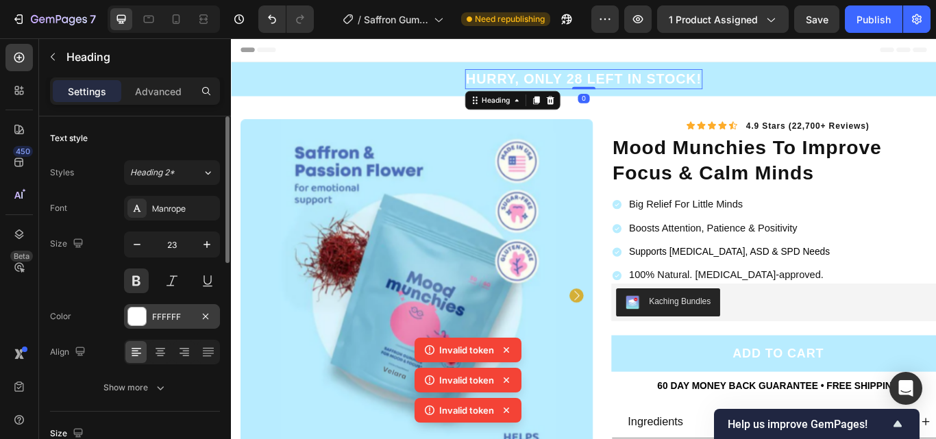
click at [178, 311] on div "FFFFFF" at bounding box center [172, 317] width 40 height 12
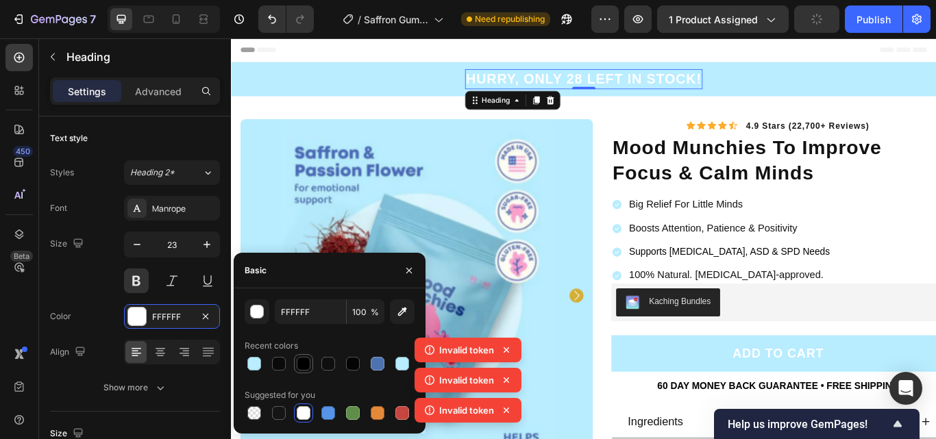
click at [301, 367] on div at bounding box center [304, 364] width 14 height 14
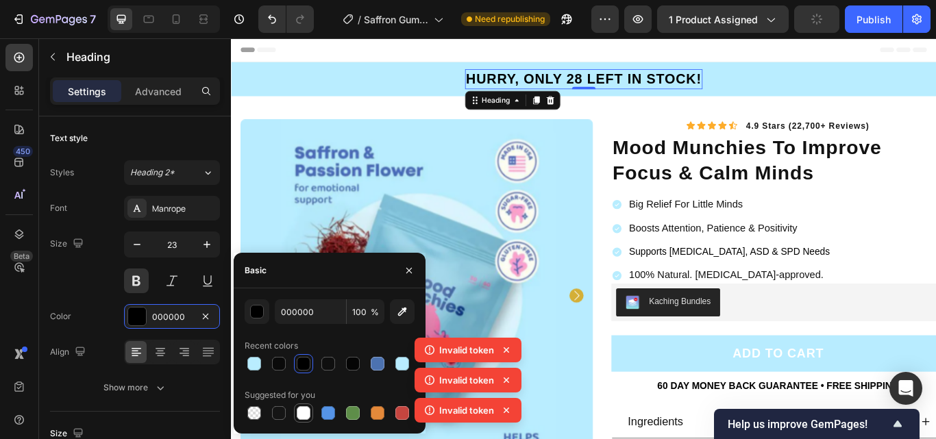
click at [301, 418] on div at bounding box center [304, 413] width 14 height 14
type input "FFFFFF"
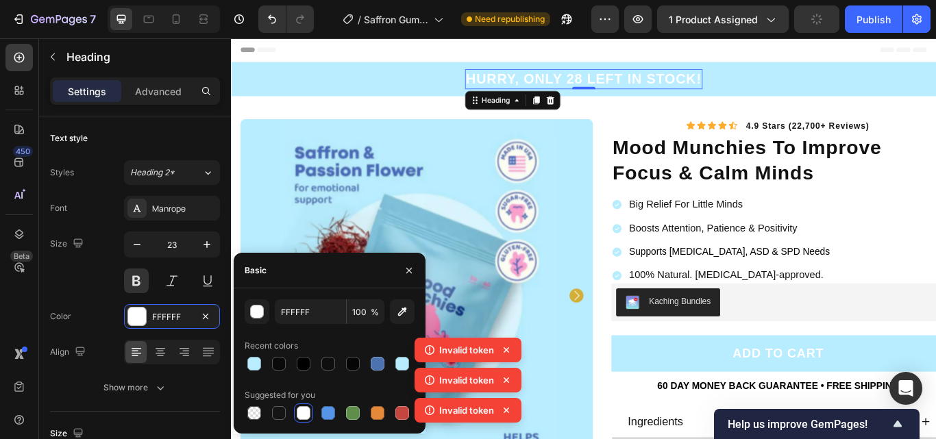
click at [350, 52] on div "Header" at bounding box center [642, 51] width 801 height 27
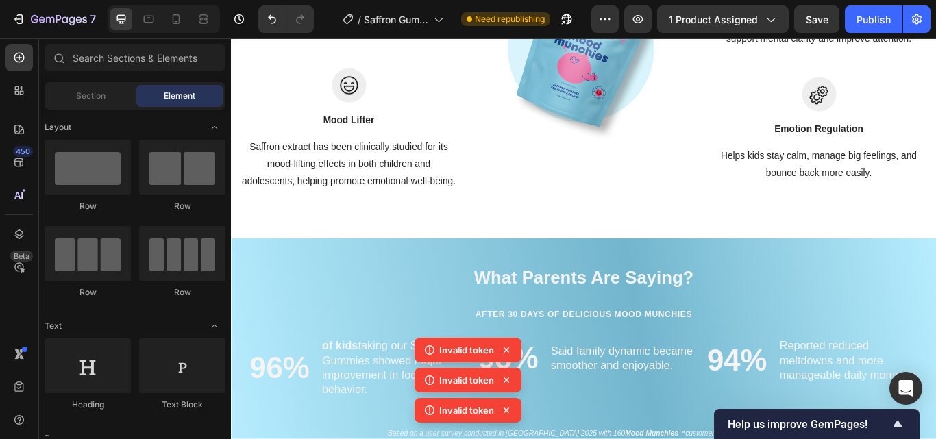
scroll to position [1824, 0]
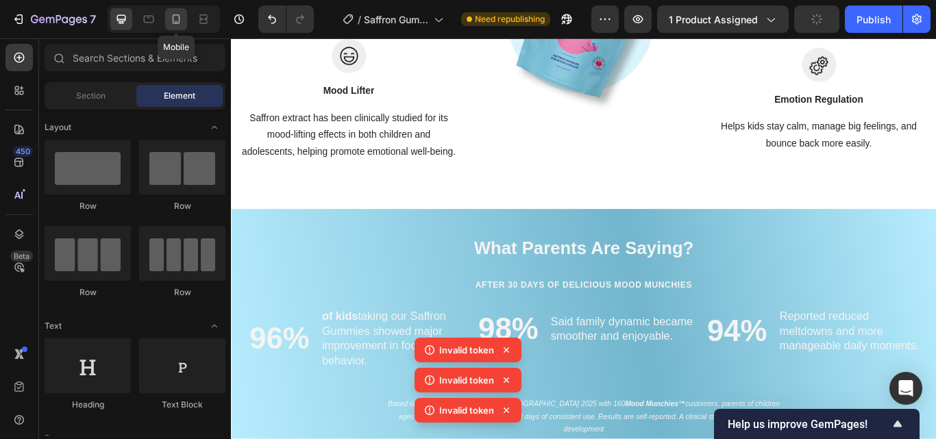
click at [178, 23] on icon at bounding box center [176, 19] width 14 height 14
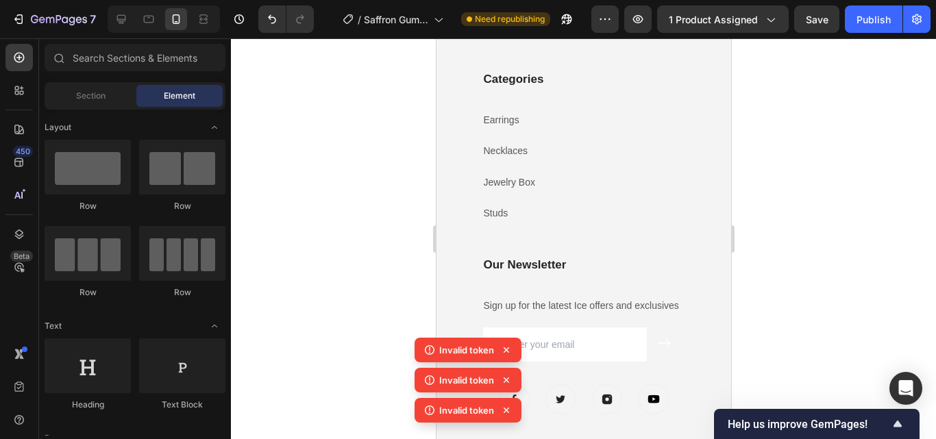
scroll to position [2953, 0]
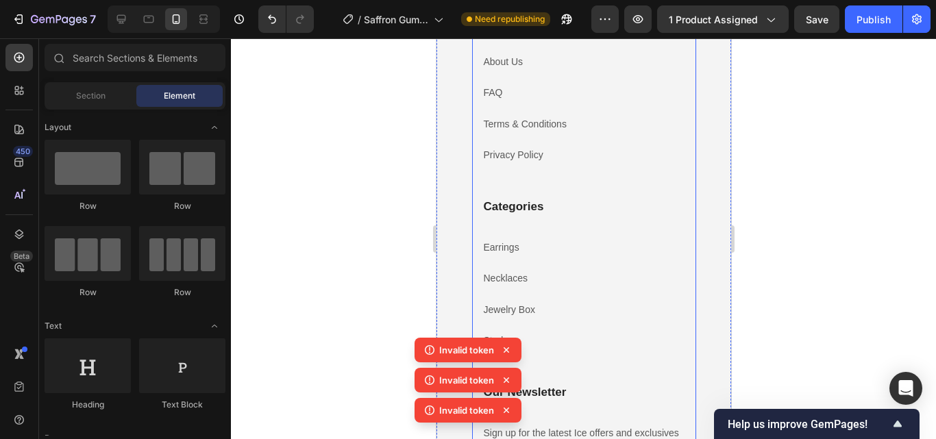
click at [568, 219] on div "Categories Heading Earrings Text block Necklaces Text block Jewelry Box Text bl…" at bounding box center [584, 291] width 204 height 186
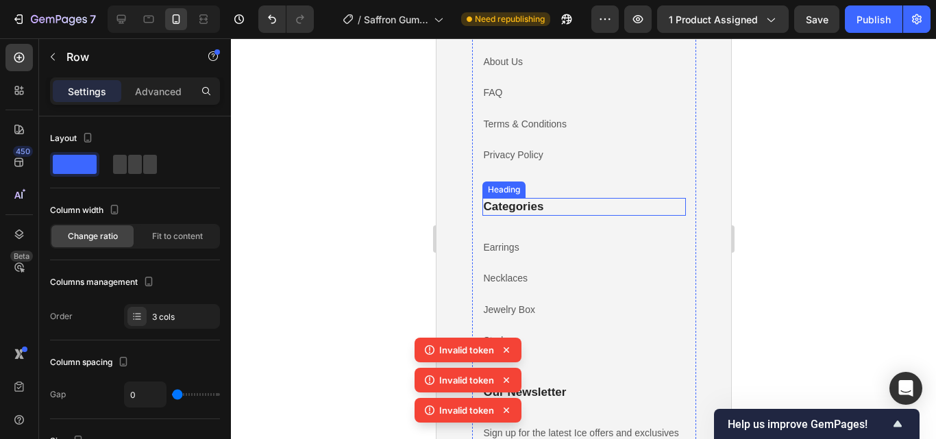
click at [573, 207] on h3 "Categories" at bounding box center [584, 207] width 204 height 18
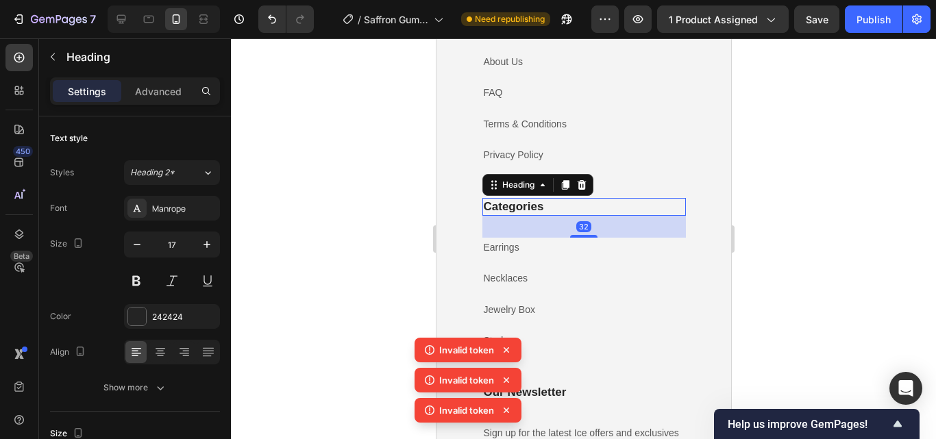
drag, startPoint x: 572, startPoint y: 183, endPoint x: 561, endPoint y: 200, distance: 20.7
click at [576, 184] on icon at bounding box center [580, 185] width 9 height 10
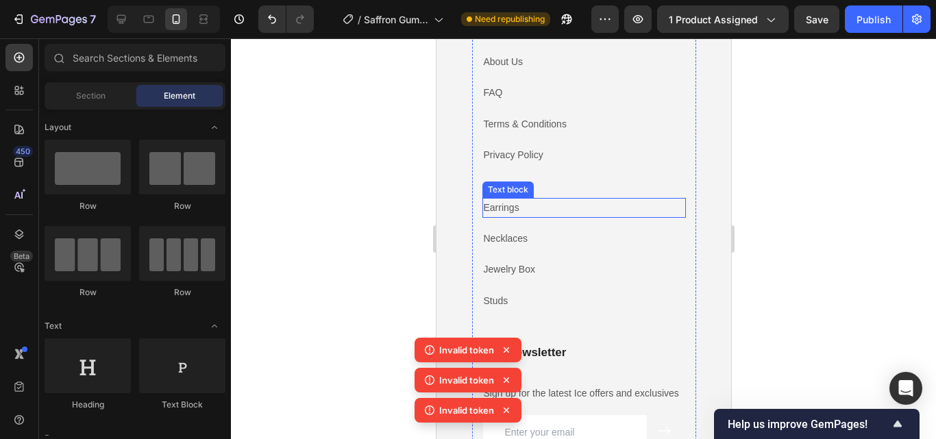
click at [538, 210] on p "Earrings" at bounding box center [583, 207] width 201 height 17
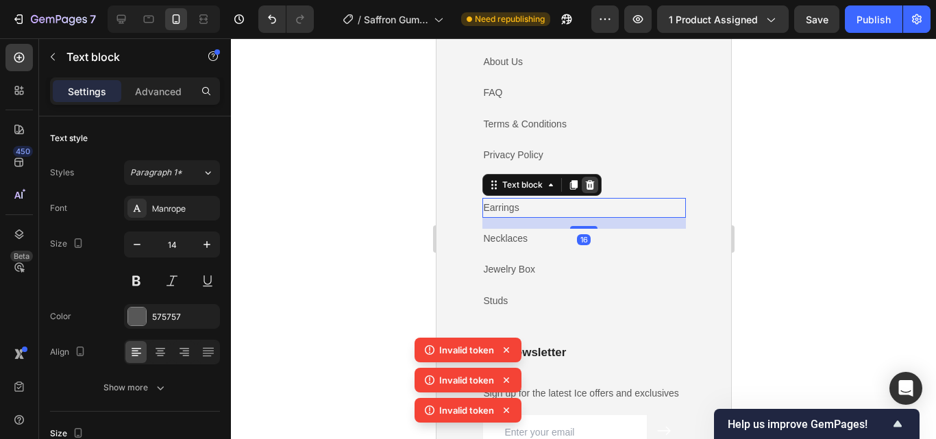
click at [585, 181] on icon at bounding box center [589, 185] width 9 height 10
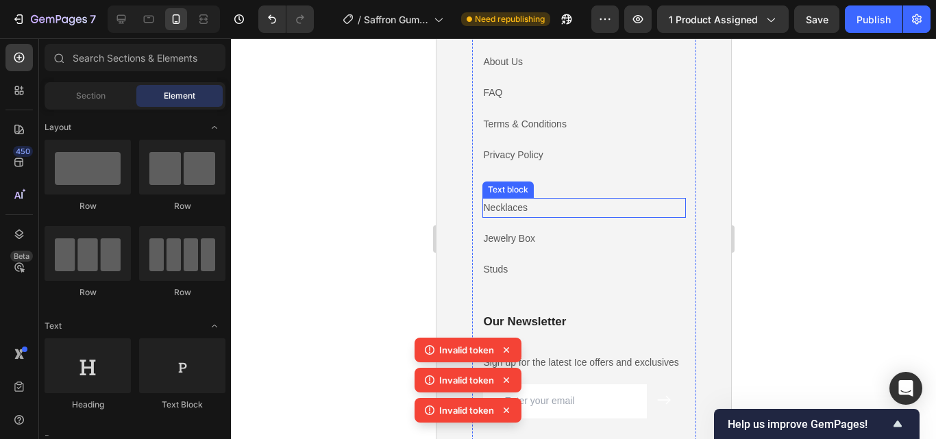
click at [547, 207] on p "Necklaces" at bounding box center [583, 207] width 201 height 17
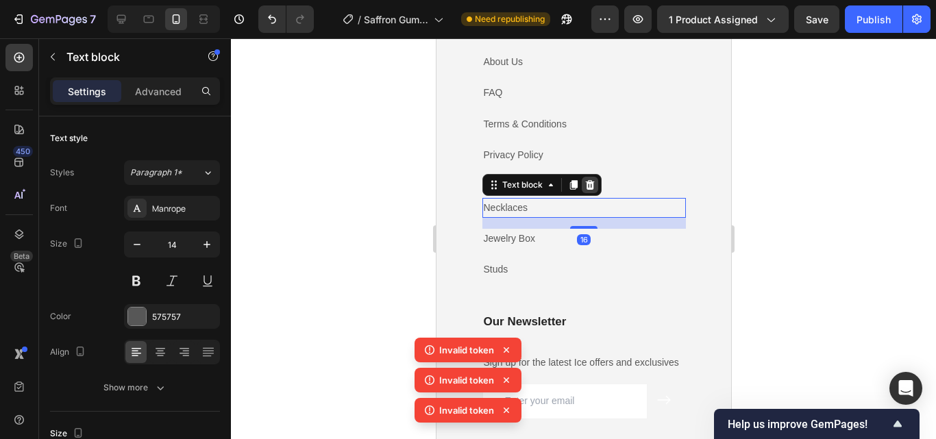
click at [588, 180] on icon at bounding box center [589, 185] width 11 height 11
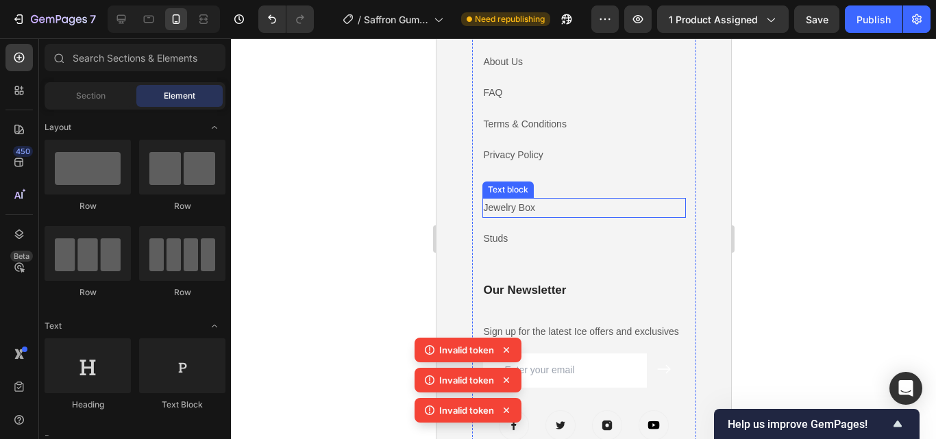
click at [557, 210] on p "Jewelry Box" at bounding box center [583, 207] width 201 height 17
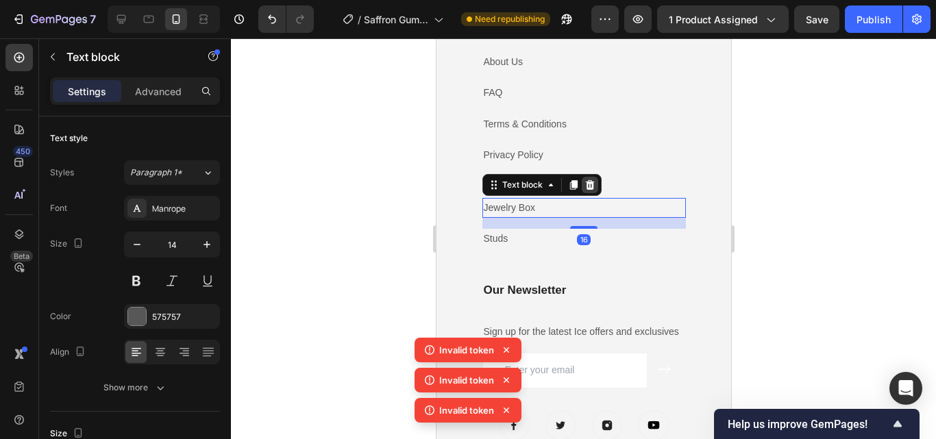
click at [584, 185] on icon at bounding box center [589, 185] width 11 height 11
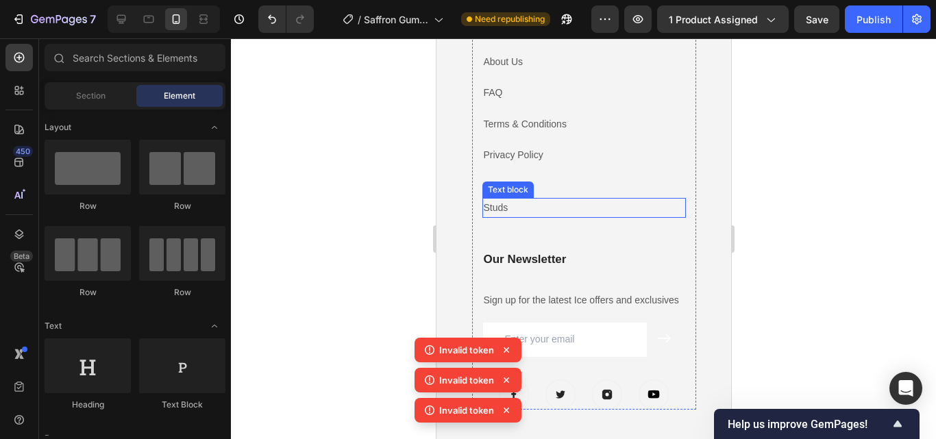
click at [537, 212] on p "Studs" at bounding box center [583, 207] width 201 height 17
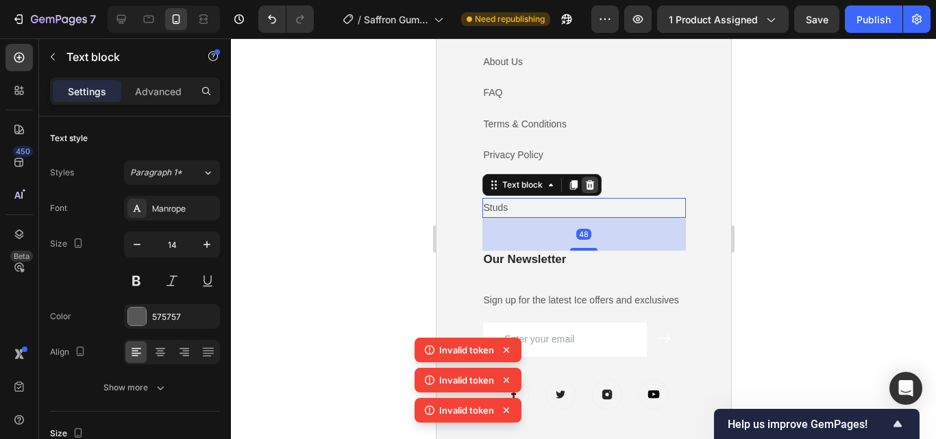
click at [584, 186] on icon at bounding box center [589, 185] width 11 height 11
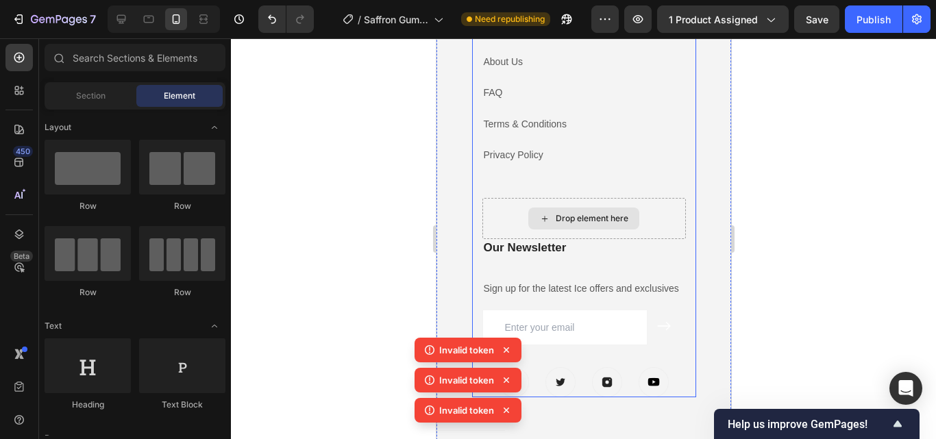
click at [562, 206] on div "Drop element here" at bounding box center [584, 218] width 204 height 41
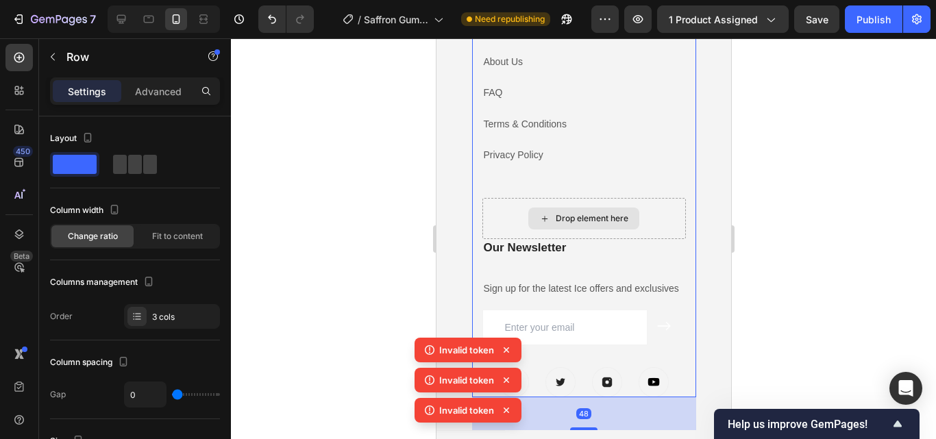
click at [637, 209] on div "Drop element here" at bounding box center [584, 218] width 204 height 41
click at [655, 232] on div "Drop element here" at bounding box center [584, 218] width 204 height 41
click at [566, 260] on div "Our Newsletter Heading Sign up for the latest Ice offers and exclusives Text bl…" at bounding box center [584, 318] width 204 height 158
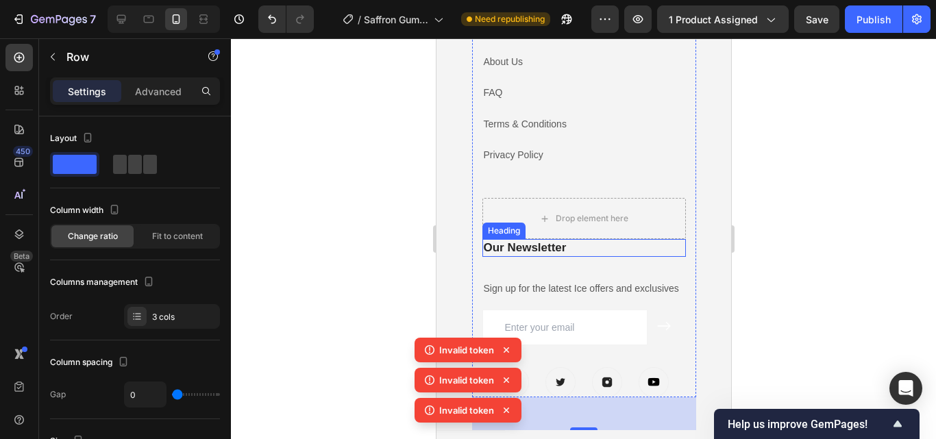
click at [555, 251] on h3 "Our Newsletter" at bounding box center [584, 248] width 204 height 18
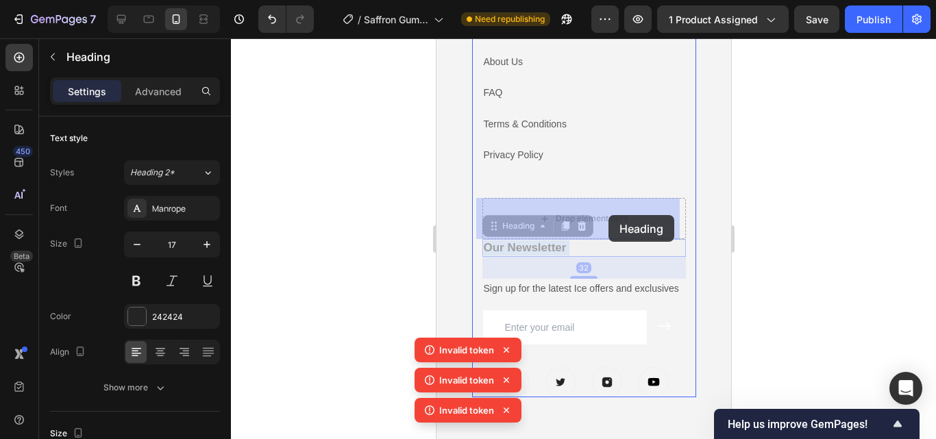
drag, startPoint x: 607, startPoint y: 247, endPoint x: 618, endPoint y: 230, distance: 20.3
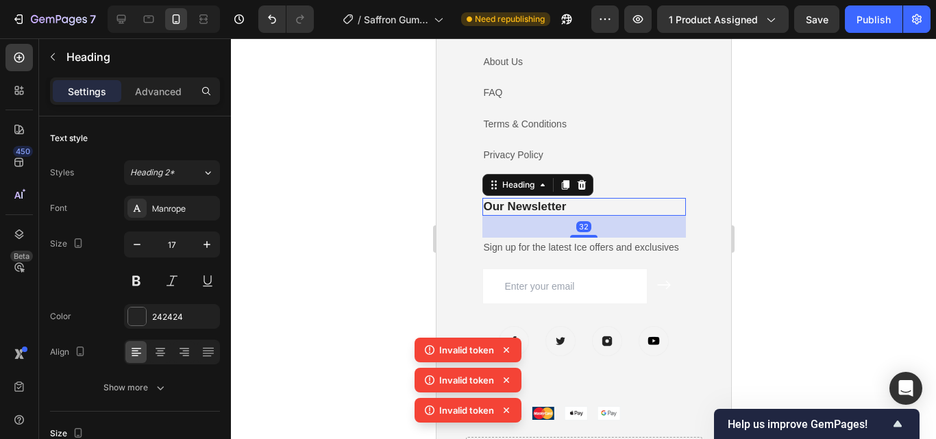
click at [651, 231] on div "32" at bounding box center [584, 227] width 204 height 22
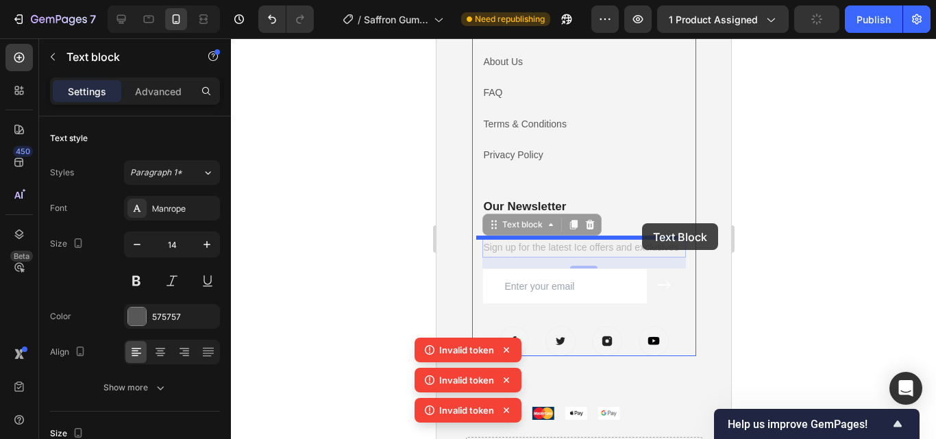
drag, startPoint x: 650, startPoint y: 256, endPoint x: 642, endPoint y: 223, distance: 34.1
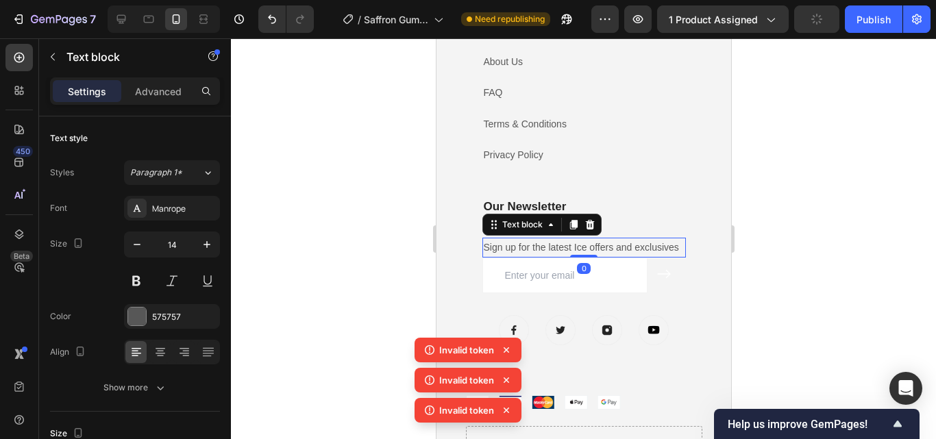
click at [794, 264] on div at bounding box center [583, 238] width 705 height 401
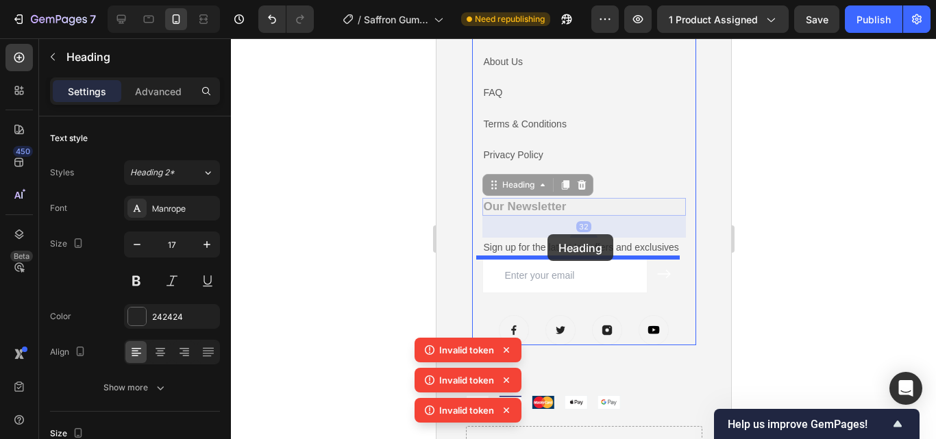
drag, startPoint x: 551, startPoint y: 211, endPoint x: 591, endPoint y: 254, distance: 59.2
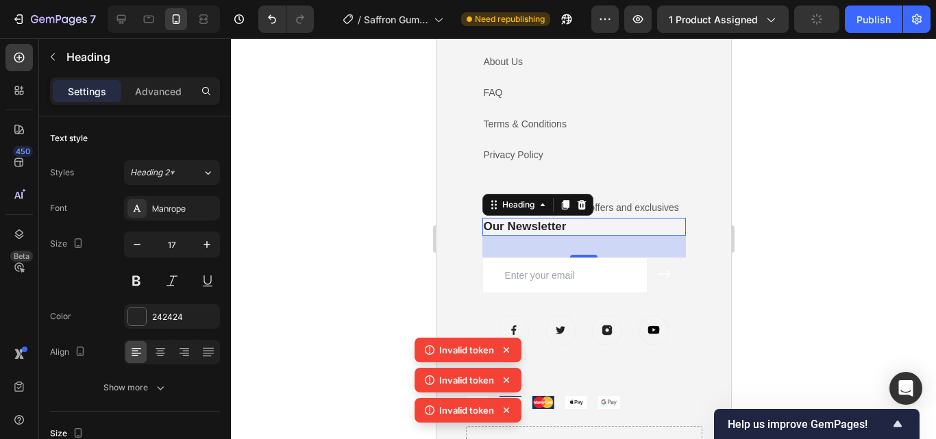
click at [765, 260] on div at bounding box center [583, 238] width 705 height 401
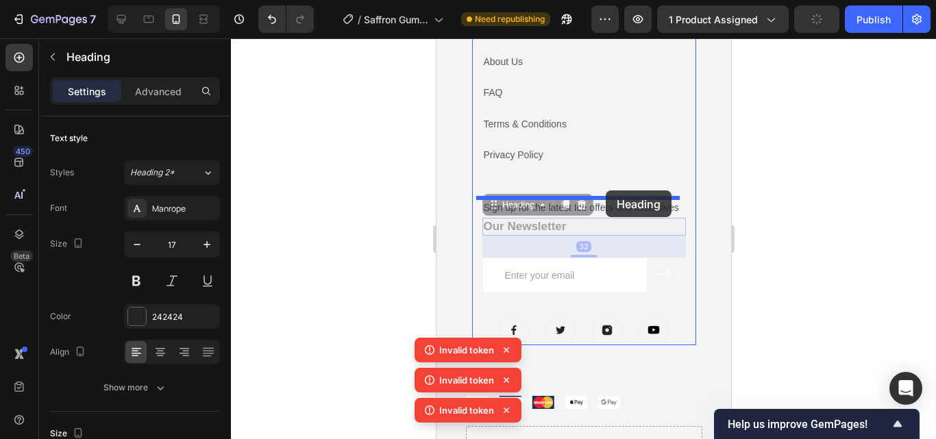
drag, startPoint x: 609, startPoint y: 230, endPoint x: 1177, endPoint y: 279, distance: 570.9
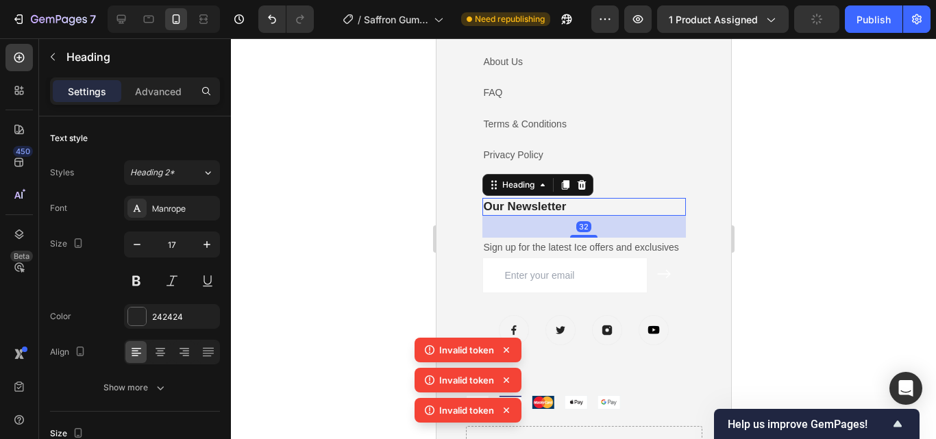
click at [785, 256] on div at bounding box center [583, 238] width 705 height 401
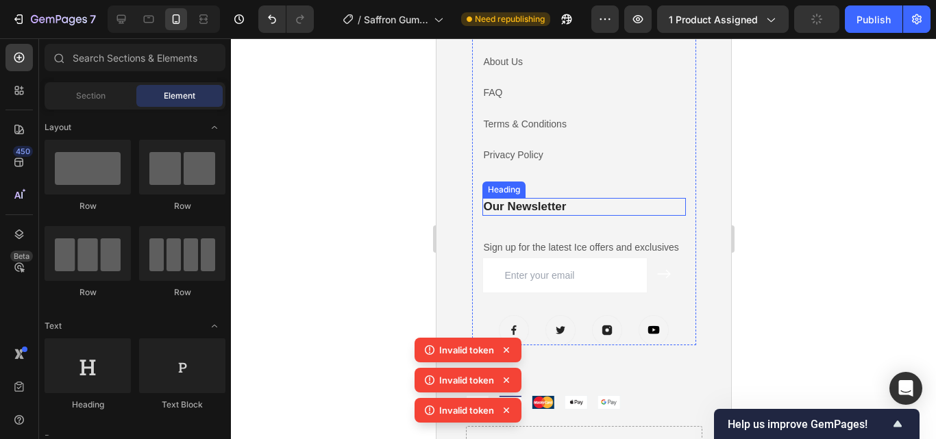
click at [595, 209] on h3 "Our Newsletter" at bounding box center [584, 207] width 204 height 18
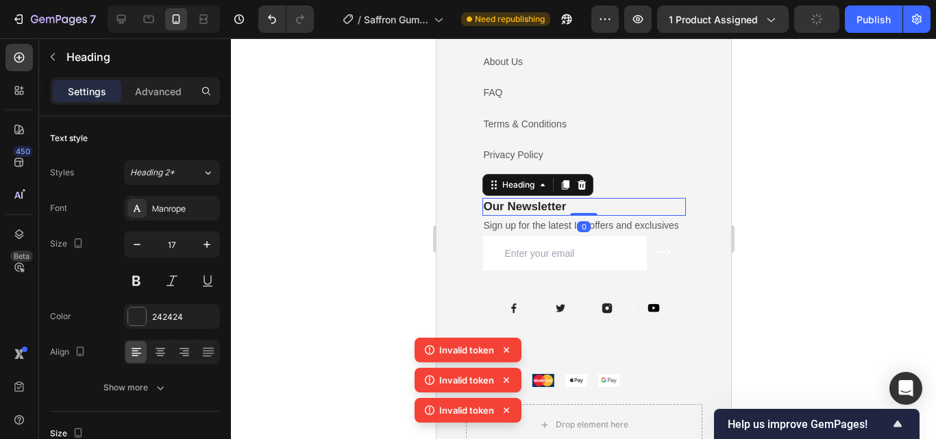
drag, startPoint x: 581, startPoint y: 236, endPoint x: 1247, endPoint y: 298, distance: 669.8
click at [583, 210] on div "Our Newsletter Heading 0" at bounding box center [584, 207] width 204 height 18
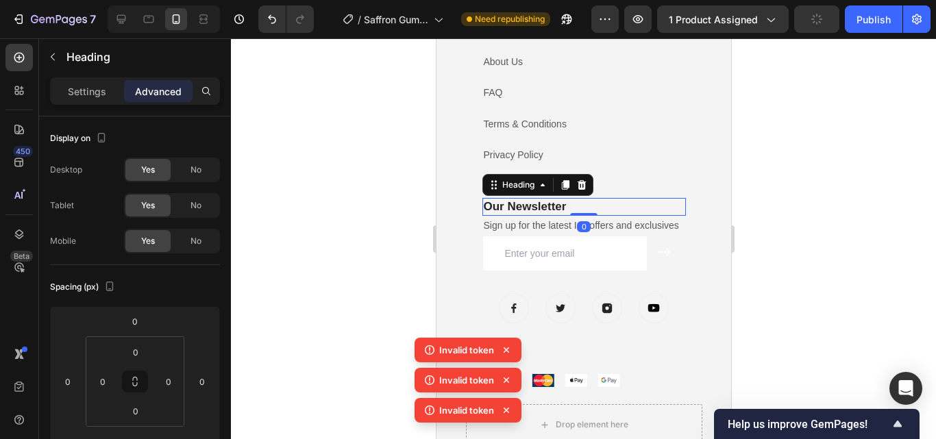
click at [824, 263] on div at bounding box center [583, 238] width 705 height 401
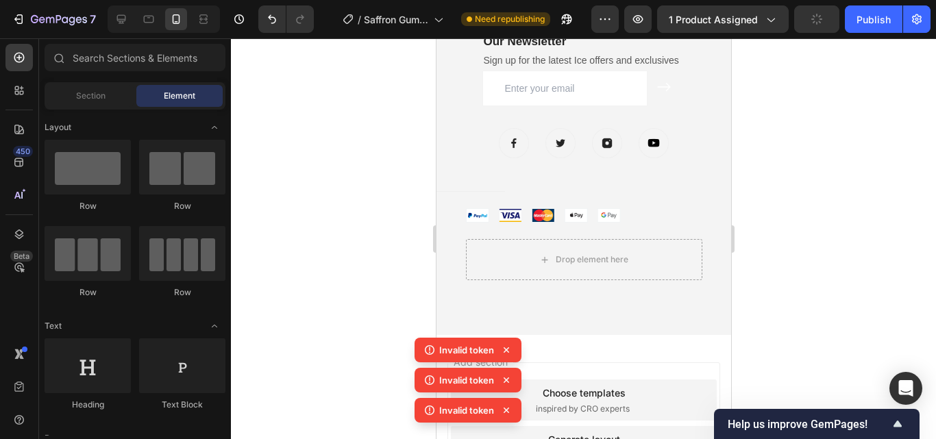
scroll to position [3265, 0]
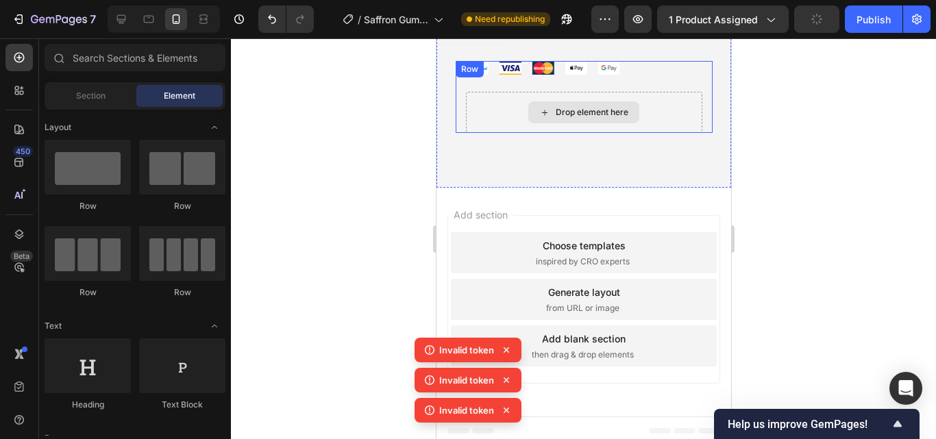
click at [638, 123] on div "Drop element here" at bounding box center [583, 112] width 236 height 41
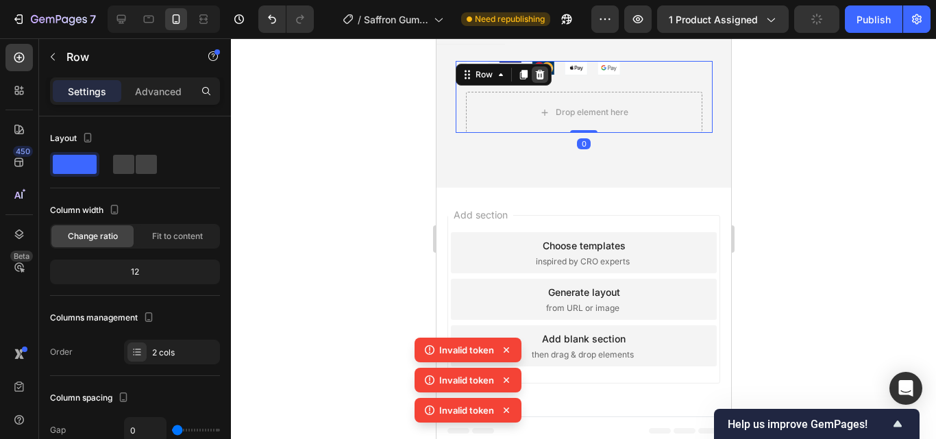
click at [535, 79] on icon at bounding box center [539, 75] width 9 height 10
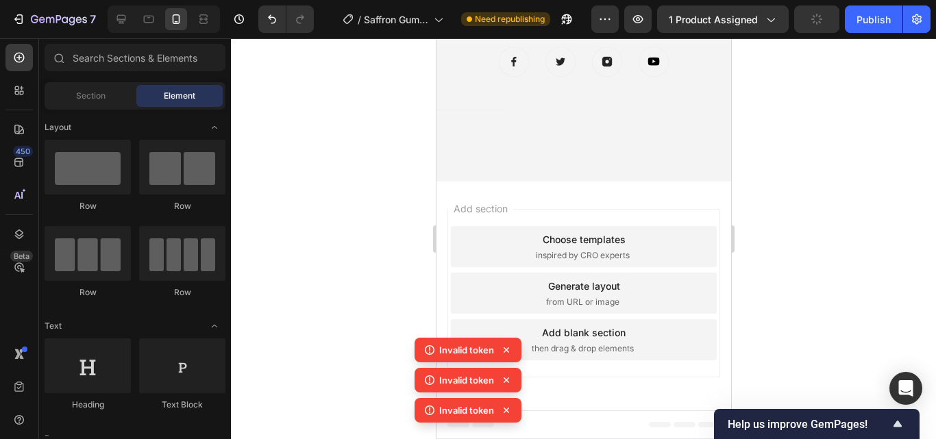
scroll to position [3199, 0]
click at [280, 21] on button "Undo/Redo" at bounding box center [271, 18] width 27 height 27
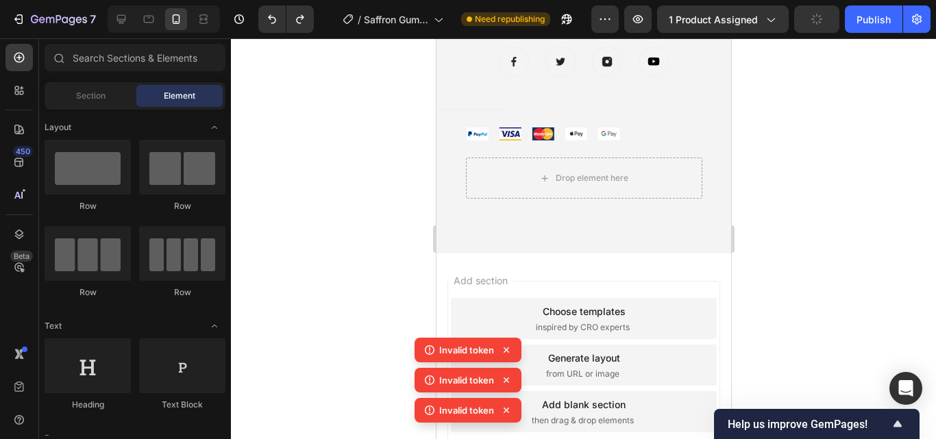
scroll to position [3265, 0]
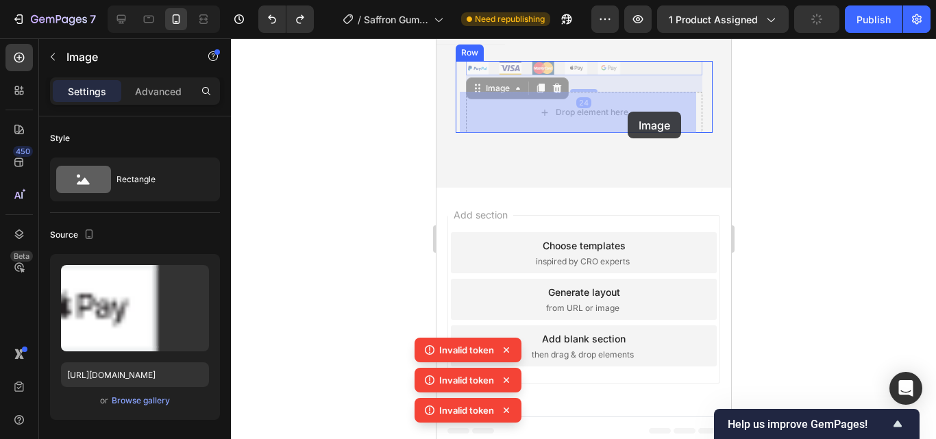
drag, startPoint x: 626, startPoint y: 73, endPoint x: 627, endPoint y: 106, distance: 33.6
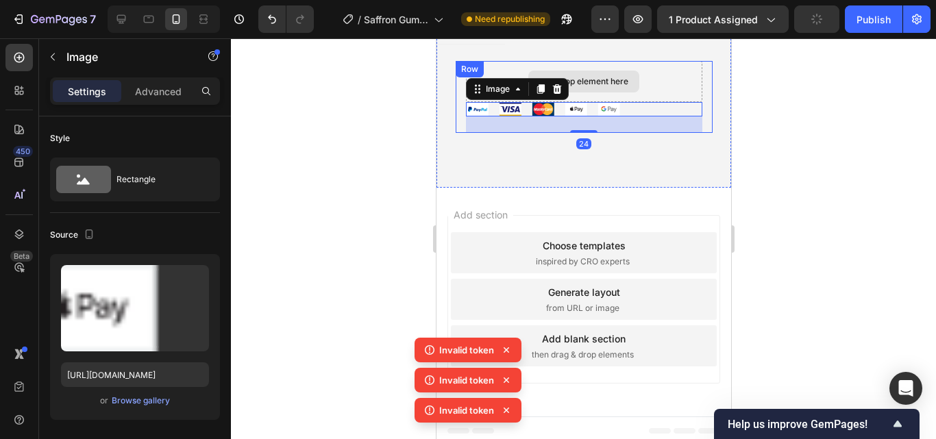
click at [655, 88] on div "Drop element here" at bounding box center [583, 81] width 236 height 41
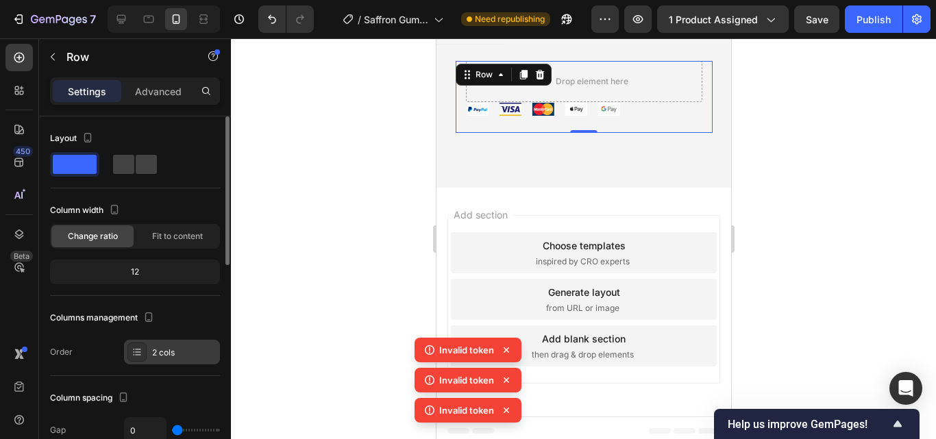
click at [201, 347] on div "2 cols" at bounding box center [184, 353] width 64 height 12
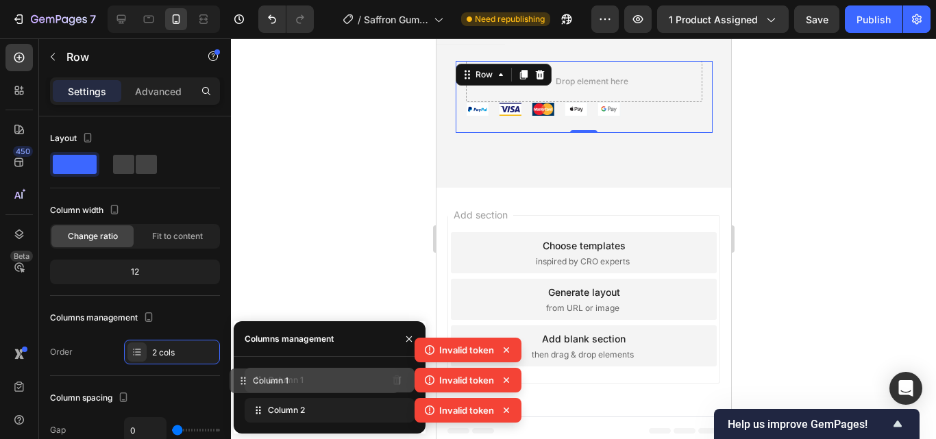
click at [380, 385] on div "Column 1" at bounding box center [330, 380] width 170 height 25
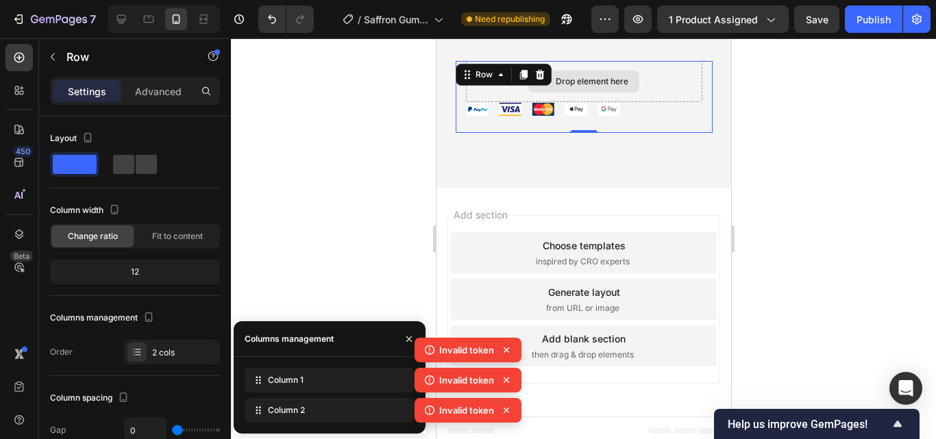
click at [678, 95] on div "Drop element here" at bounding box center [583, 81] width 236 height 41
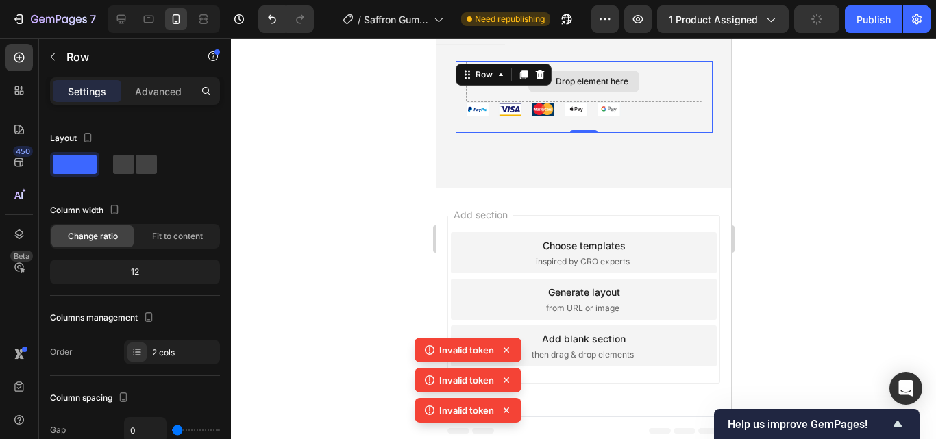
click at [668, 88] on div "Drop element here" at bounding box center [583, 81] width 236 height 41
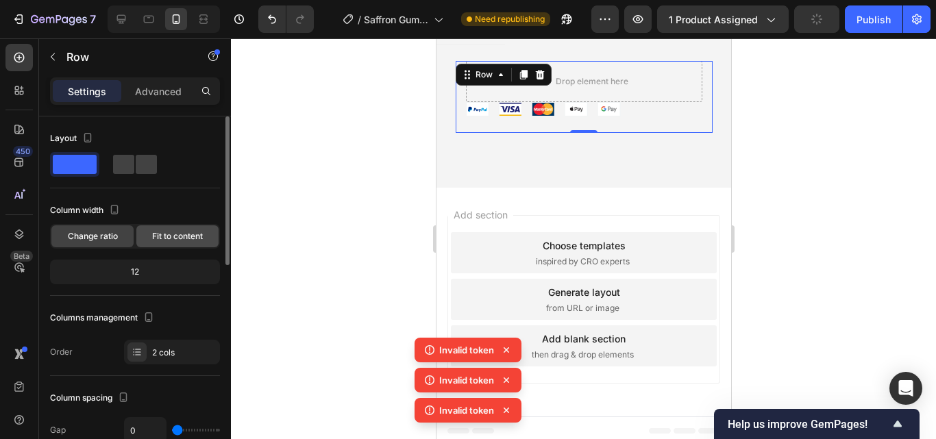
click at [190, 237] on span "Fit to content" at bounding box center [177, 236] width 51 height 12
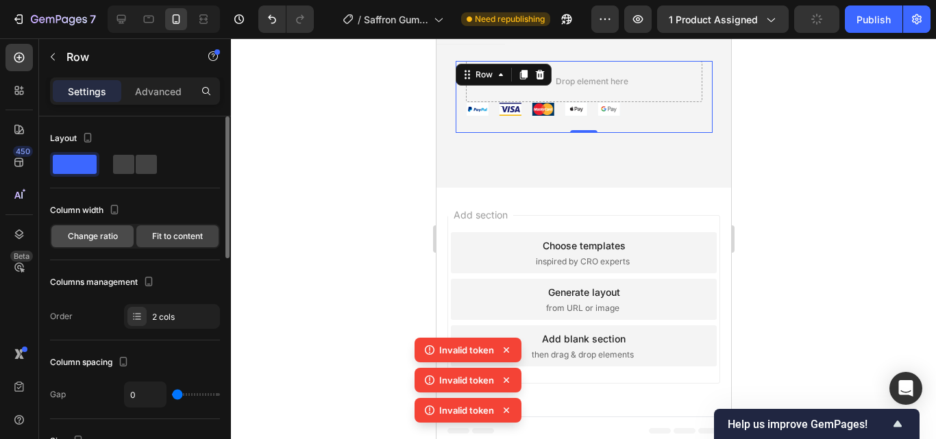
click at [112, 241] on span "Change ratio" at bounding box center [93, 236] width 50 height 12
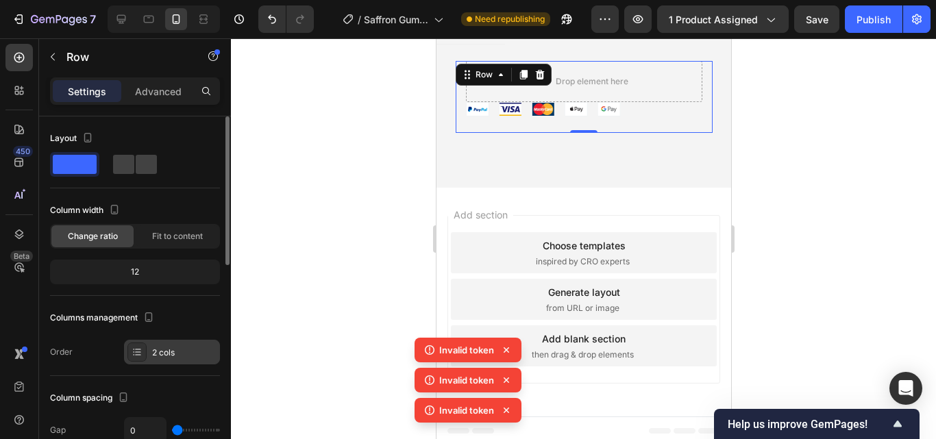
click at [184, 351] on div "2 cols" at bounding box center [184, 353] width 64 height 12
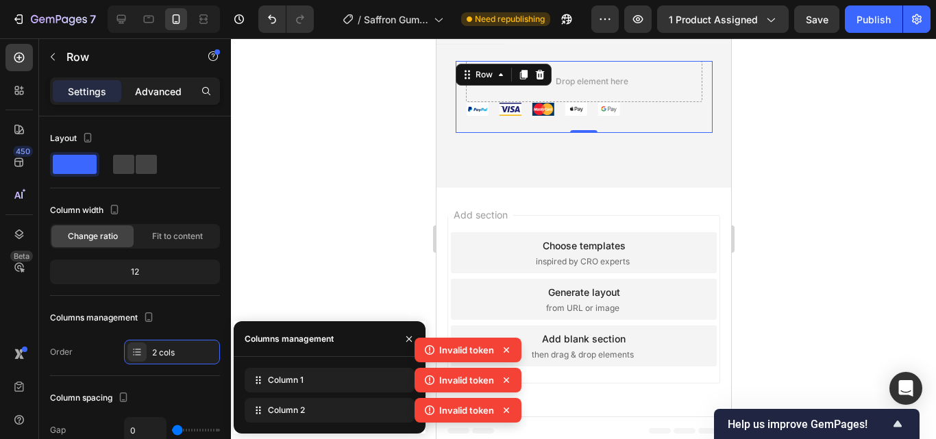
click at [147, 86] on p "Advanced" at bounding box center [158, 91] width 47 height 14
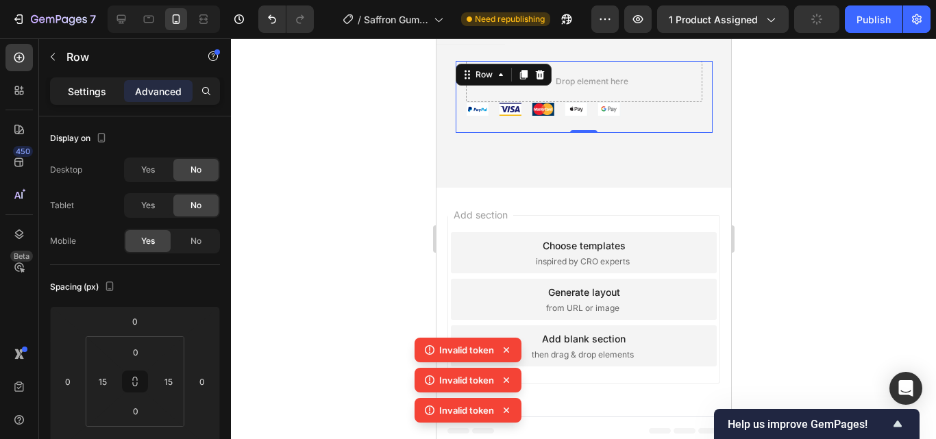
click at [107, 99] on div "Settings" at bounding box center [87, 91] width 69 height 22
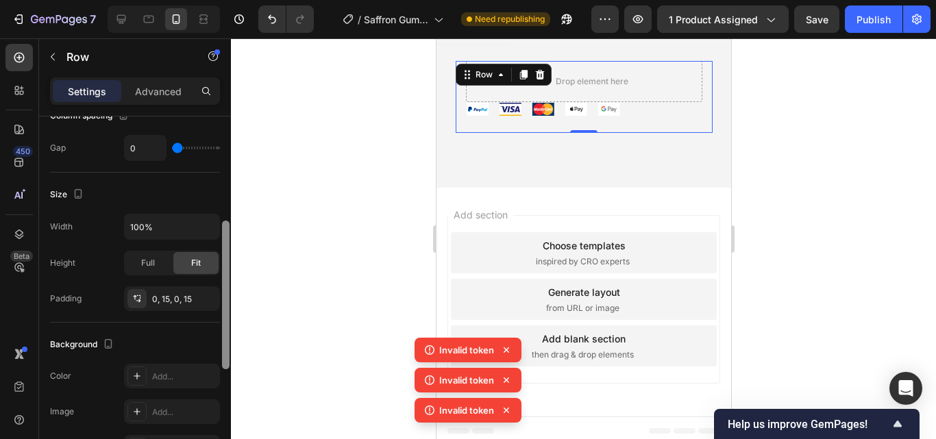
scroll to position [286, 0]
drag, startPoint x: 225, startPoint y: 240, endPoint x: 234, endPoint y: 358, distance: 118.3
click at [234, 0] on div "7 / Saffron Gumies New LP | WIP Need republishing Preview 1 product assigned Sa…" at bounding box center [468, 0] width 936 height 0
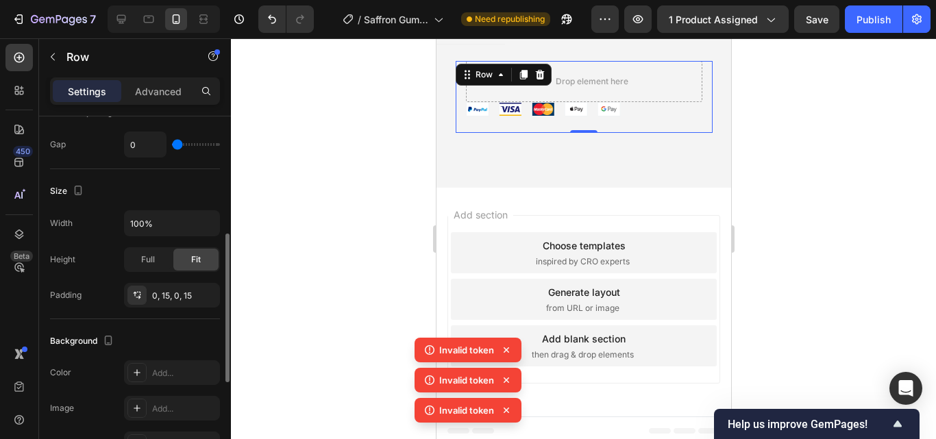
click at [574, 199] on div "Add section Choose templates inspired by CRO experts Generate layout from URL o…" at bounding box center [583, 302] width 295 height 229
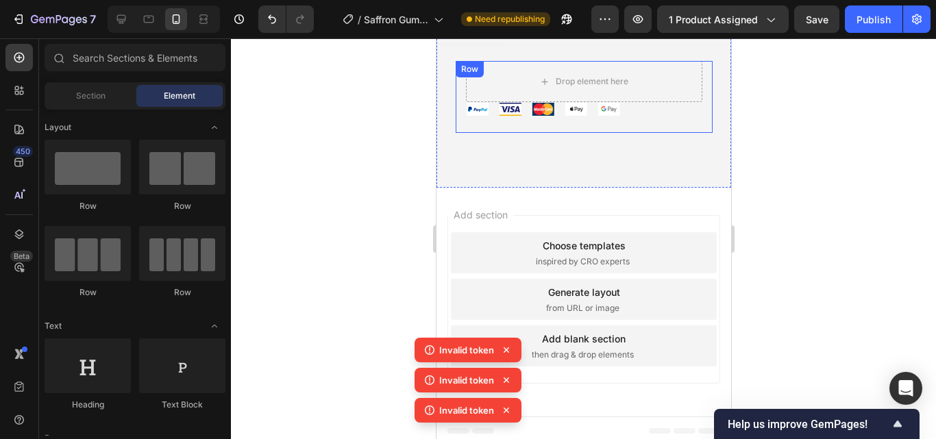
click at [465, 130] on div "Image" at bounding box center [583, 117] width 236 height 31
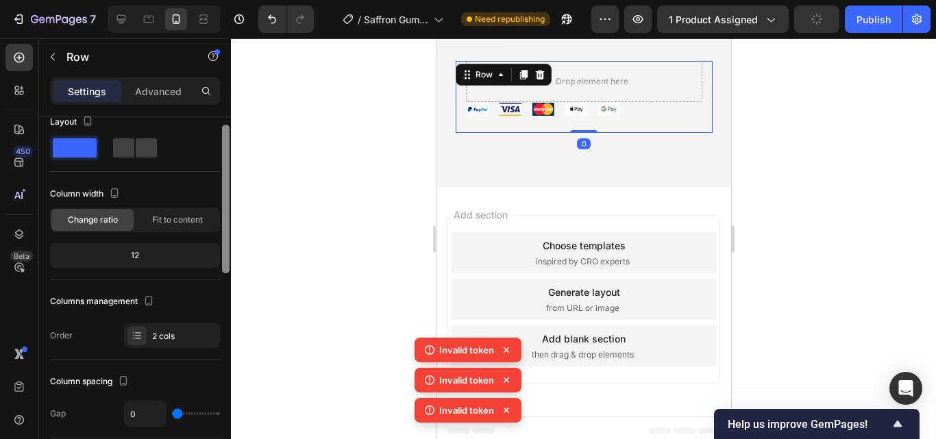
drag, startPoint x: 223, startPoint y: 184, endPoint x: 227, endPoint y: 219, distance: 35.1
click at [227, 219] on div at bounding box center [226, 199] width 8 height 149
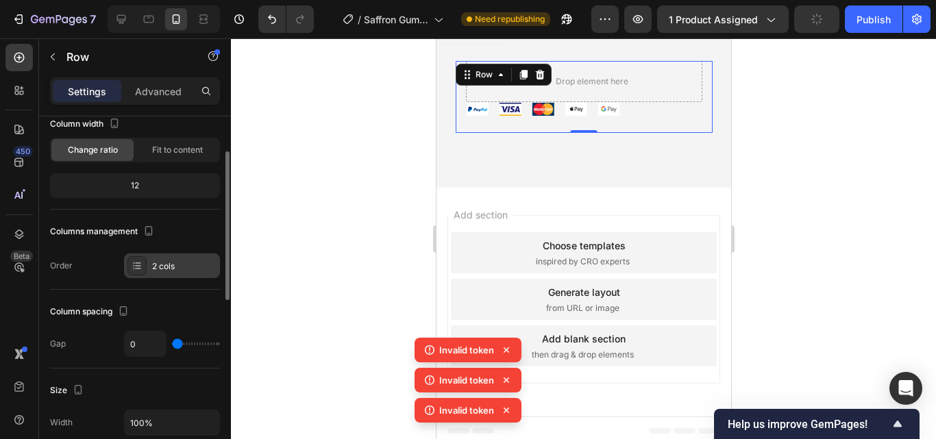
click at [206, 268] on div "2 cols" at bounding box center [184, 266] width 64 height 12
click at [167, 138] on div "Change ratio Fit to content" at bounding box center [135, 150] width 170 height 25
click at [167, 150] on span "Fit to content" at bounding box center [177, 150] width 51 height 12
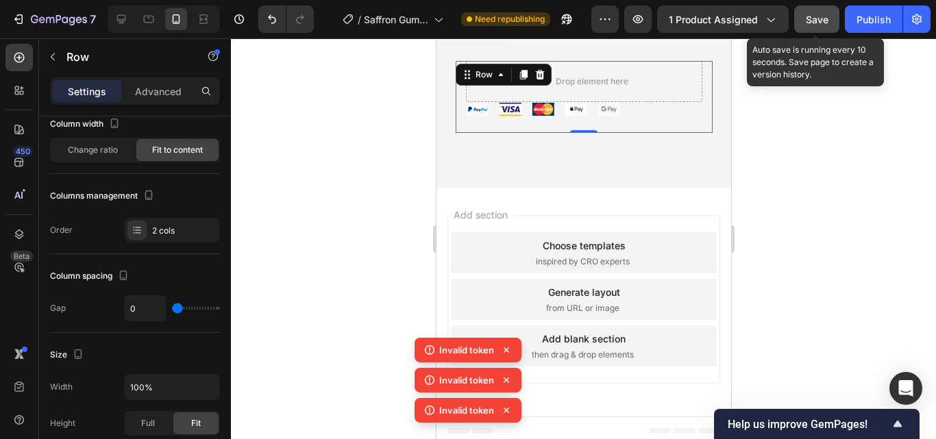
click at [825, 25] on span "Save" at bounding box center [817, 20] width 23 height 12
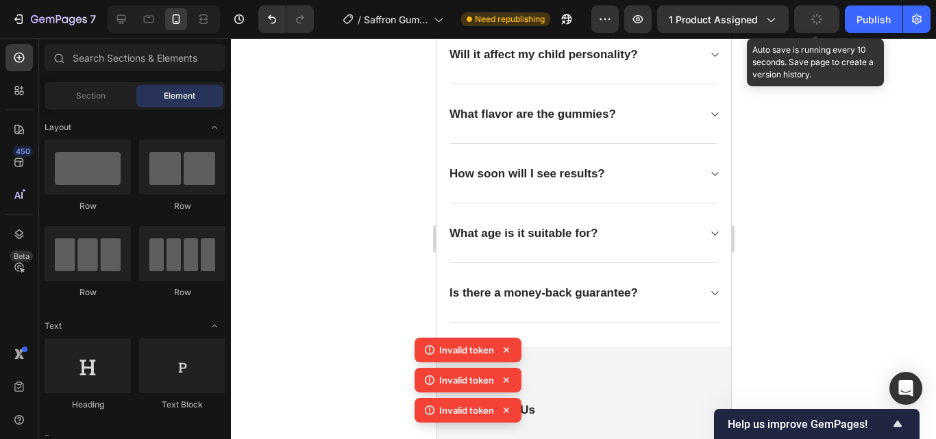
scroll to position [2532, 0]
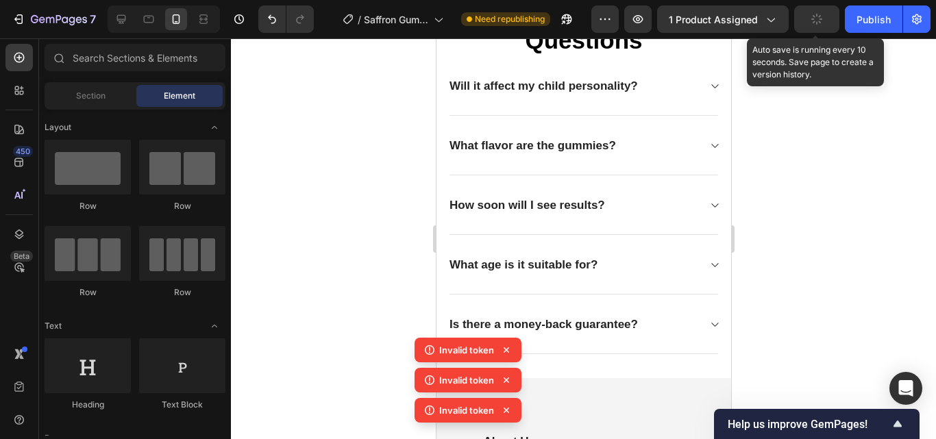
click at [507, 350] on icon at bounding box center [507, 350] width 14 height 14
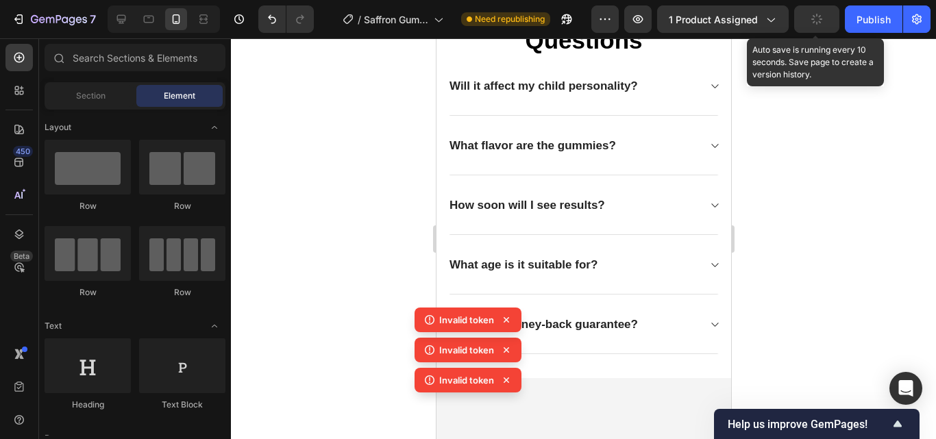
scroll to position [2105, 0]
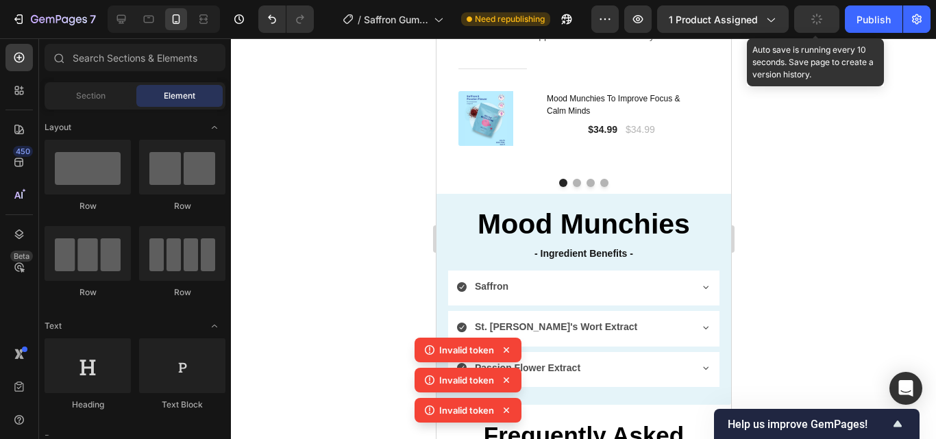
click at [506, 352] on icon at bounding box center [507, 350] width 14 height 14
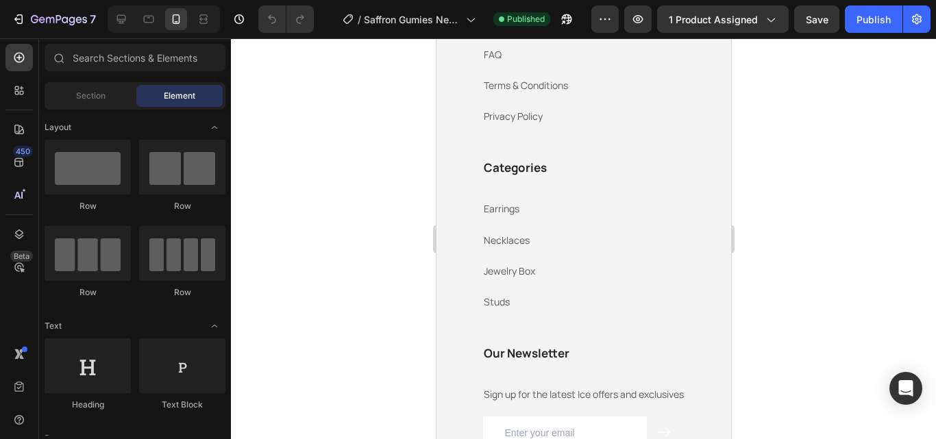
scroll to position [3470, 0]
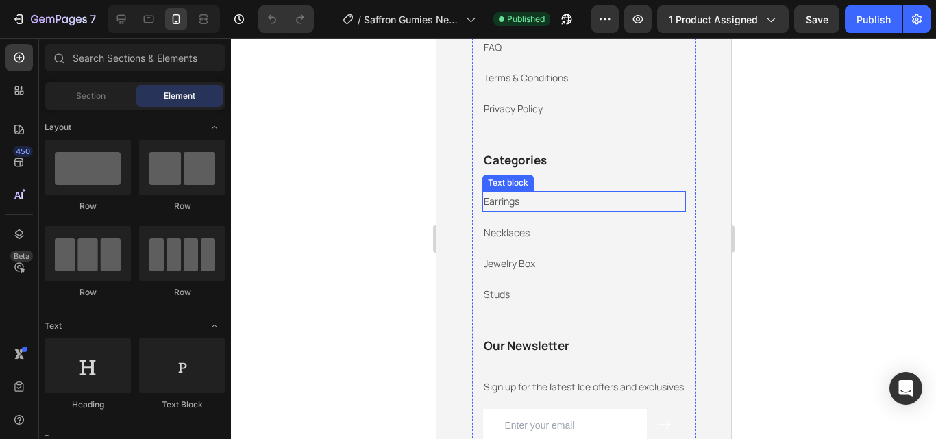
click at [546, 204] on p "Earrings" at bounding box center [583, 201] width 201 height 17
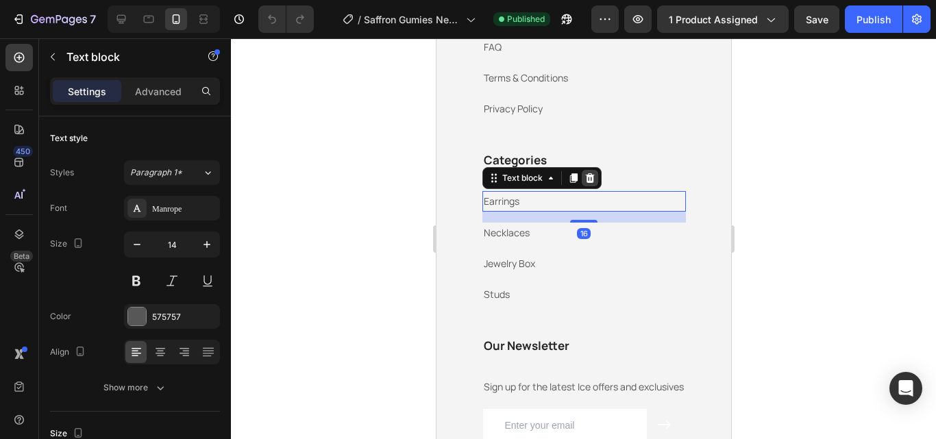
click at [585, 180] on icon at bounding box center [589, 178] width 9 height 10
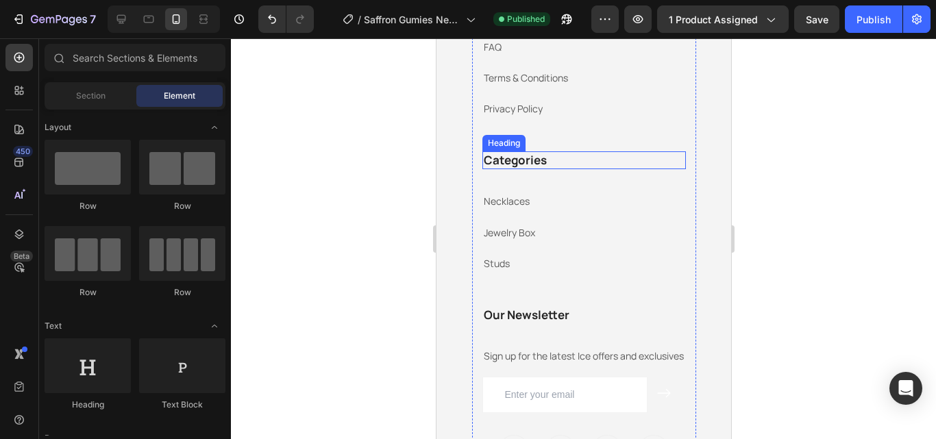
click at [566, 160] on h3 "Categories" at bounding box center [584, 160] width 204 height 18
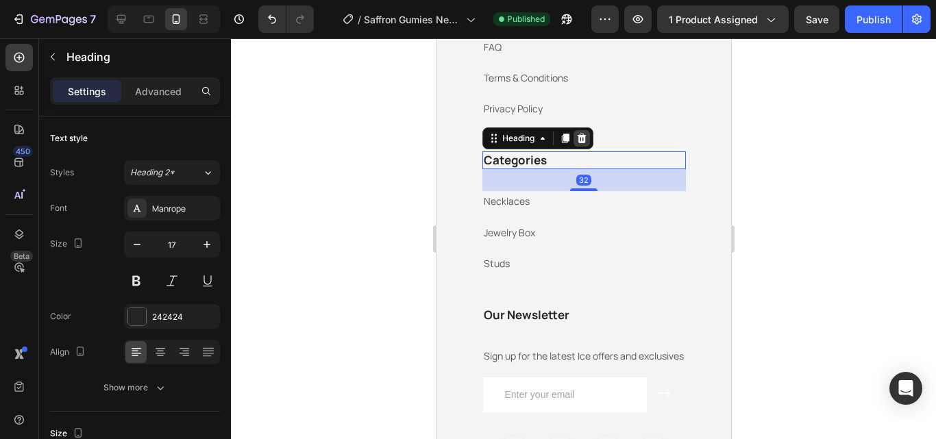
click at [580, 138] on icon at bounding box center [581, 138] width 11 height 11
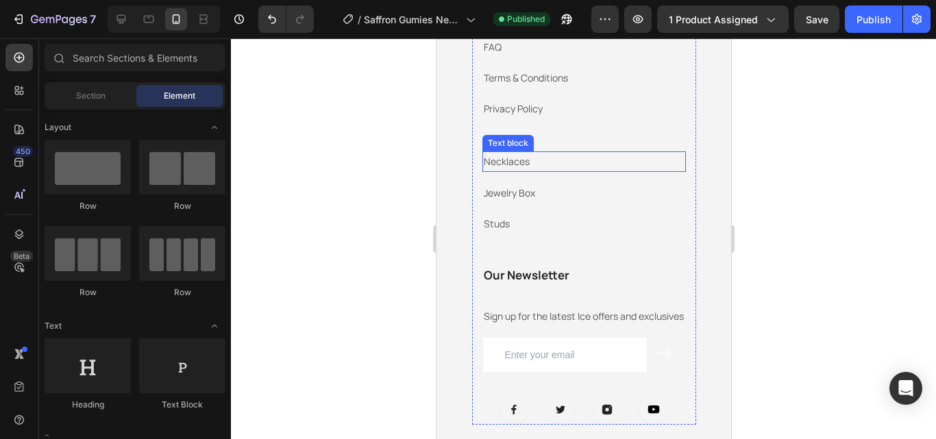
click at [552, 162] on p "Necklaces" at bounding box center [583, 161] width 201 height 17
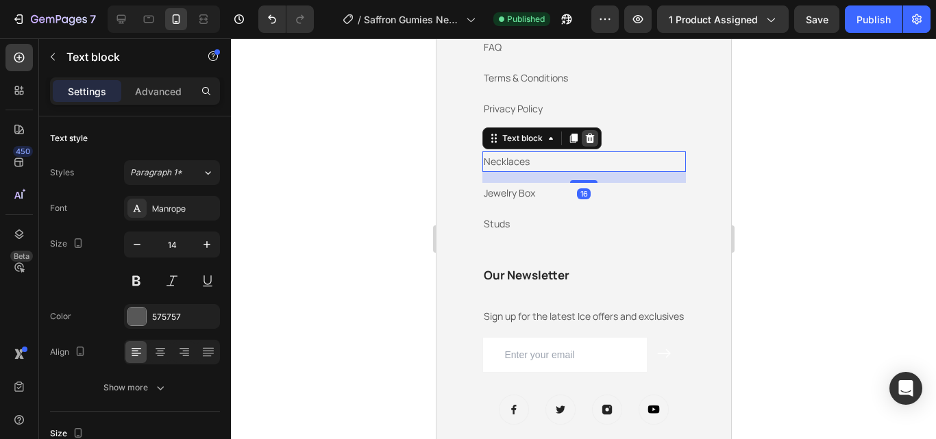
click at [585, 141] on icon at bounding box center [589, 139] width 9 height 10
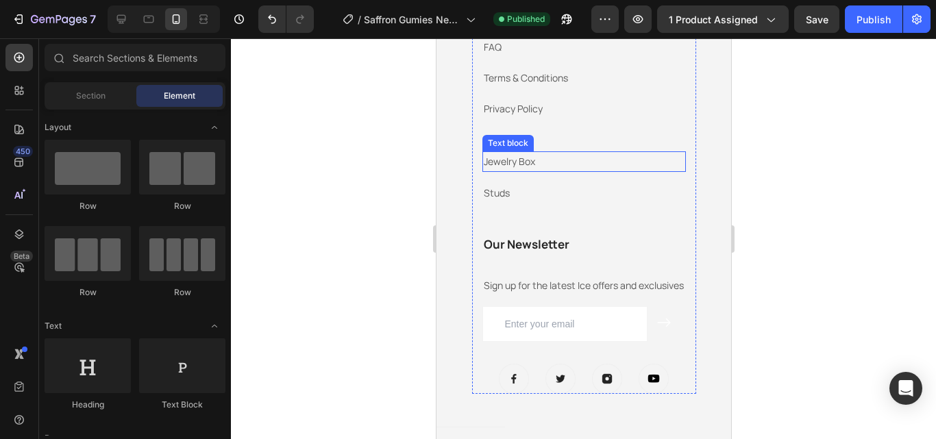
click at [555, 163] on p "Jewelry Box" at bounding box center [583, 161] width 201 height 17
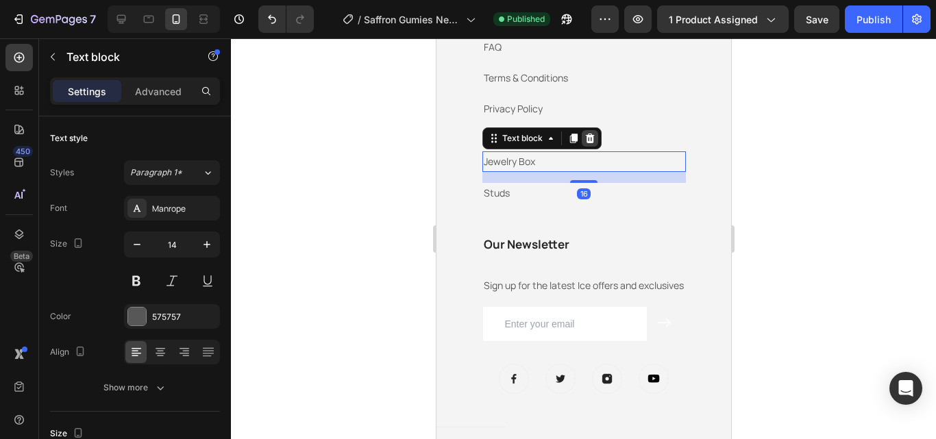
click at [585, 143] on icon at bounding box center [589, 139] width 9 height 10
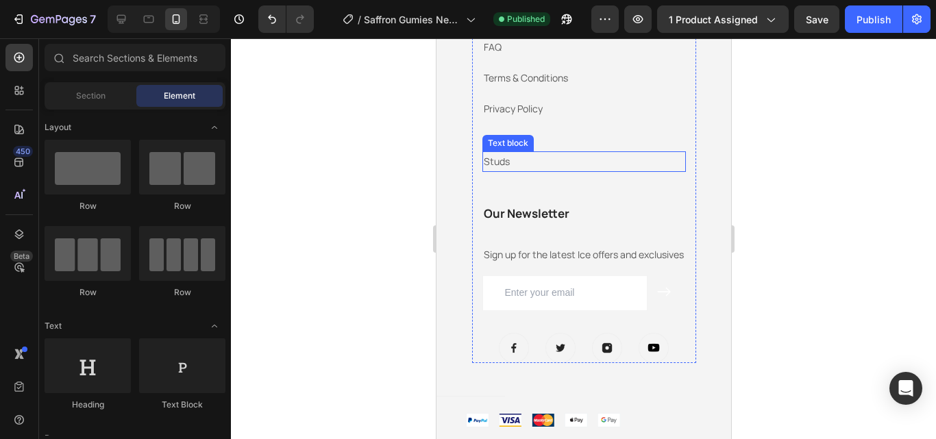
click at [518, 166] on p "Studs" at bounding box center [583, 161] width 201 height 17
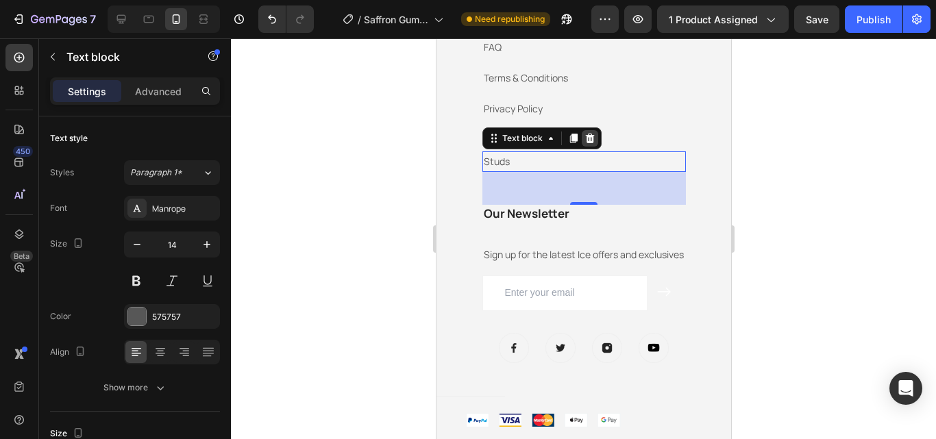
click at [589, 141] on div at bounding box center [589, 138] width 16 height 16
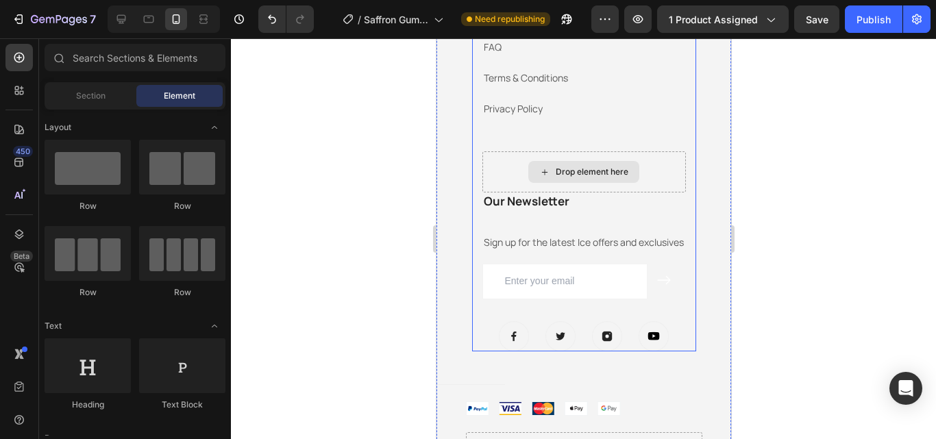
click at [661, 186] on div "Drop element here" at bounding box center [584, 171] width 204 height 41
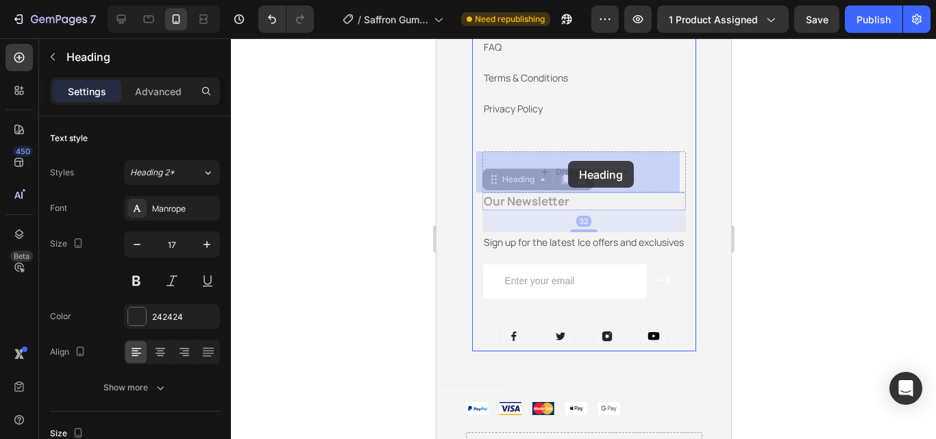
drag, startPoint x: 567, startPoint y: 196, endPoint x: 567, endPoint y: 161, distance: 35.0
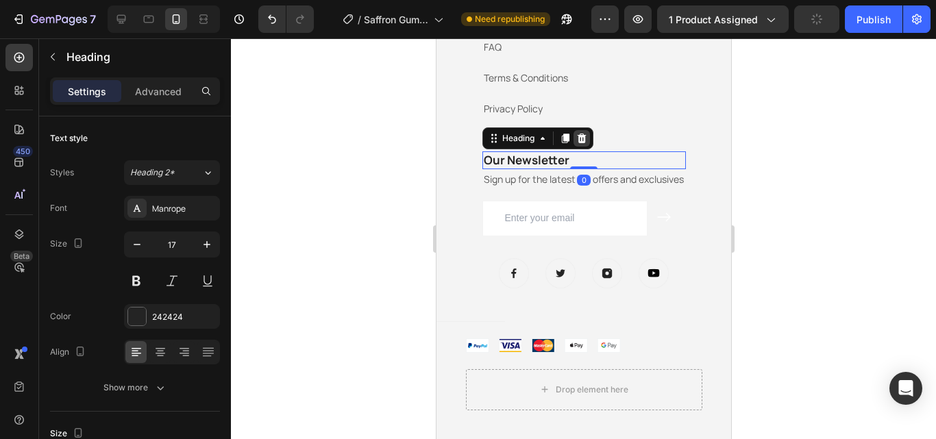
drag, startPoint x: 581, startPoint y: 190, endPoint x: 578, endPoint y: 147, distance: 43.2
click at [578, 151] on div "Our Newsletter Heading 0" at bounding box center [584, 160] width 204 height 18
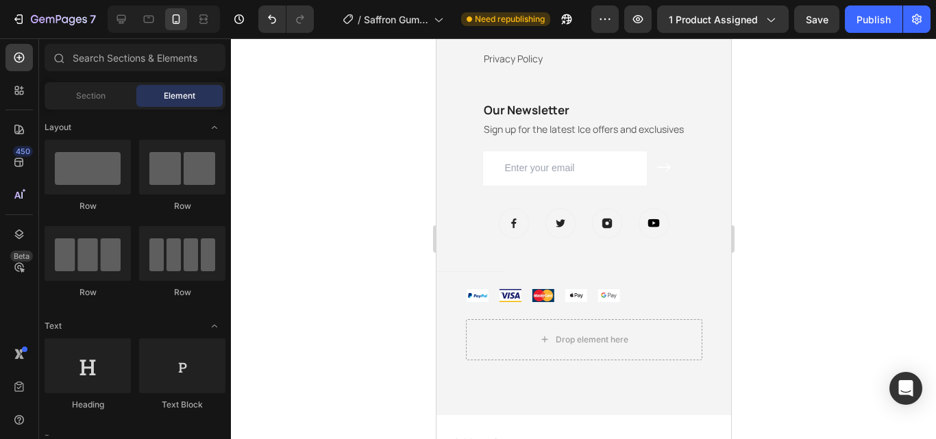
scroll to position [3573, 0]
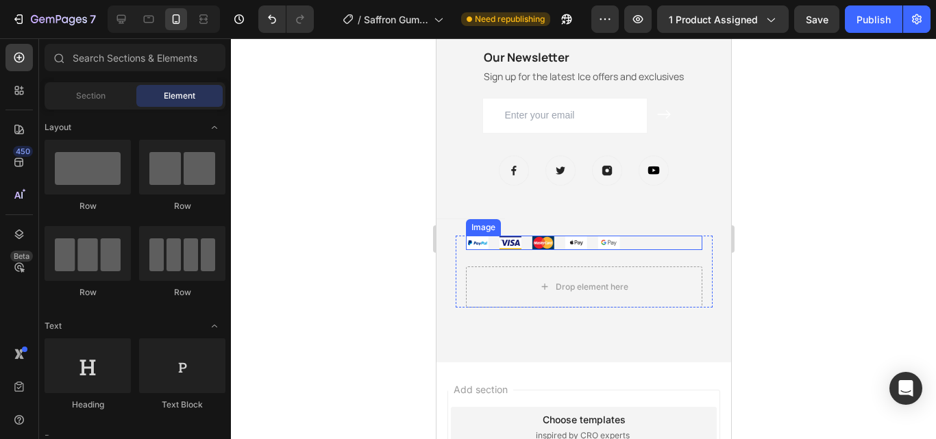
click at [695, 241] on img at bounding box center [583, 243] width 236 height 14
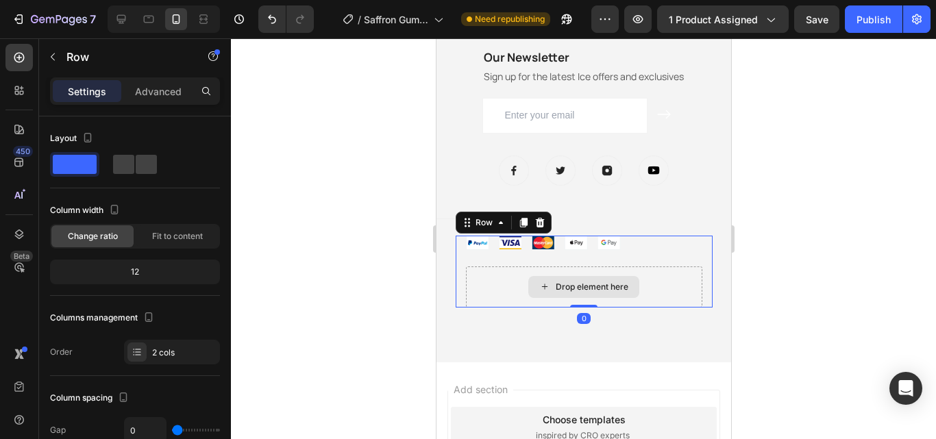
click at [495, 296] on div "Drop element here" at bounding box center [583, 287] width 236 height 41
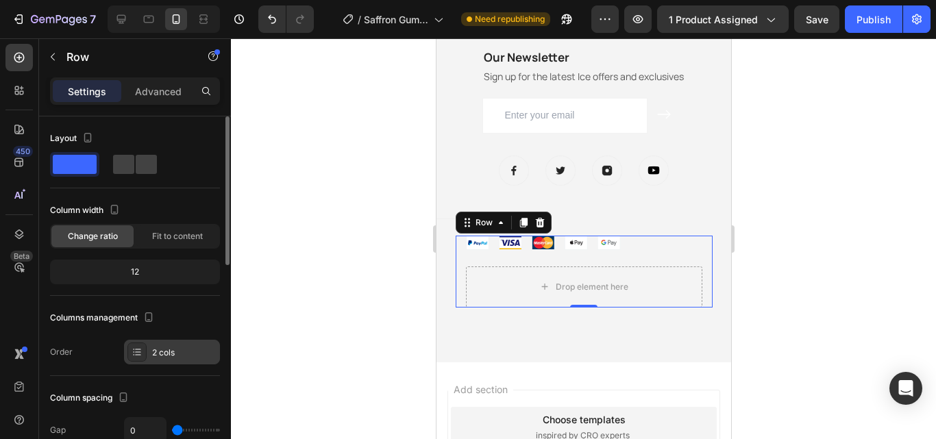
click at [195, 355] on div "2 cols" at bounding box center [184, 353] width 64 height 12
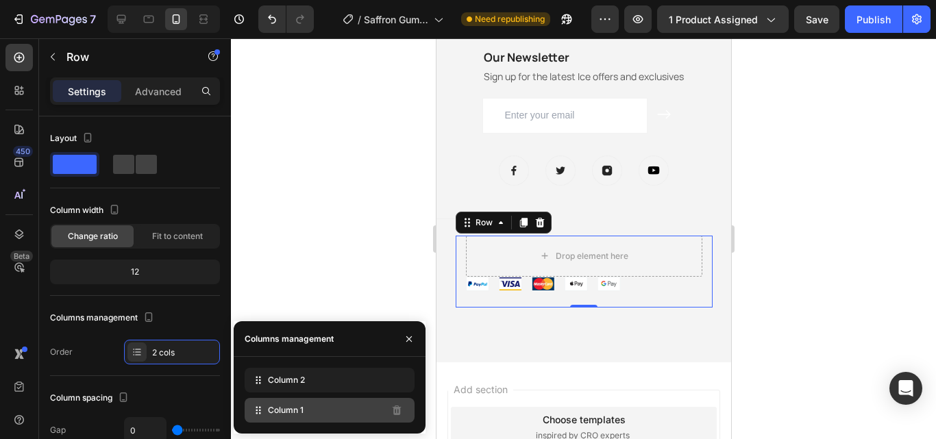
click at [327, 419] on div "Column 2 Column 1" at bounding box center [330, 395] width 192 height 77
drag, startPoint x: 327, startPoint y: 419, endPoint x: 326, endPoint y: 384, distance: 35.0
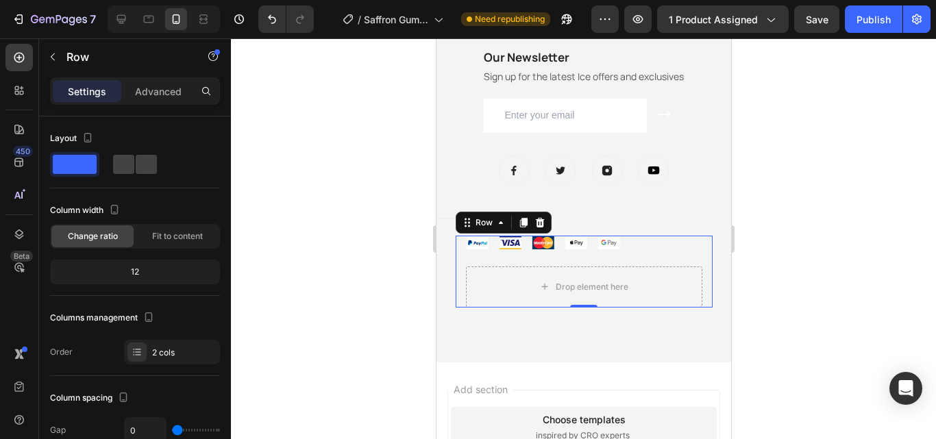
click at [333, 259] on div at bounding box center [583, 238] width 705 height 401
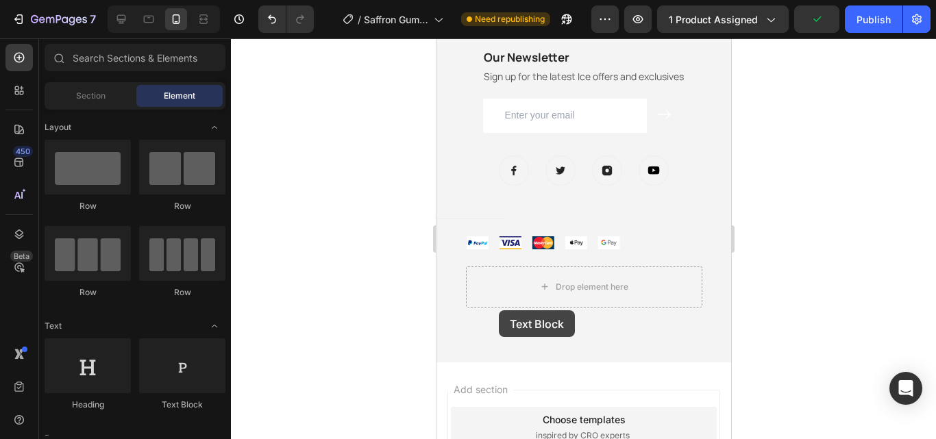
scroll to position [3610, 0]
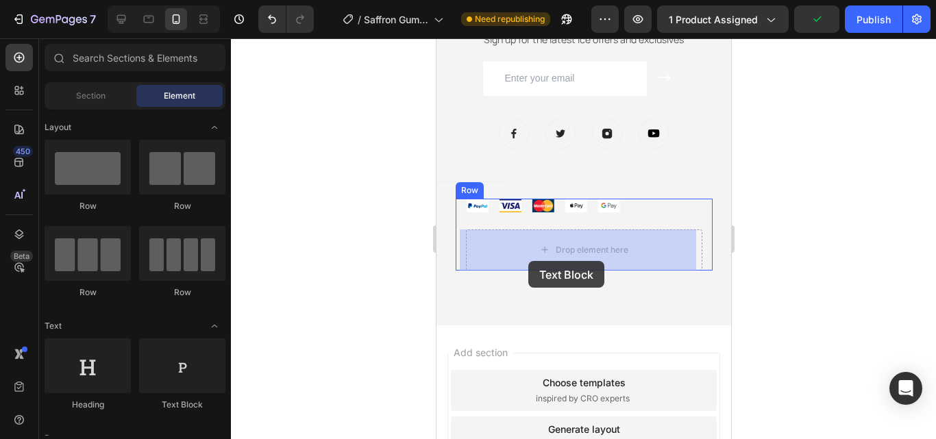
drag, startPoint x: 497, startPoint y: 311, endPoint x: 528, endPoint y: 261, distance: 58.8
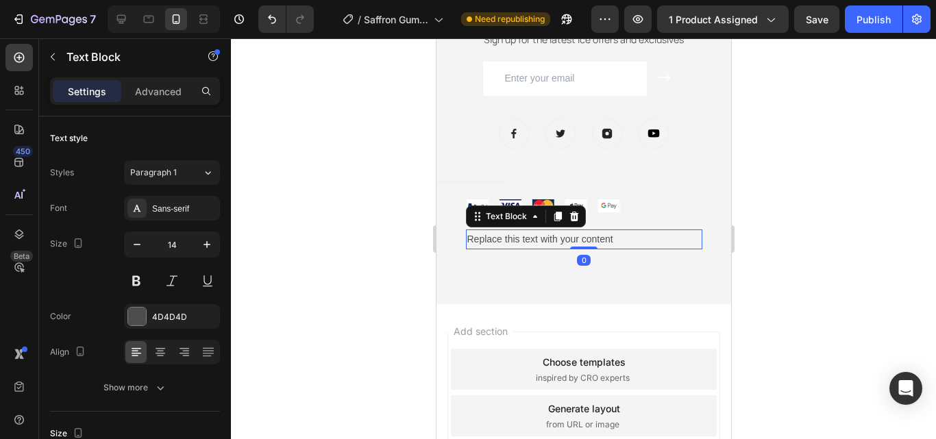
click at [625, 235] on div "Replace this text with your content" at bounding box center [583, 240] width 236 height 20
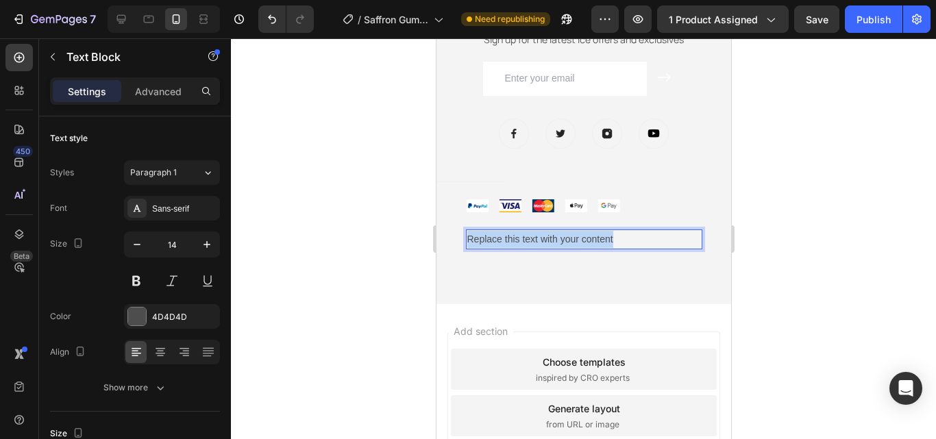
drag, startPoint x: 625, startPoint y: 235, endPoint x: 456, endPoint y: 243, distance: 169.5
click at [456, 243] on div "Image Replace this text with your content Text Block 0 Row" at bounding box center [583, 224] width 257 height 51
click at [375, 243] on div at bounding box center [583, 238] width 705 height 401
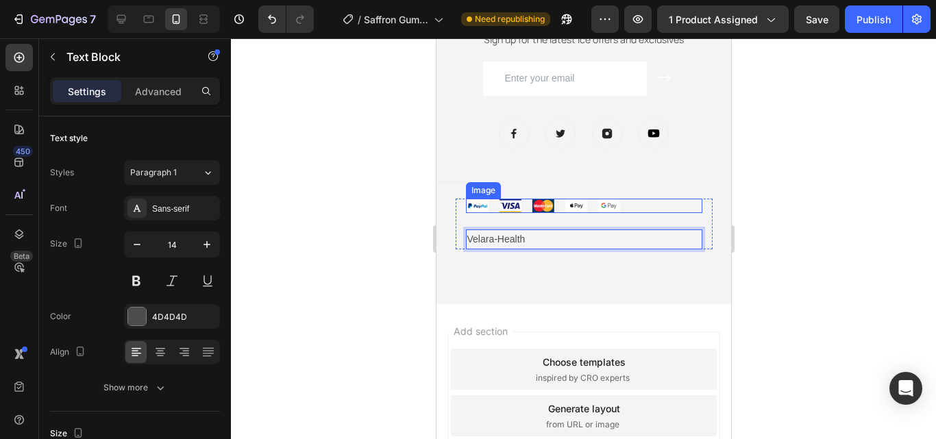
drag, startPoint x: 554, startPoint y: 241, endPoint x: 550, endPoint y: 206, distance: 35.9
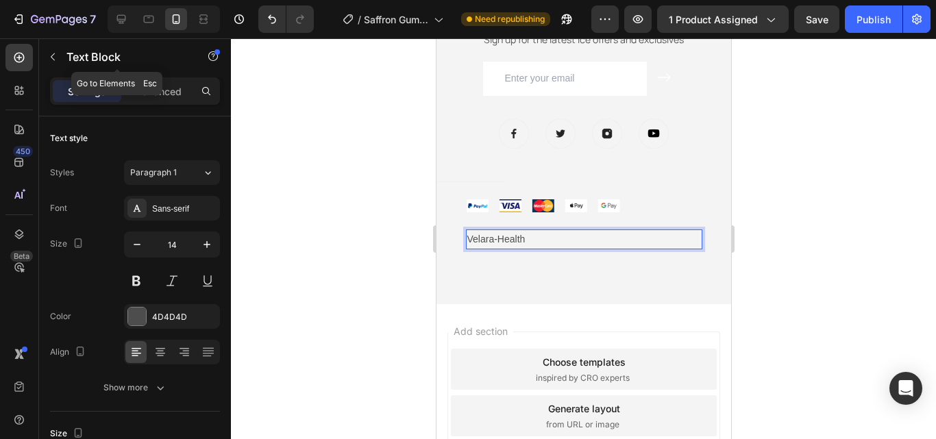
click at [49, 60] on icon "button" at bounding box center [52, 56] width 11 height 11
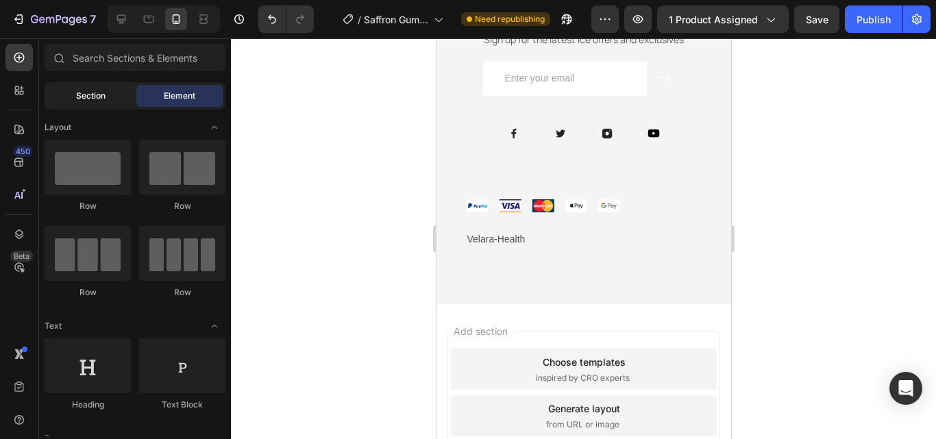
click at [110, 99] on div "Section" at bounding box center [90, 96] width 86 height 22
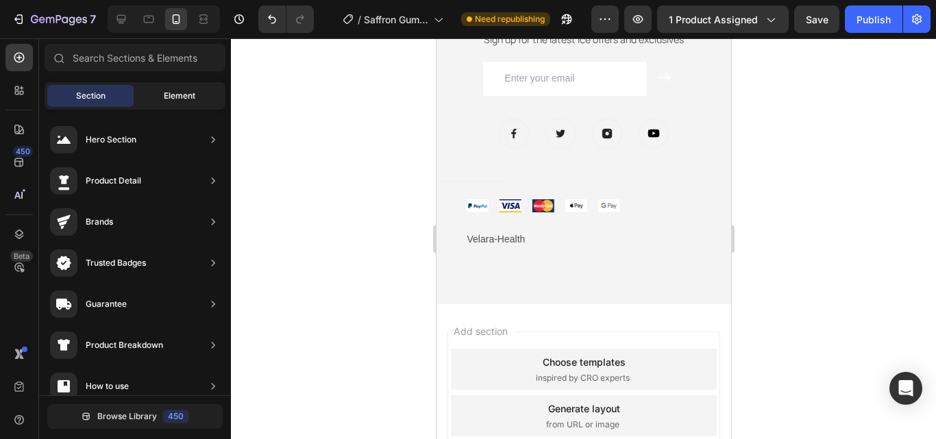
click at [149, 99] on div "Element" at bounding box center [179, 96] width 86 height 22
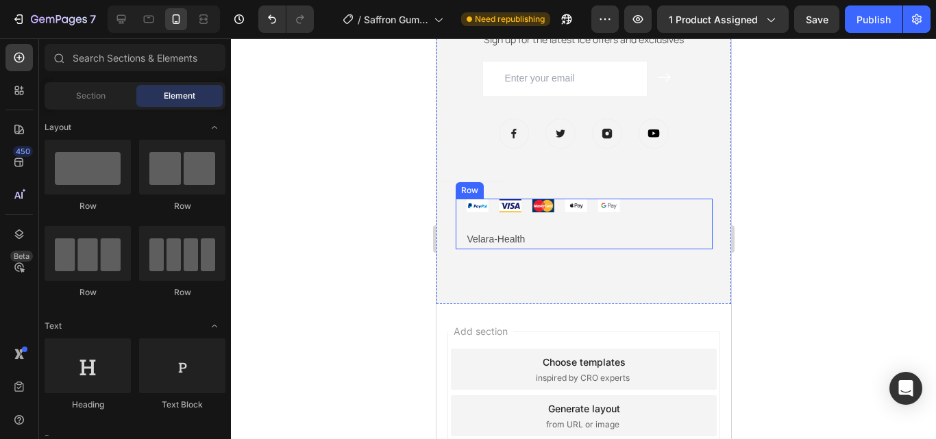
click at [682, 215] on div "Image" at bounding box center [583, 214] width 236 height 31
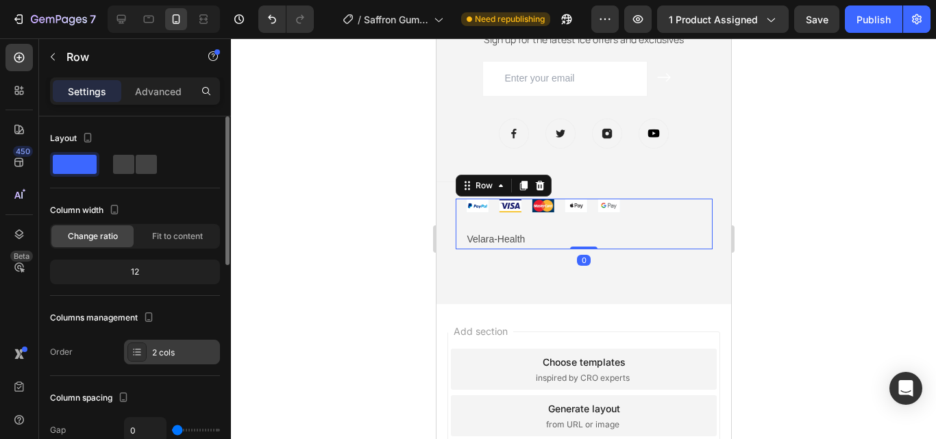
click at [181, 350] on div "2 cols" at bounding box center [184, 353] width 64 height 12
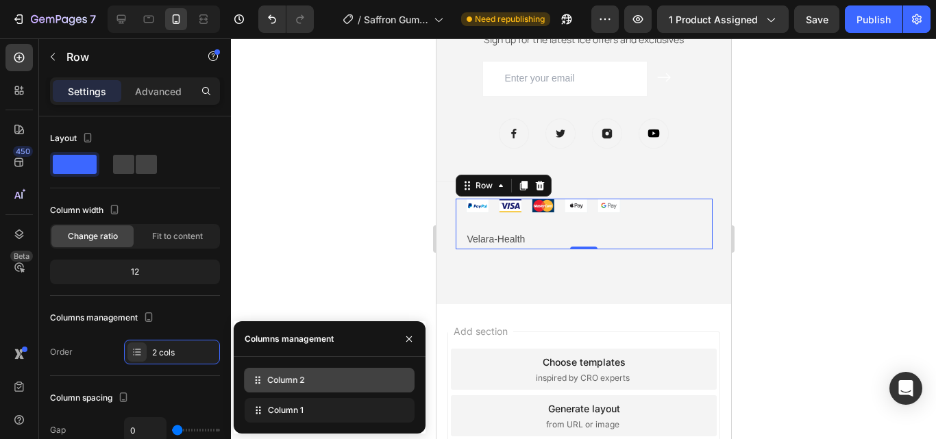
drag, startPoint x: 269, startPoint y: 413, endPoint x: 269, endPoint y: 383, distance: 30.2
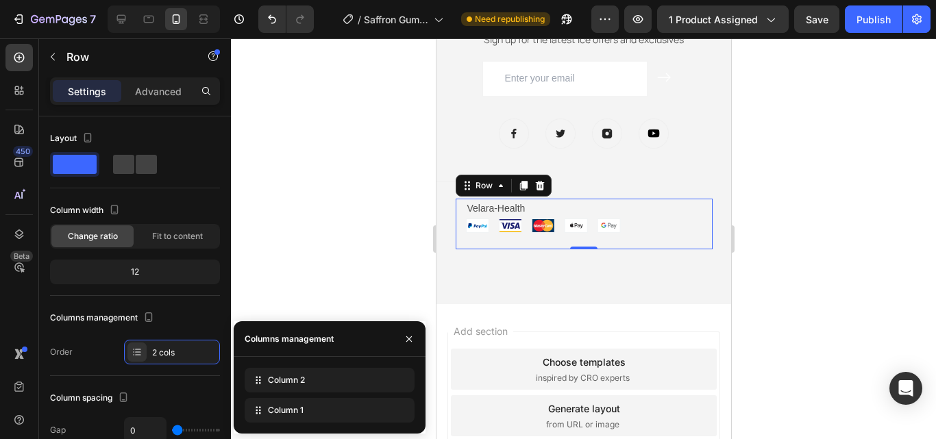
click at [296, 262] on div at bounding box center [583, 238] width 705 height 401
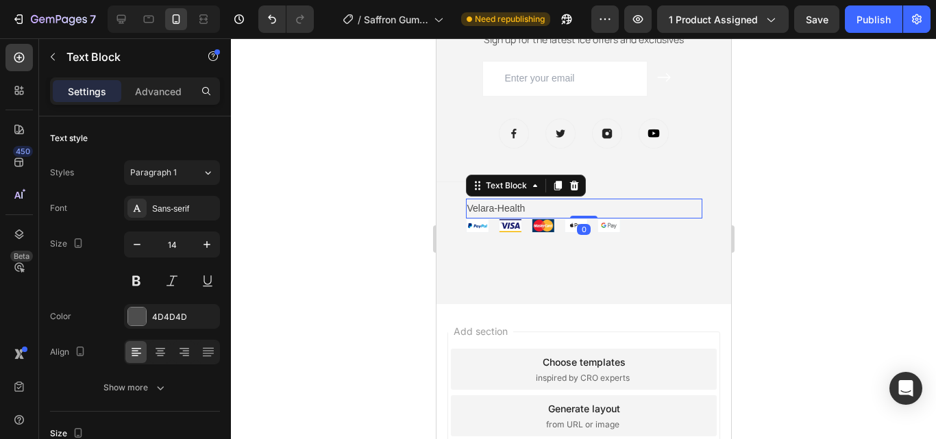
click at [524, 212] on p "Velara-Health" at bounding box center [584, 208] width 234 height 17
click at [568, 187] on icon at bounding box center [573, 185] width 11 height 11
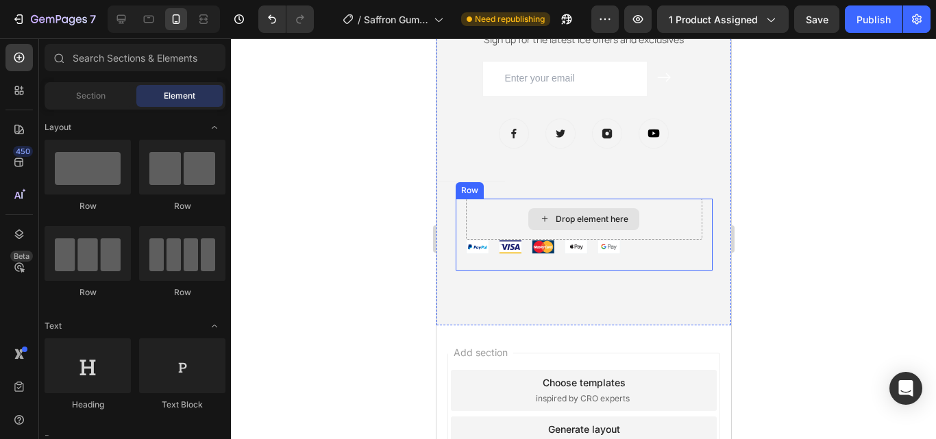
click at [550, 208] on div "Drop element here" at bounding box center [583, 219] width 111 height 22
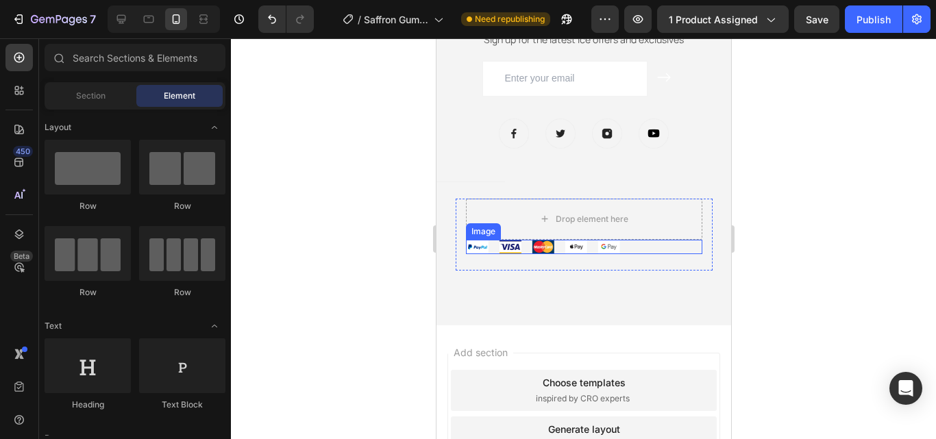
click at [673, 251] on img at bounding box center [583, 247] width 236 height 14
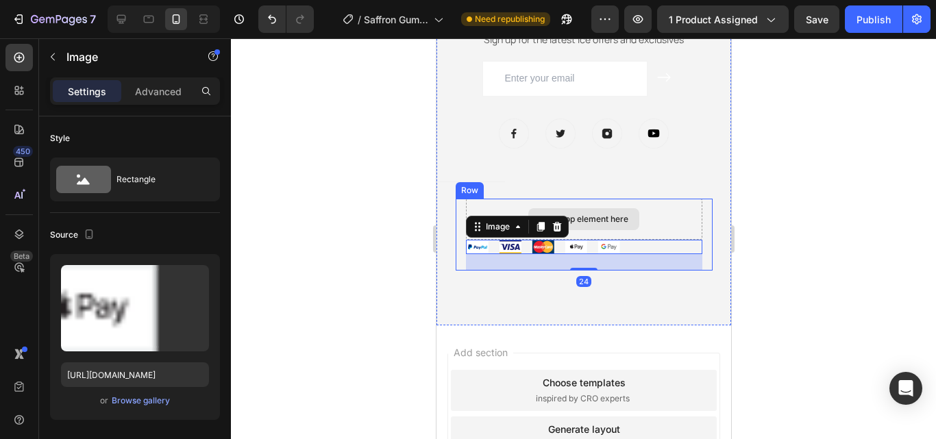
click at [682, 228] on div "Drop element here" at bounding box center [583, 219] width 236 height 41
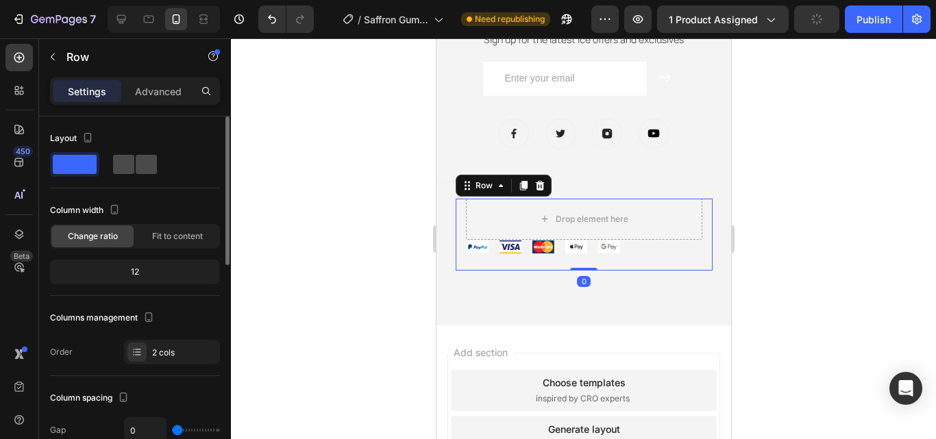
click at [128, 168] on span at bounding box center [123, 164] width 21 height 19
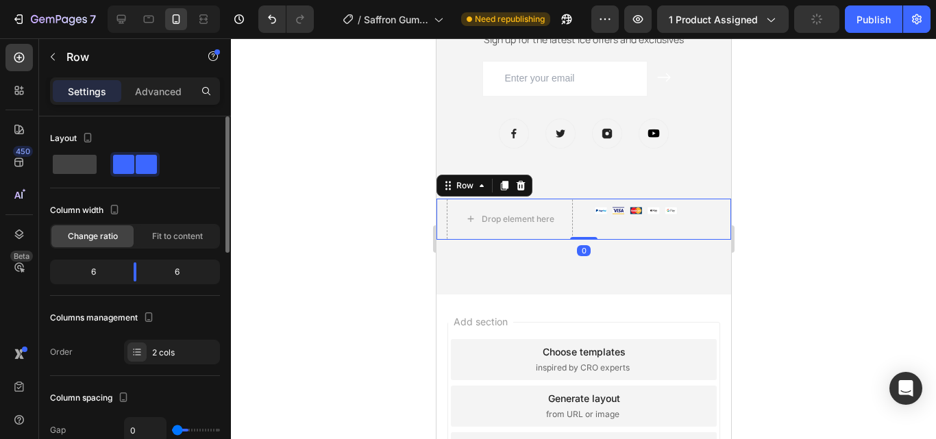
type input "32"
click at [90, 162] on span at bounding box center [75, 164] width 44 height 19
type input "0"
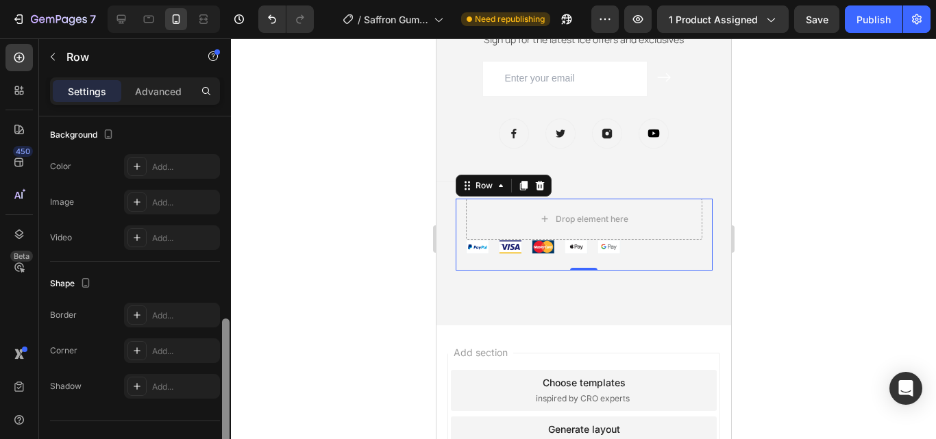
scroll to position [517, 0]
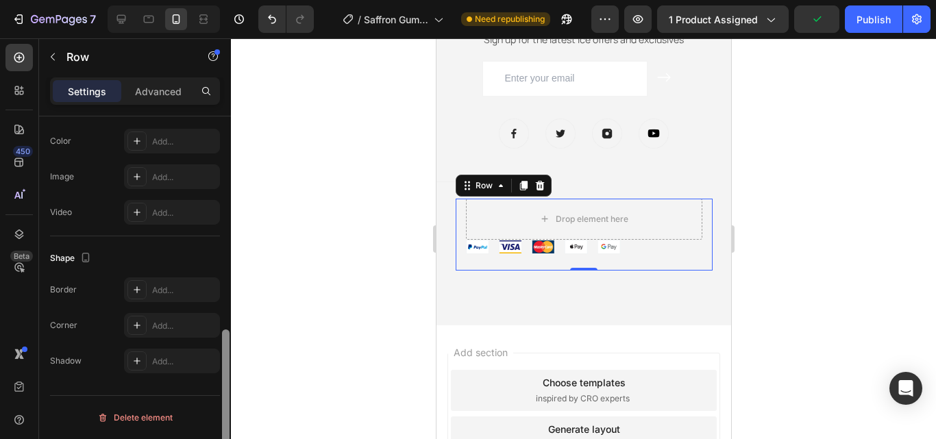
drag, startPoint x: 228, startPoint y: 232, endPoint x: 229, endPoint y: 447, distance: 214.5
click at [229, 0] on html "7 / Saffron Gumies New LP | WIP Need republishing Preview 1 product assigned Pu…" at bounding box center [468, 0] width 936 height 0
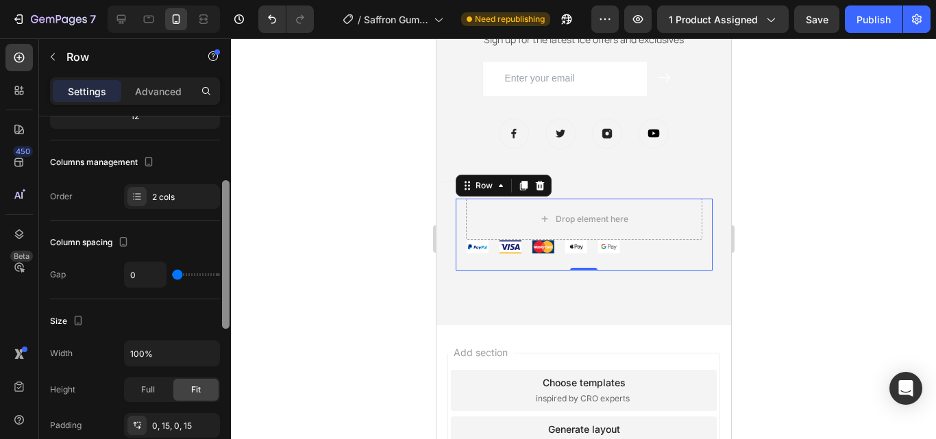
drag, startPoint x: 226, startPoint y: 313, endPoint x: 223, endPoint y: 281, distance: 31.7
click at [223, 282] on div at bounding box center [226, 298] width 10 height 362
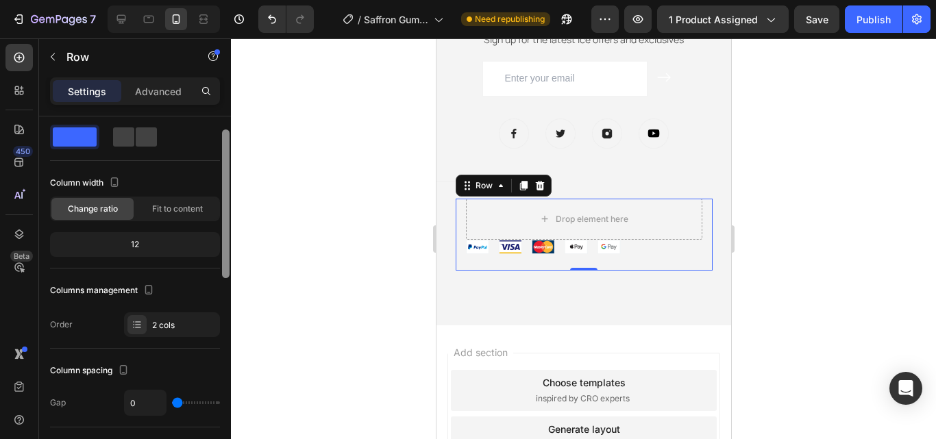
scroll to position [0, 0]
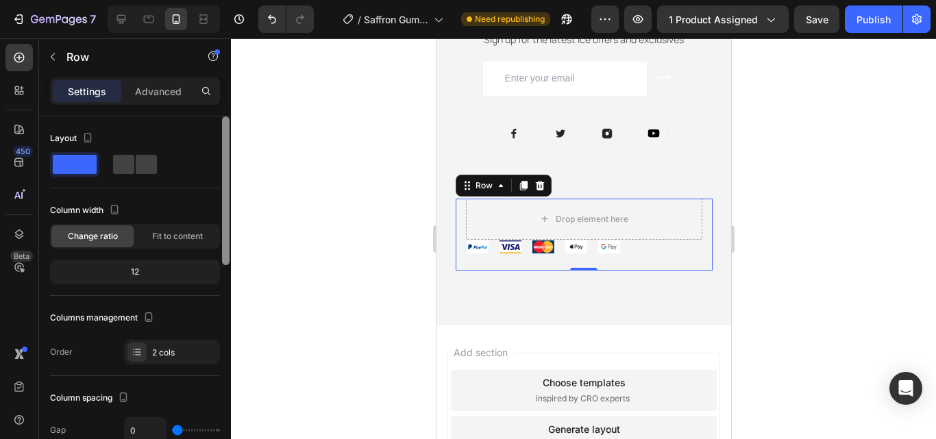
drag, startPoint x: 223, startPoint y: 281, endPoint x: 227, endPoint y: 182, distance: 99.5
click at [227, 182] on div at bounding box center [226, 191] width 8 height 149
click at [154, 80] on div "Sections(18) Elements(84) Section Element Hero Section Product Detail Brands Tr…" at bounding box center [135, 238] width 192 height 401
click at [154, 90] on p "Advanced" at bounding box center [158, 91] width 47 height 14
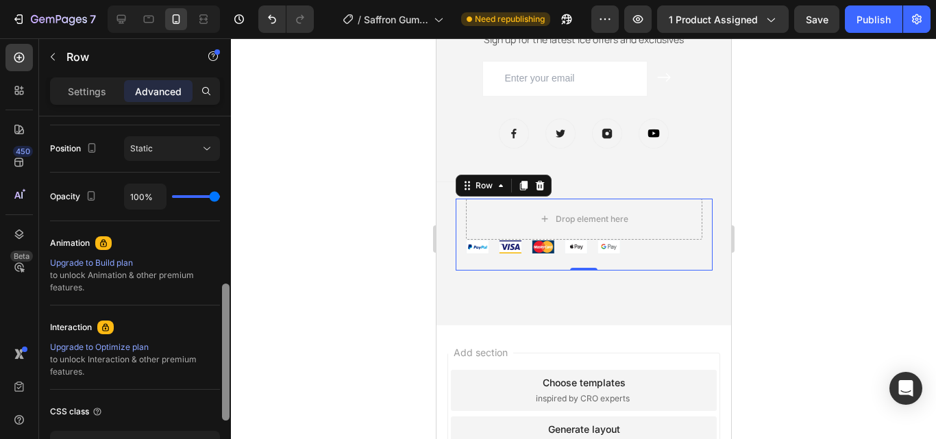
drag, startPoint x: 233, startPoint y: 249, endPoint x: 248, endPoint y: 375, distance: 127.0
click at [248, 0] on div "7 / Saffron Gumies New LP | WIP Need republishing Preview 1 product assigned Sa…" at bounding box center [468, 0] width 936 height 0
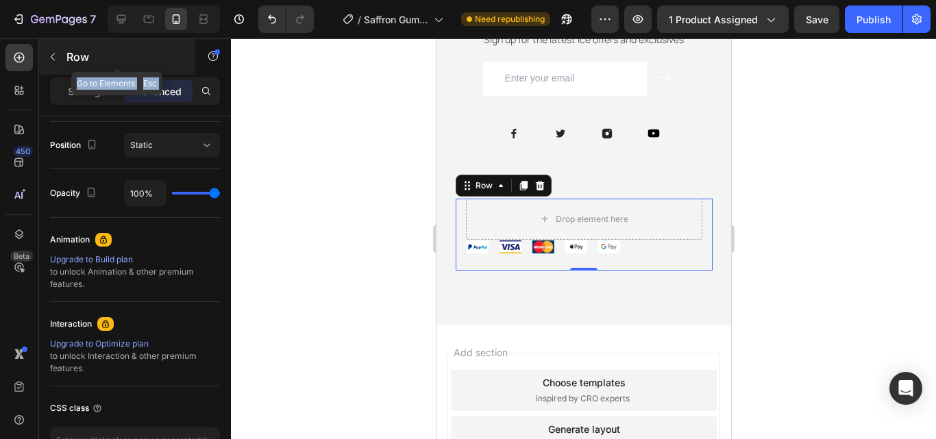
click at [47, 50] on button "button" at bounding box center [53, 57] width 22 height 22
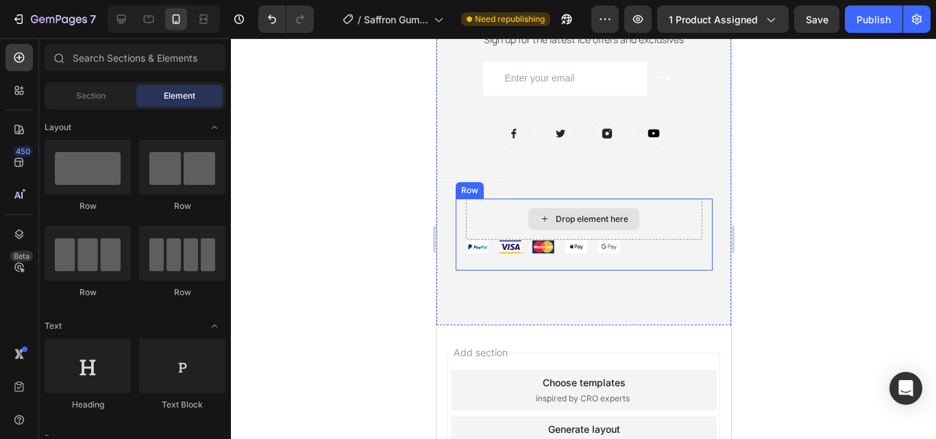
click at [487, 212] on div "Drop element here" at bounding box center [583, 219] width 236 height 41
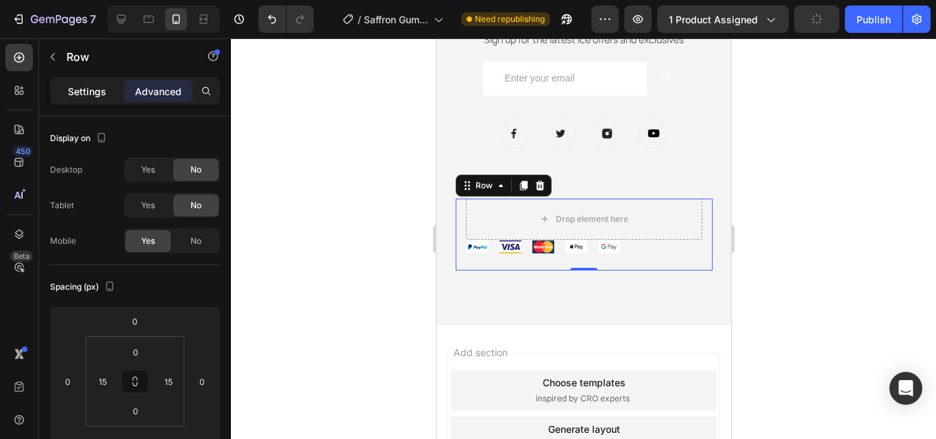
click at [106, 95] on p "Settings" at bounding box center [87, 91] width 38 height 14
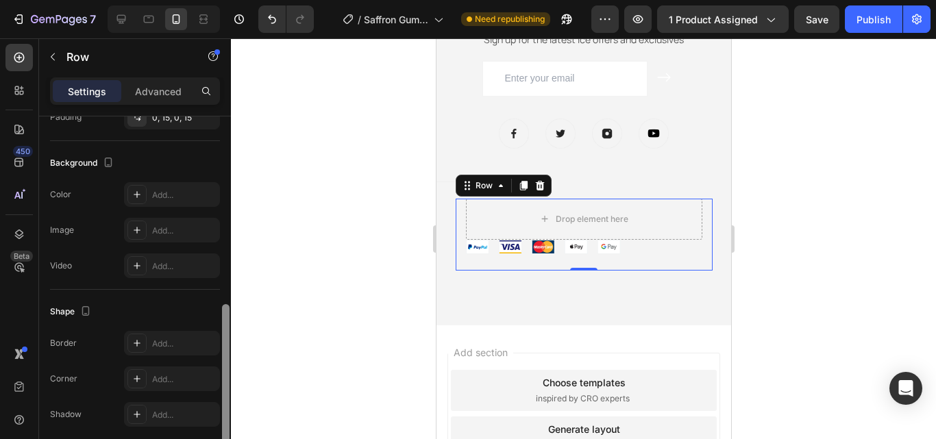
scroll to position [476, 0]
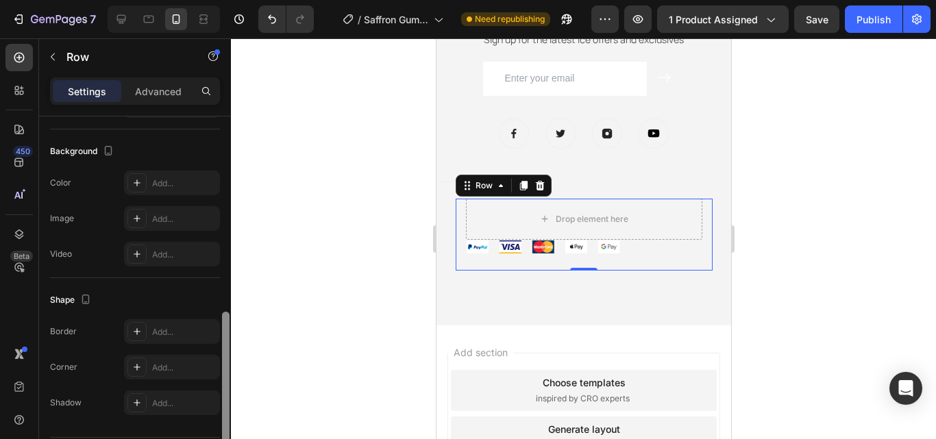
drag, startPoint x: 227, startPoint y: 231, endPoint x: 223, endPoint y: 427, distance: 196.0
click at [223, 427] on div at bounding box center [226, 386] width 8 height 149
click at [496, 190] on icon at bounding box center [500, 185] width 11 height 11
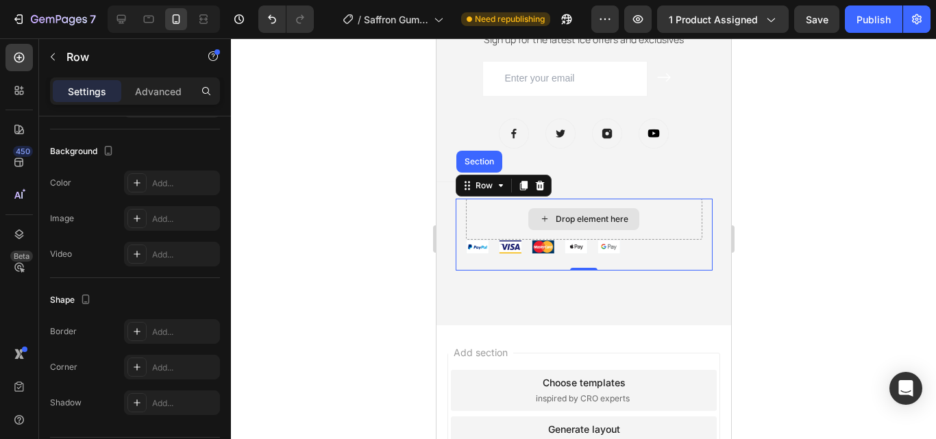
click at [652, 225] on div "Drop element here" at bounding box center [583, 219] width 236 height 41
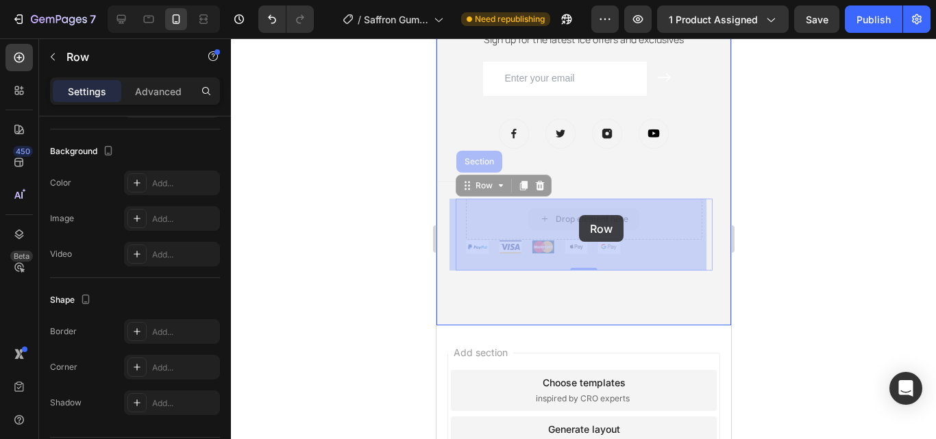
drag, startPoint x: 652, startPoint y: 225, endPoint x: 578, endPoint y: 215, distance: 74.1
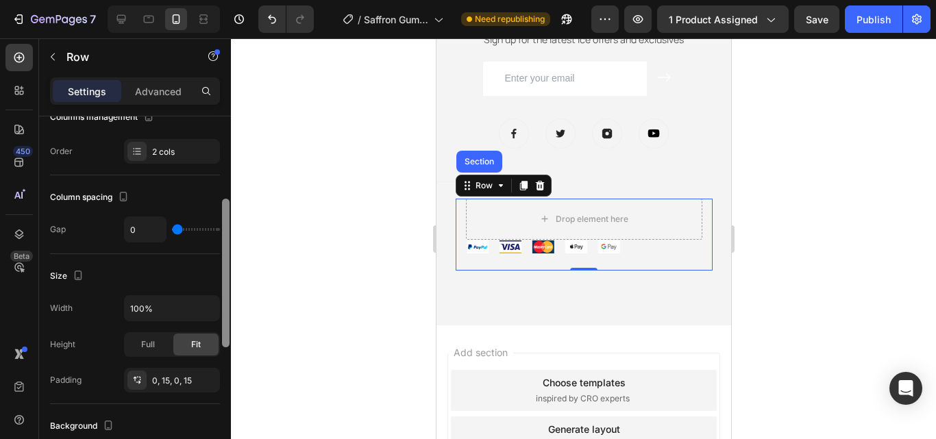
drag, startPoint x: 225, startPoint y: 330, endPoint x: 227, endPoint y: 217, distance: 113.1
click at [227, 217] on div at bounding box center [226, 273] width 8 height 149
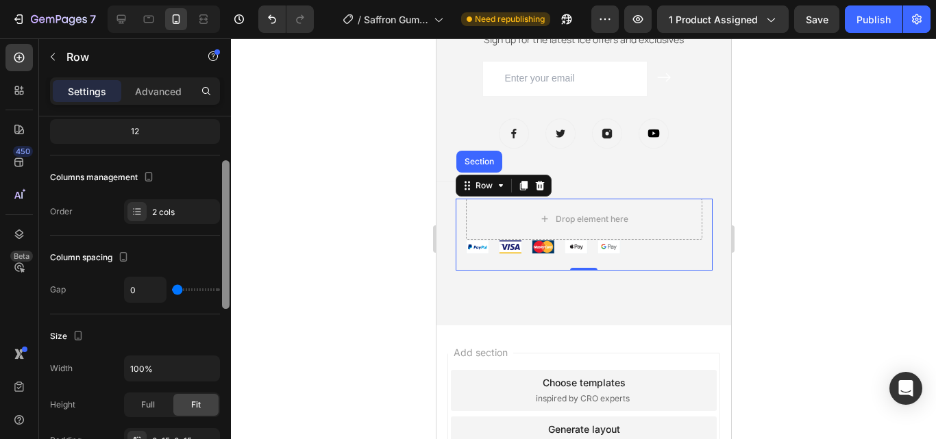
scroll to position [131, 0]
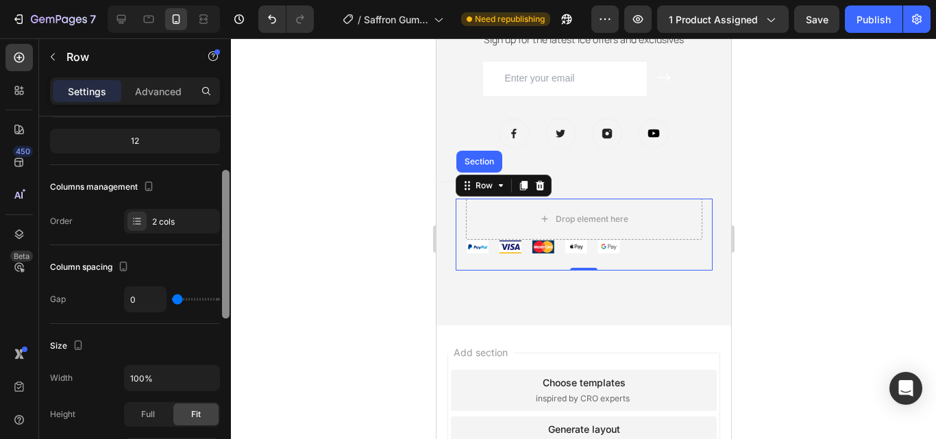
drag, startPoint x: 226, startPoint y: 208, endPoint x: 223, endPoint y: 179, distance: 28.9
click at [223, 179] on div at bounding box center [226, 244] width 8 height 149
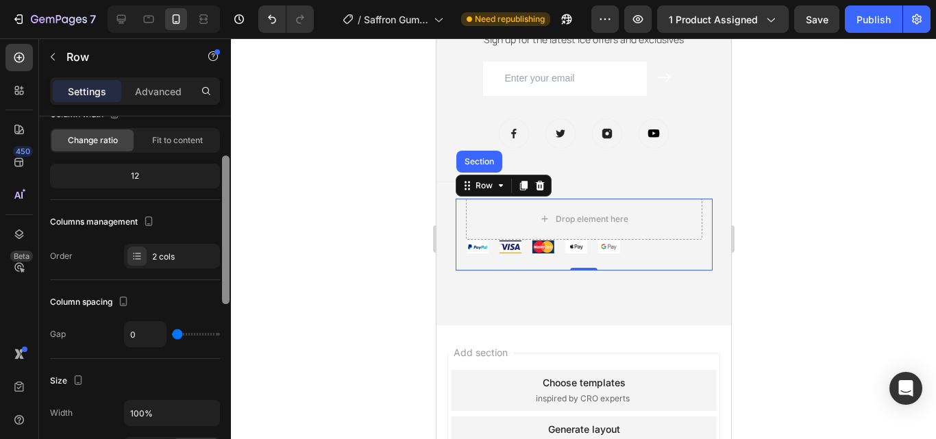
scroll to position [89, 0]
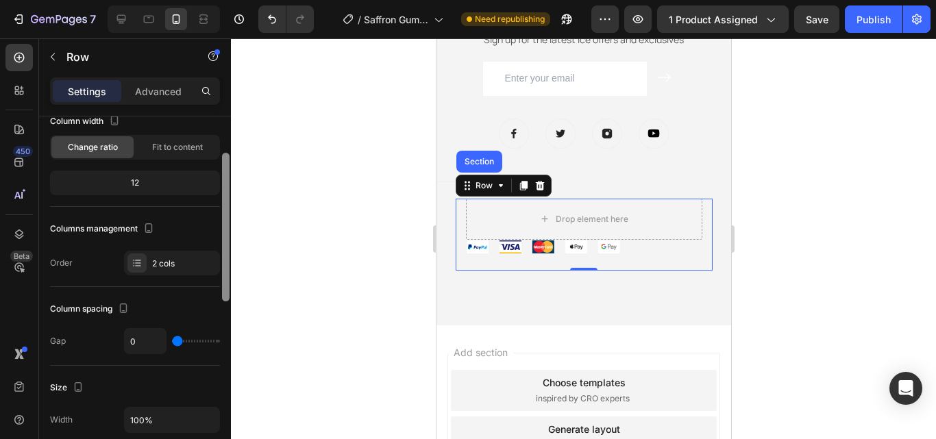
drag, startPoint x: 223, startPoint y: 179, endPoint x: 223, endPoint y: 162, distance: 17.1
click at [223, 162] on div at bounding box center [226, 227] width 8 height 149
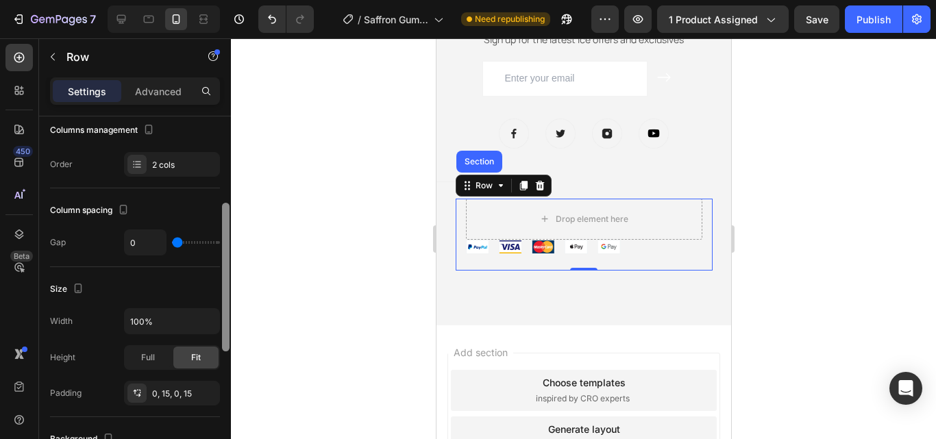
scroll to position [196, 0]
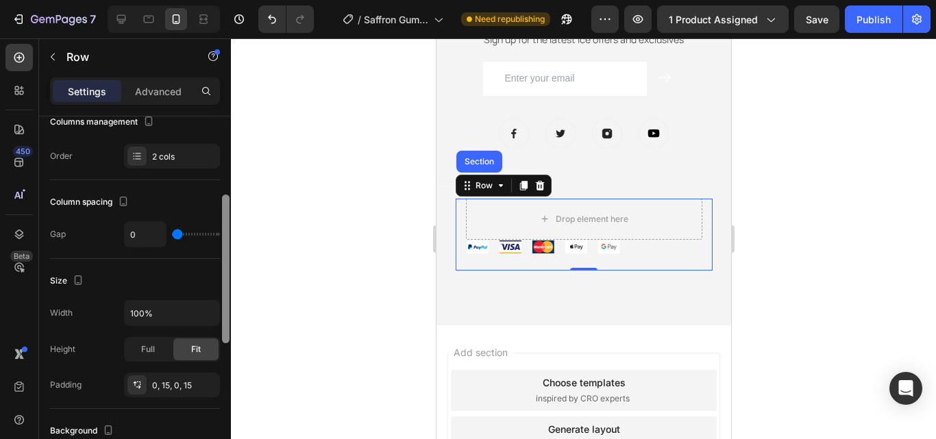
drag, startPoint x: 228, startPoint y: 236, endPoint x: 232, endPoint y: 285, distance: 49.5
click at [232, 0] on div "7 / Saffron Gumies New LP | WIP Need republishing Preview 1 product assigned Sa…" at bounding box center [468, 0] width 936 height 0
drag, startPoint x: 232, startPoint y: 285, endPoint x: 232, endPoint y: 313, distance: 27.4
click at [232, 313] on div at bounding box center [583, 238] width 705 height 401
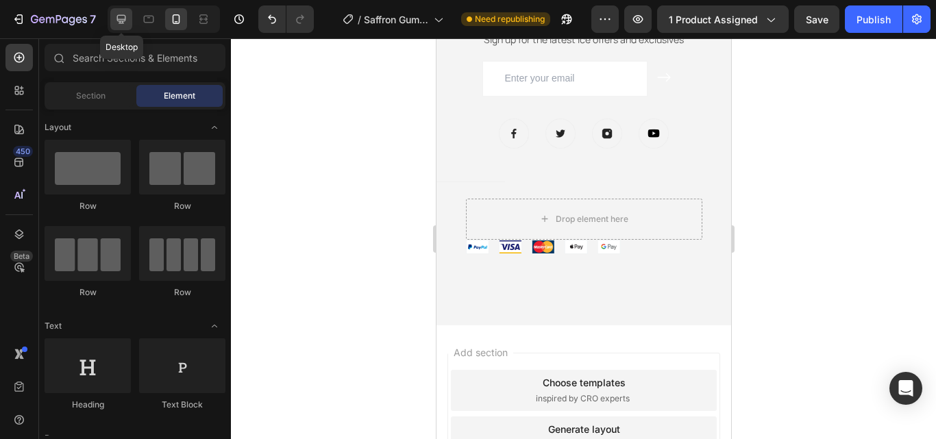
click at [117, 14] on icon at bounding box center [121, 19] width 14 height 14
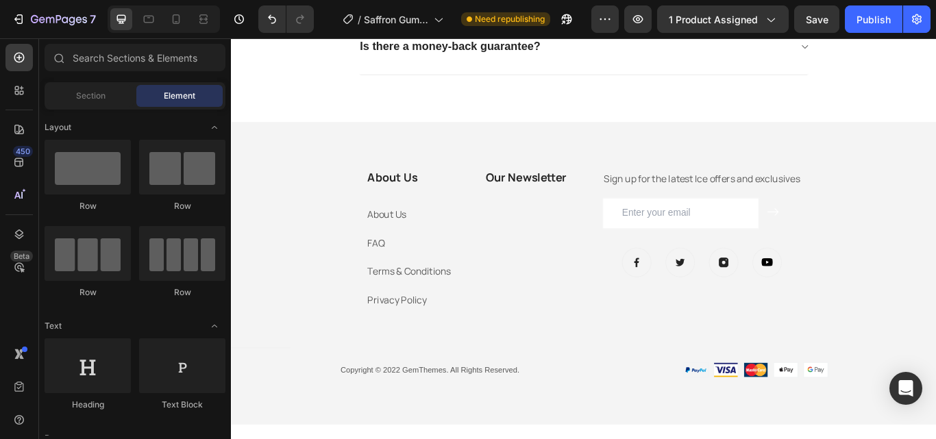
scroll to position [3772, 0]
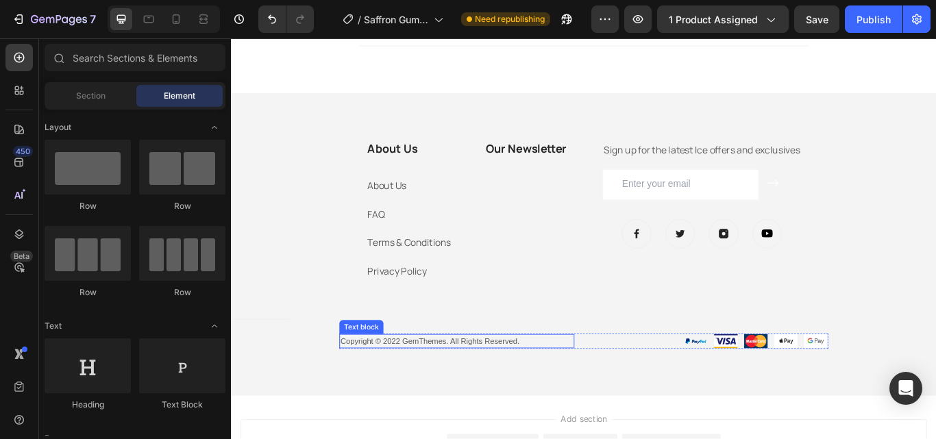
click at [570, 389] on p "Copyright © 2022 GemThemes. All Rights Reserved." at bounding box center [493, 392] width 271 height 14
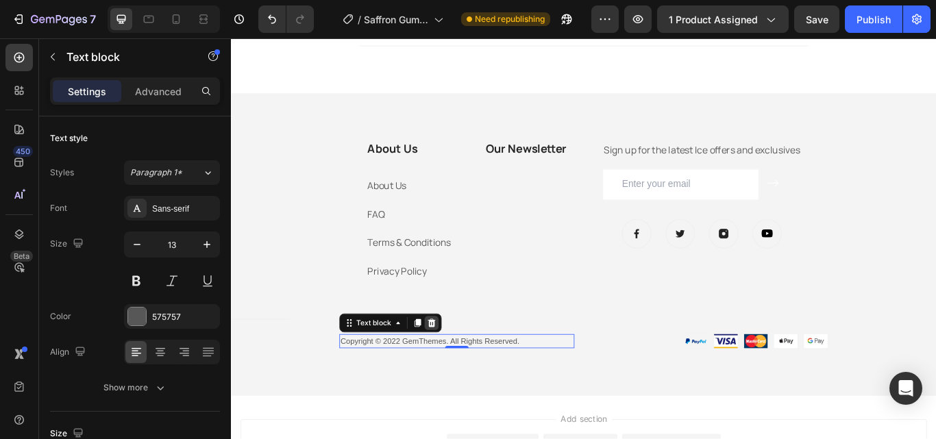
click at [459, 369] on icon at bounding box center [464, 370] width 11 height 11
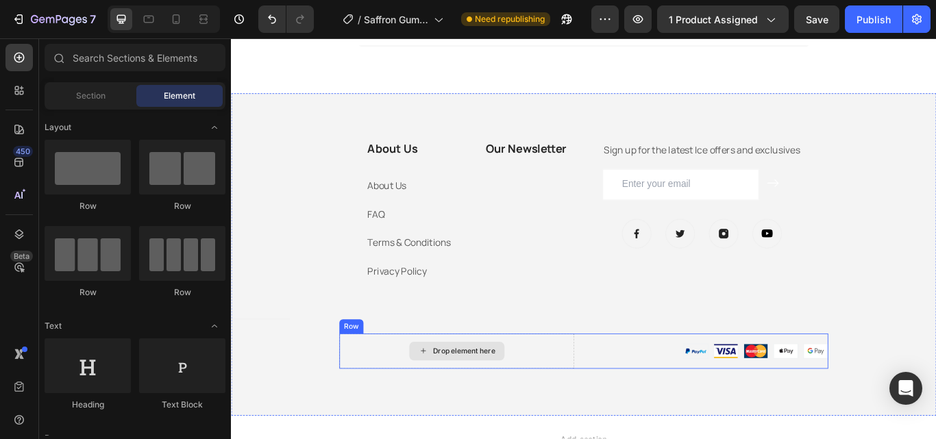
click at [560, 417] on div "Drop element here" at bounding box center [494, 403] width 274 height 41
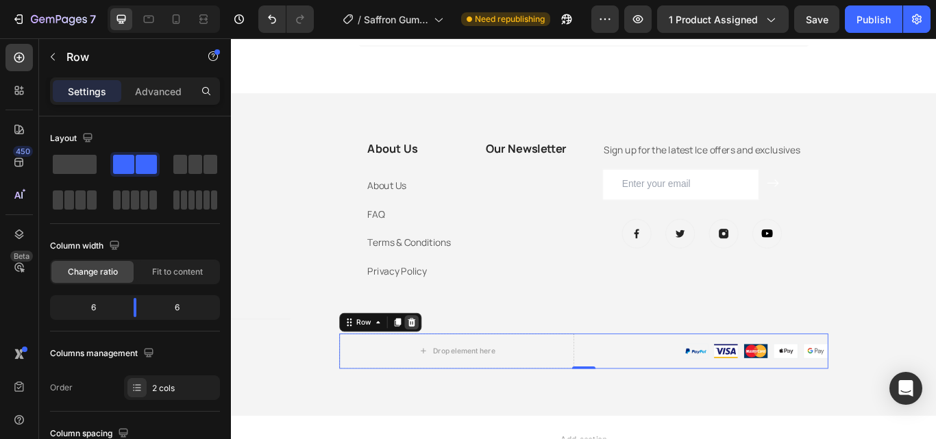
click at [437, 368] on icon at bounding box center [441, 370] width 9 height 10
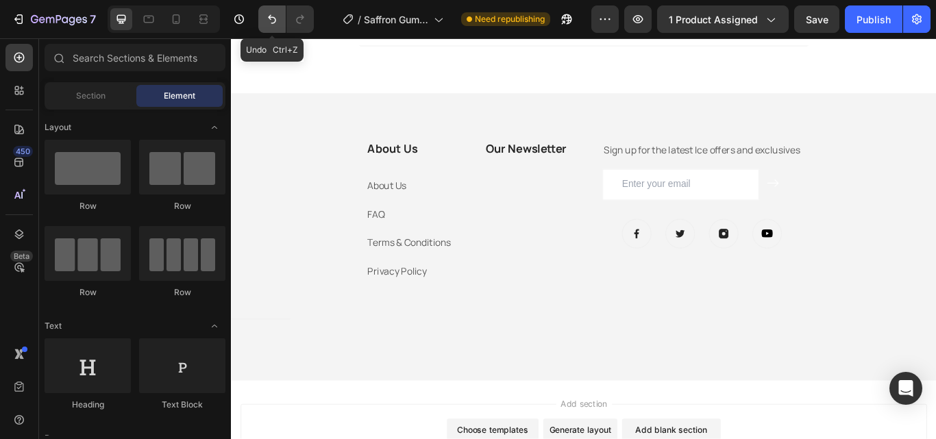
click at [265, 23] on button "Undo/Redo" at bounding box center [271, 18] width 27 height 27
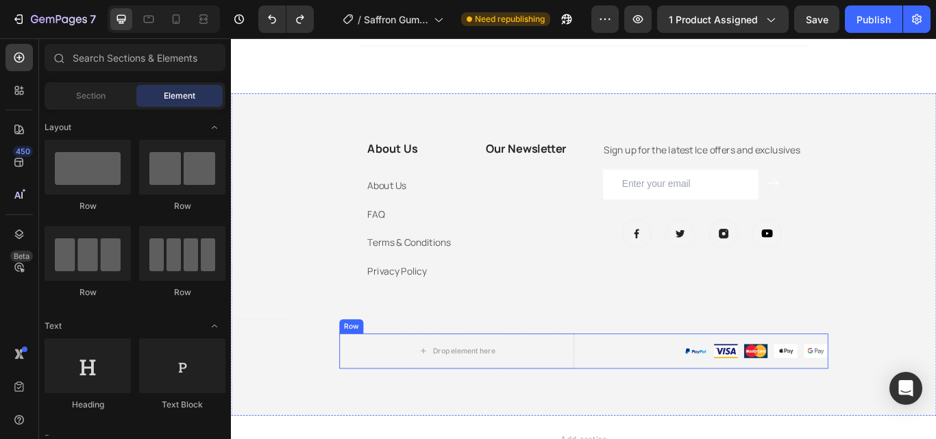
click at [720, 387] on div "Image" at bounding box center [790, 403] width 274 height 41
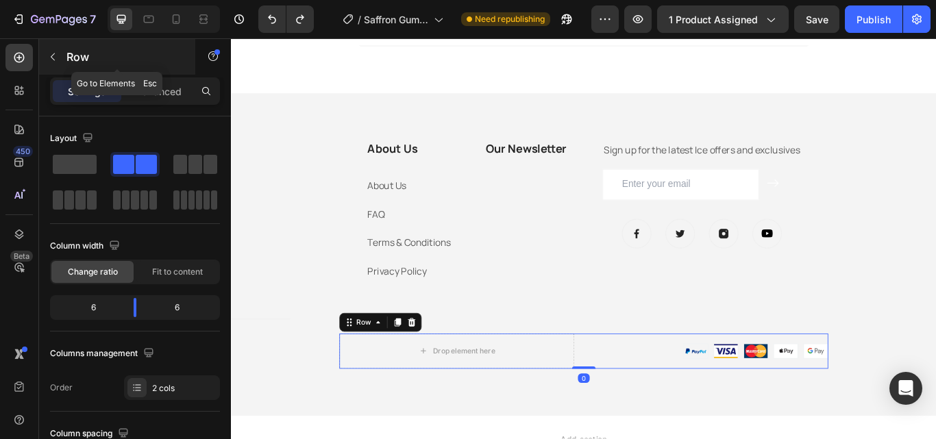
click at [53, 58] on icon "button" at bounding box center [52, 56] width 11 height 11
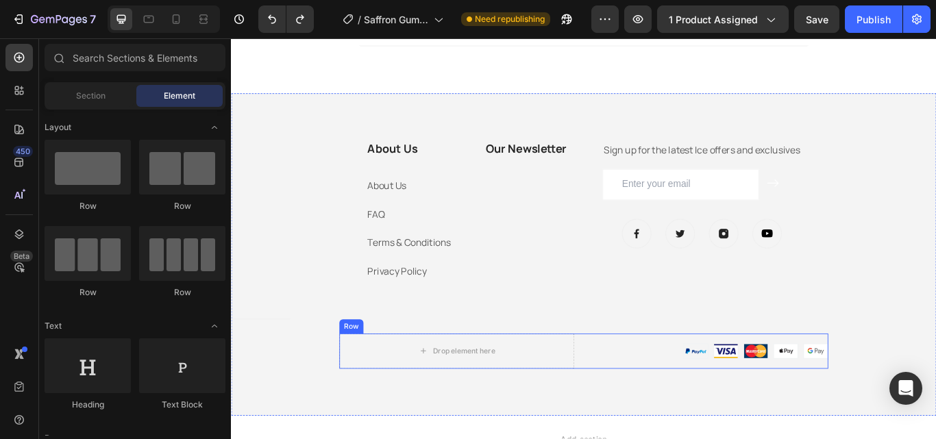
click at [627, 393] on div "Drop element here Image Row" at bounding box center [642, 403] width 570 height 41
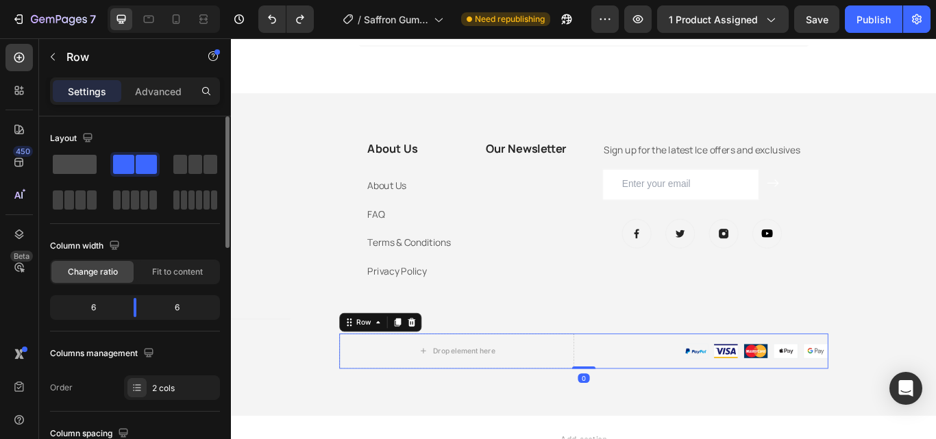
click at [85, 169] on span at bounding box center [75, 164] width 44 height 19
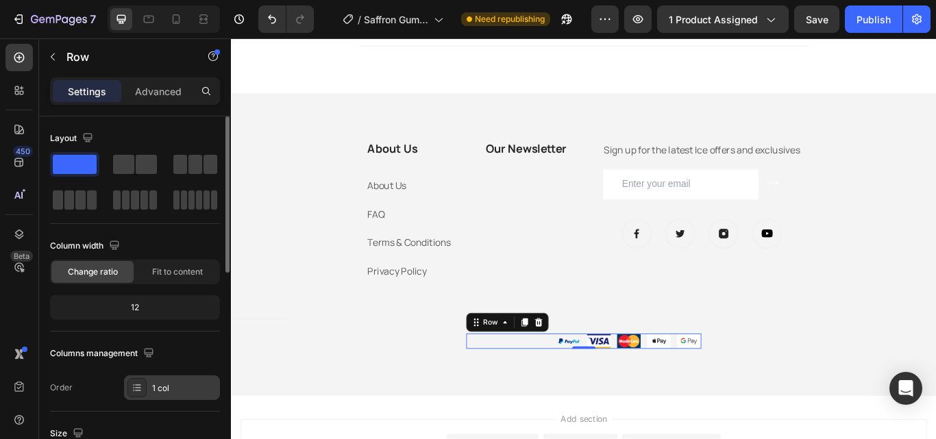
click at [180, 387] on div "1 col" at bounding box center [184, 388] width 64 height 12
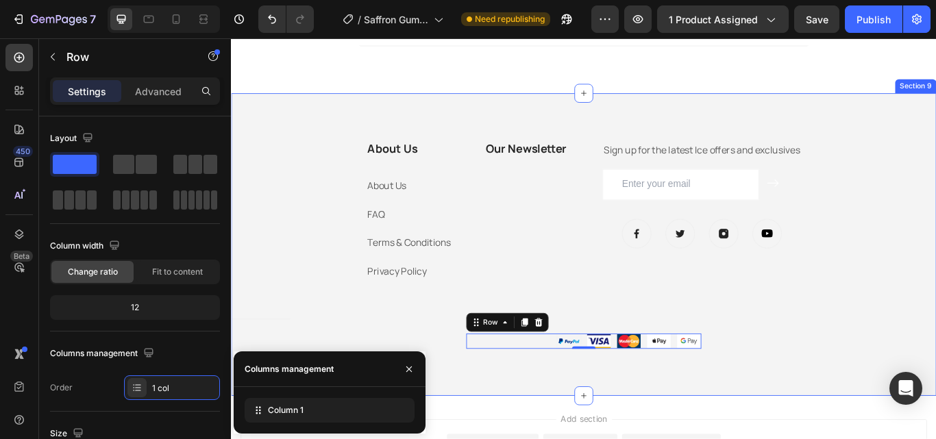
click at [367, 364] on div "About Us Heading About Us Text block FAQ Text block Terms & Conditions Text blo…" at bounding box center [642, 279] width 822 height 243
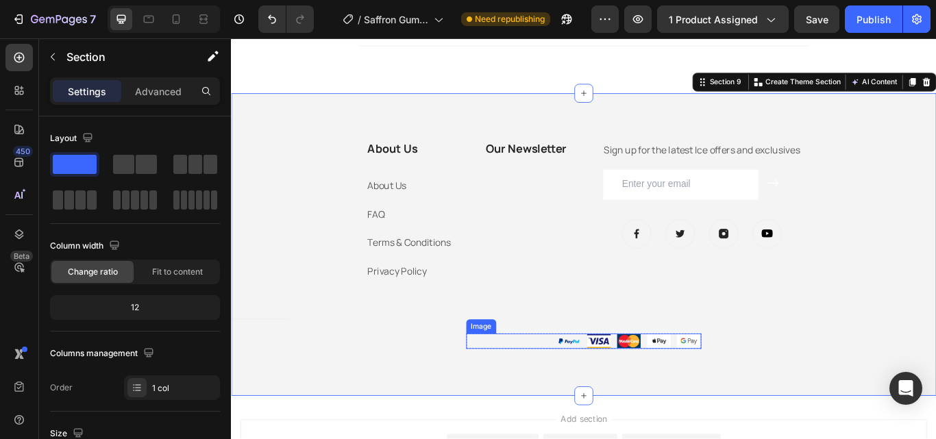
click at [550, 383] on img at bounding box center [642, 392] width 274 height 18
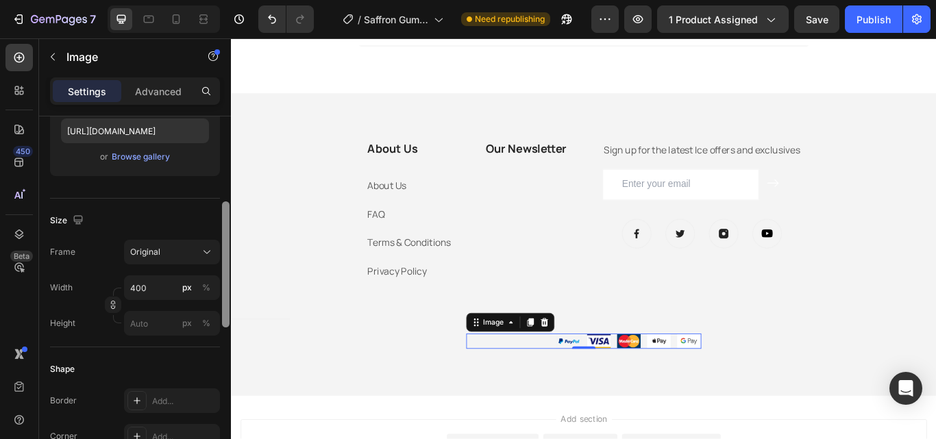
drag, startPoint x: 223, startPoint y: 181, endPoint x: 223, endPoint y: 364, distance: 183.0
click at [223, 328] on div at bounding box center [226, 264] width 8 height 126
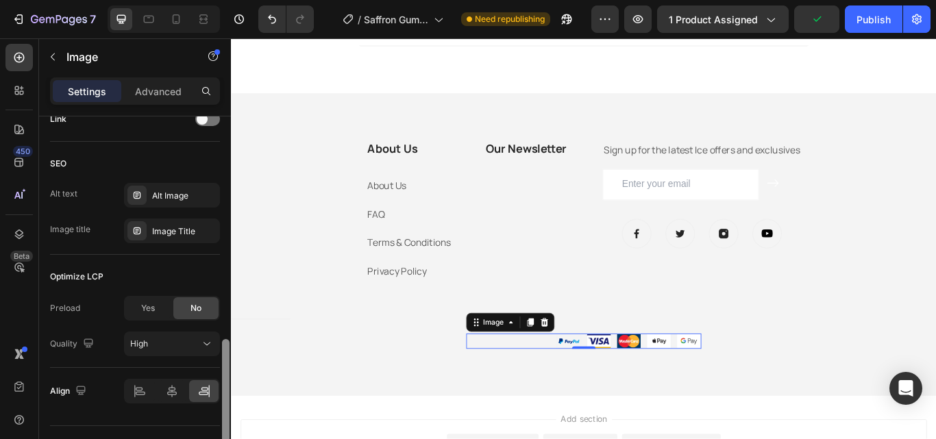
drag, startPoint x: 223, startPoint y: 364, endPoint x: 223, endPoint y: 408, distance: 43.9
click at [223, 408] on div at bounding box center [226, 402] width 8 height 126
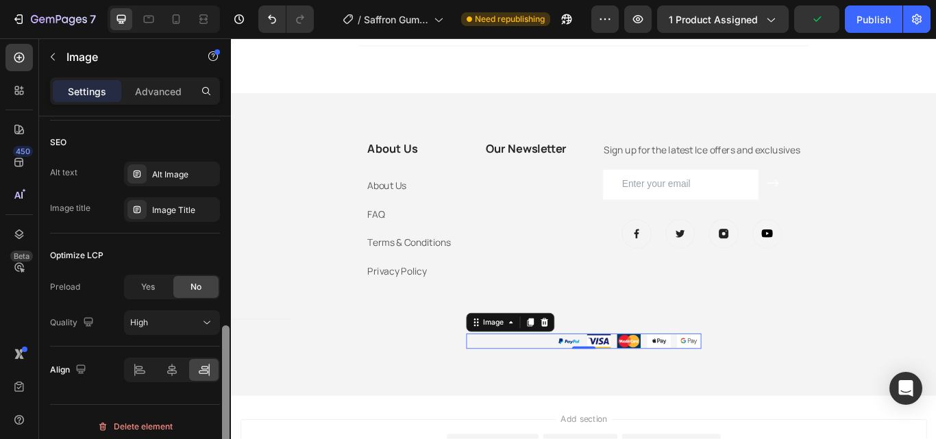
drag, startPoint x: 223, startPoint y: 408, endPoint x: 223, endPoint y: 416, distance: 8.2
click at [223, 416] on div at bounding box center [226, 389] width 8 height 126
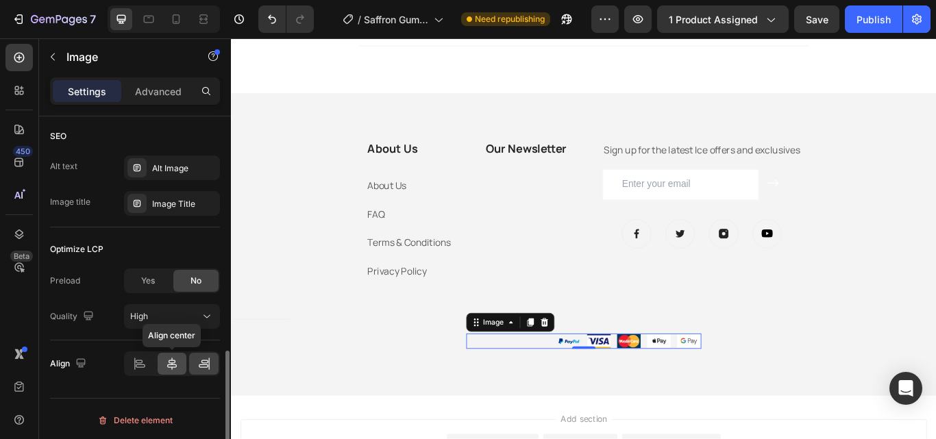
click at [182, 357] on div at bounding box center [172, 364] width 29 height 22
click at [134, 361] on icon at bounding box center [140, 364] width 14 height 14
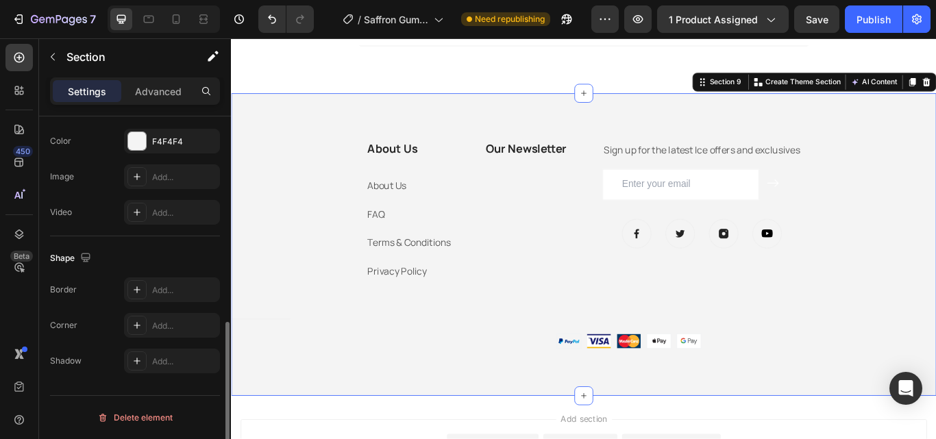
click at [338, 408] on div "About Us Heading About Us Text block FAQ Text block Terms & Conditions Text blo…" at bounding box center [642, 279] width 822 height 353
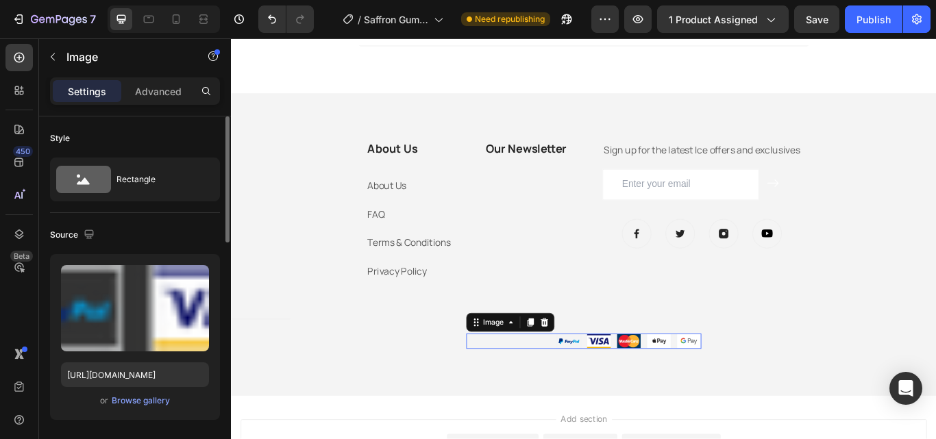
click at [535, 395] on img at bounding box center [642, 392] width 274 height 18
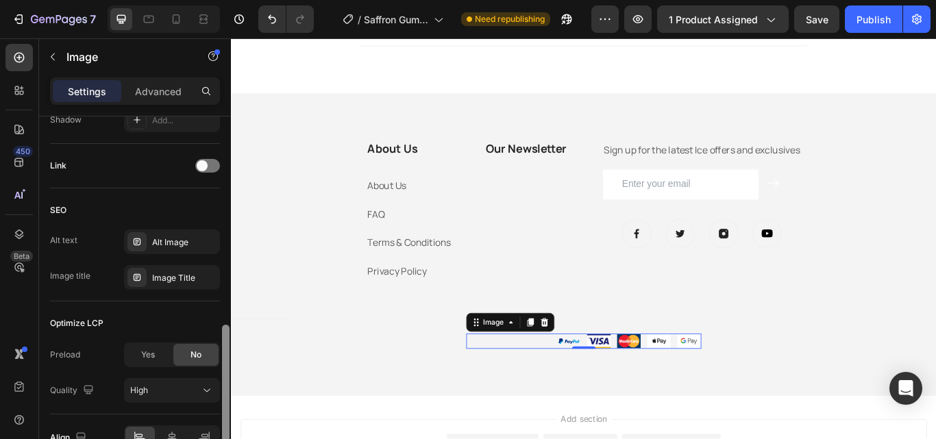
drag, startPoint x: 228, startPoint y: 180, endPoint x: 225, endPoint y: 401, distance: 220.7
click at [225, 401] on div at bounding box center [226, 388] width 8 height 126
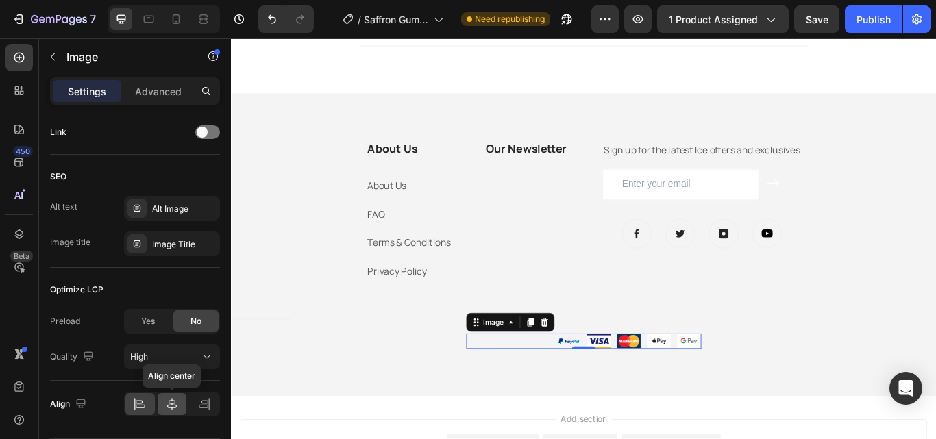
click at [177, 400] on icon at bounding box center [172, 405] width 14 height 14
click at [205, 400] on icon at bounding box center [204, 405] width 14 height 14
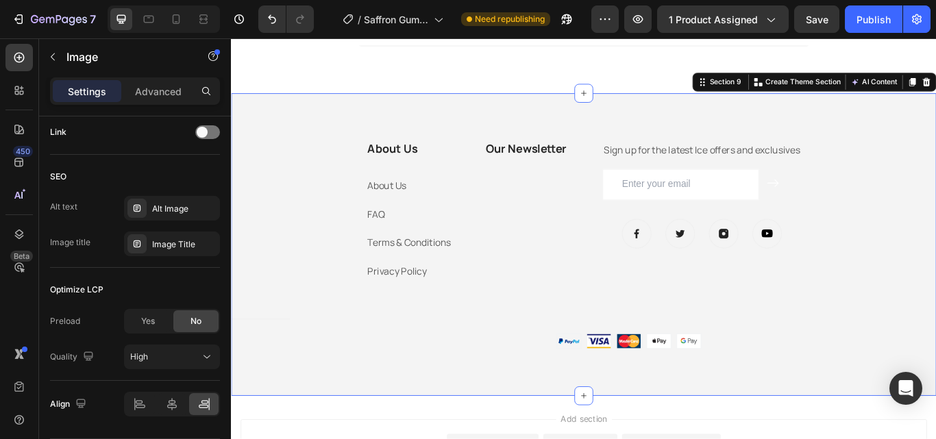
click at [422, 379] on div "About Us Heading About Us Text block FAQ Text block Terms & Conditions Text blo…" at bounding box center [642, 279] width 822 height 243
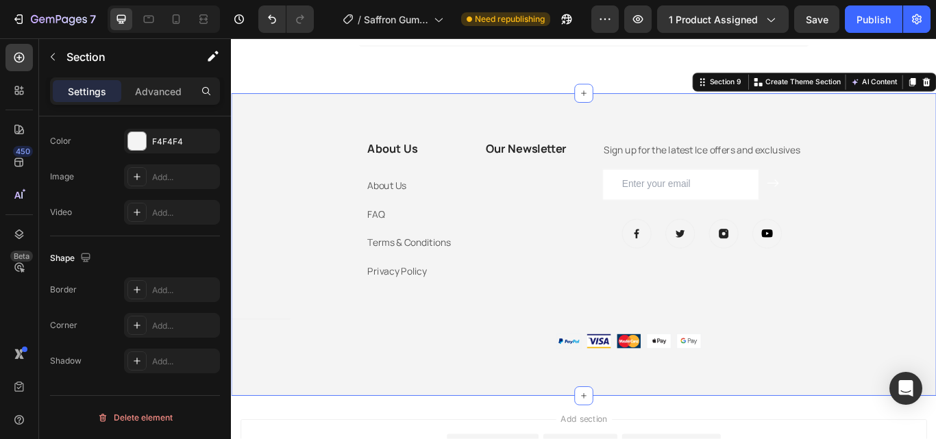
scroll to position [0, 0]
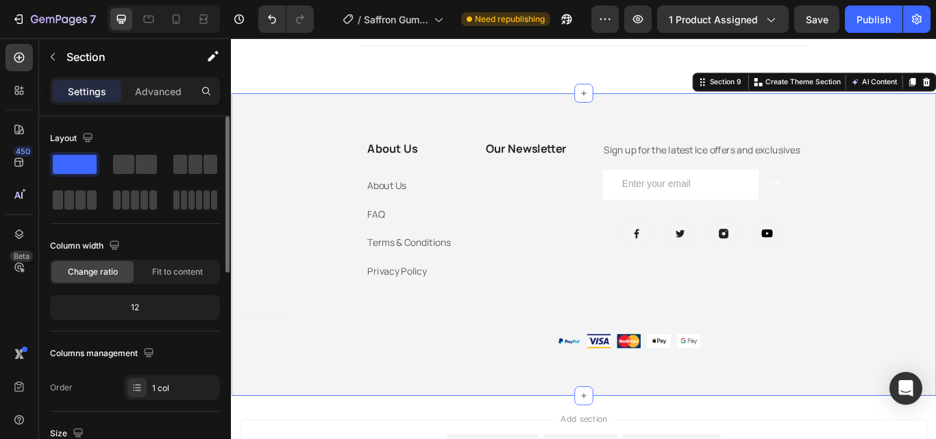
click at [499, 358] on div "About Us Heading About Us Text block FAQ Text block Terms & Conditions Text blo…" at bounding box center [642, 279] width 822 height 243
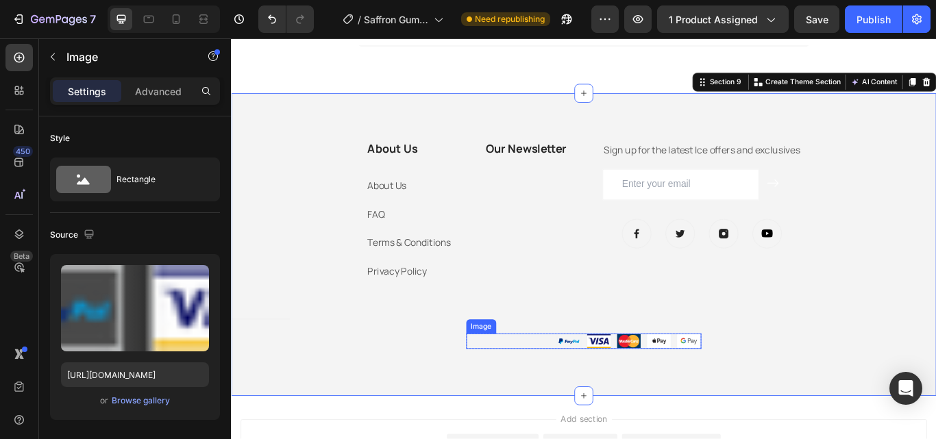
click at [580, 393] on img at bounding box center [642, 392] width 274 height 18
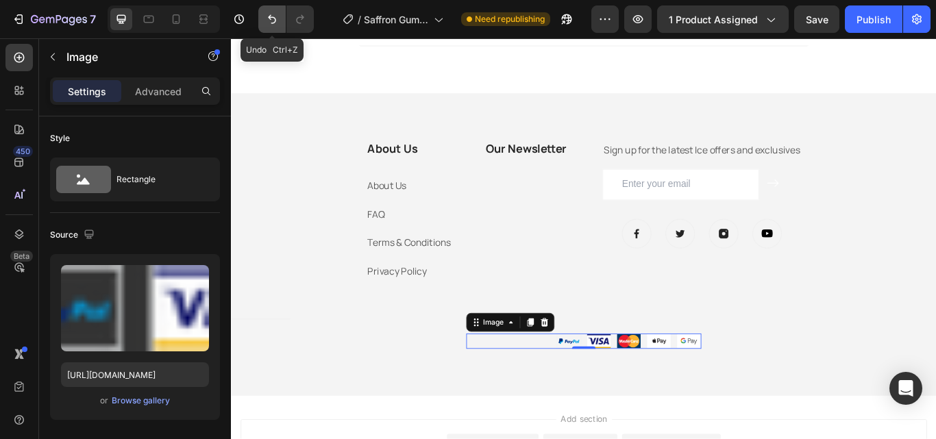
click at [262, 23] on button "Undo/Redo" at bounding box center [271, 18] width 27 height 27
click at [269, 24] on icon "Undo/Redo" at bounding box center [272, 19] width 14 height 14
click at [268, 27] on button "Undo/Redo" at bounding box center [271, 18] width 27 height 27
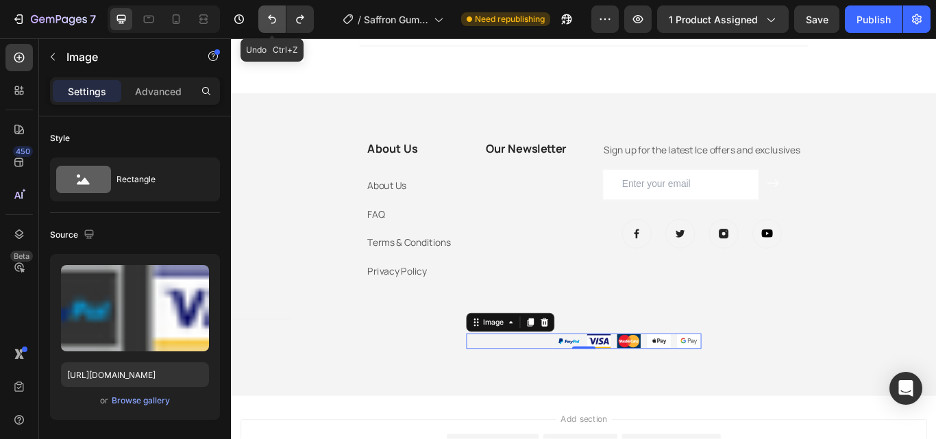
click at [268, 27] on button "Undo/Redo" at bounding box center [271, 18] width 27 height 27
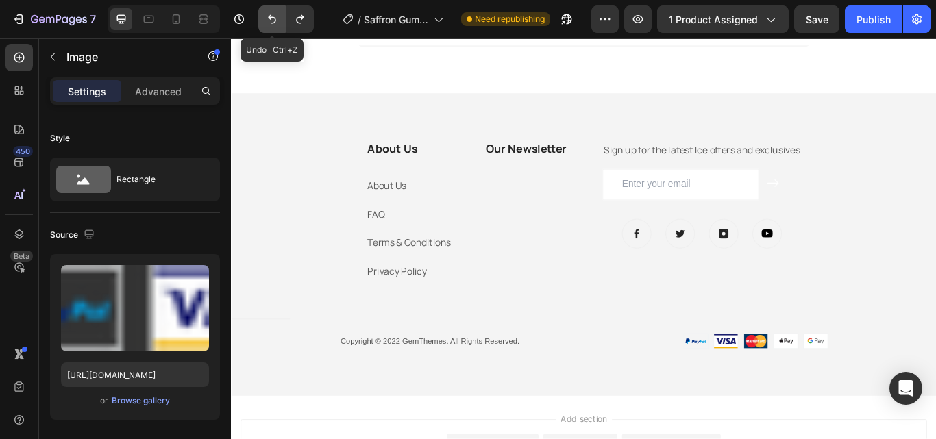
click at [268, 27] on button "Undo/Redo" at bounding box center [271, 18] width 27 height 27
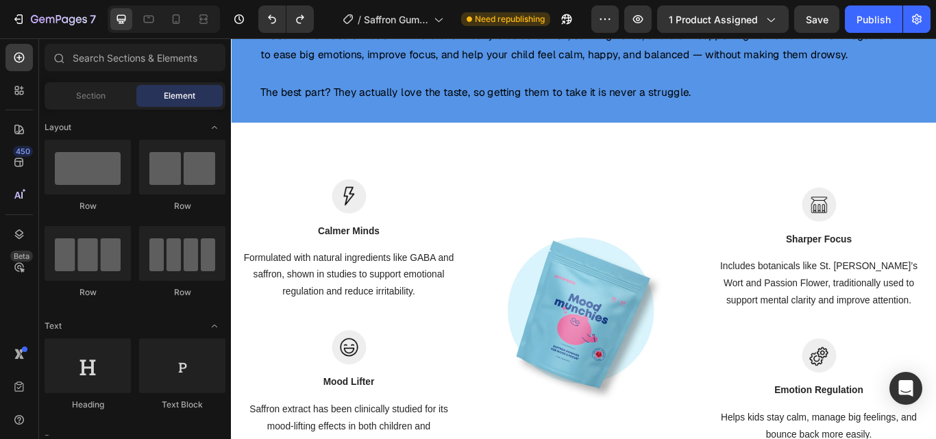
scroll to position [892, 0]
